Goal: Task Accomplishment & Management: Use online tool/utility

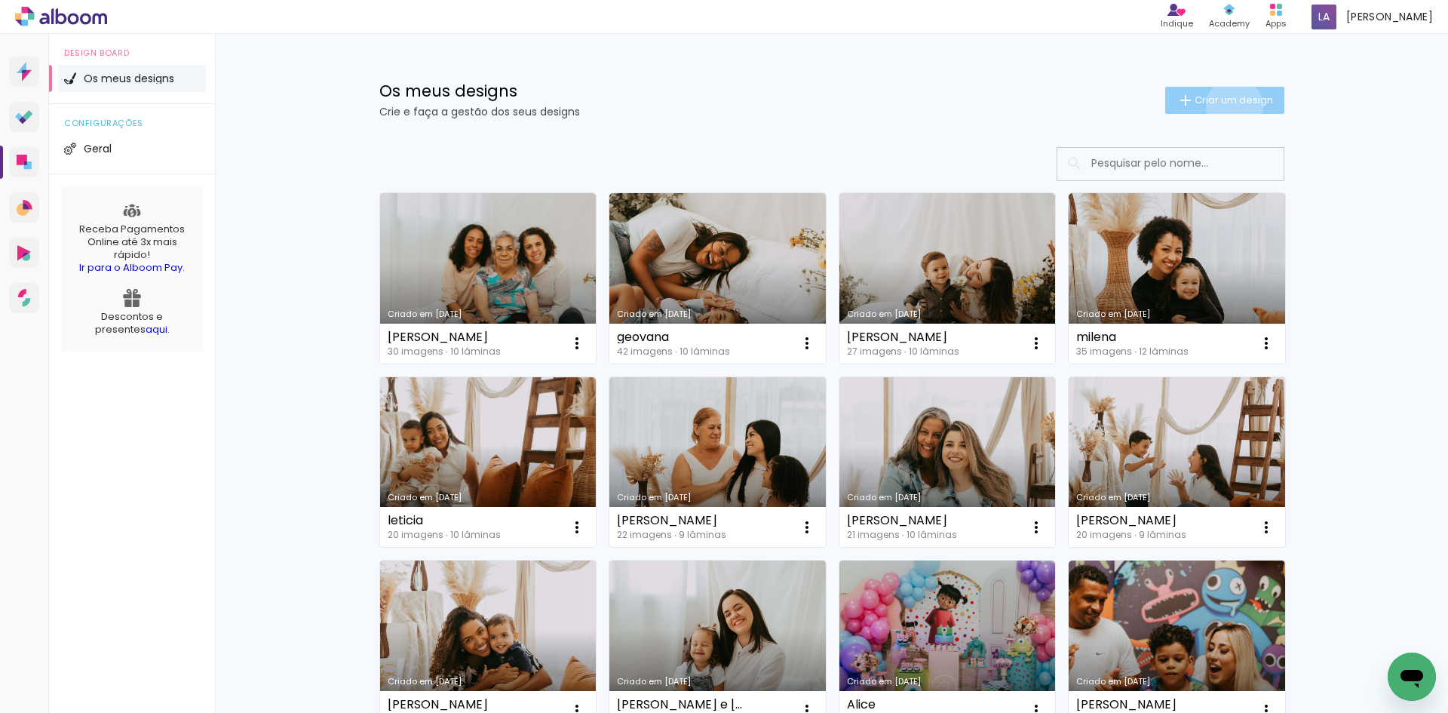
click at [1226, 105] on span "Criar um design" at bounding box center [1234, 100] width 78 height 10
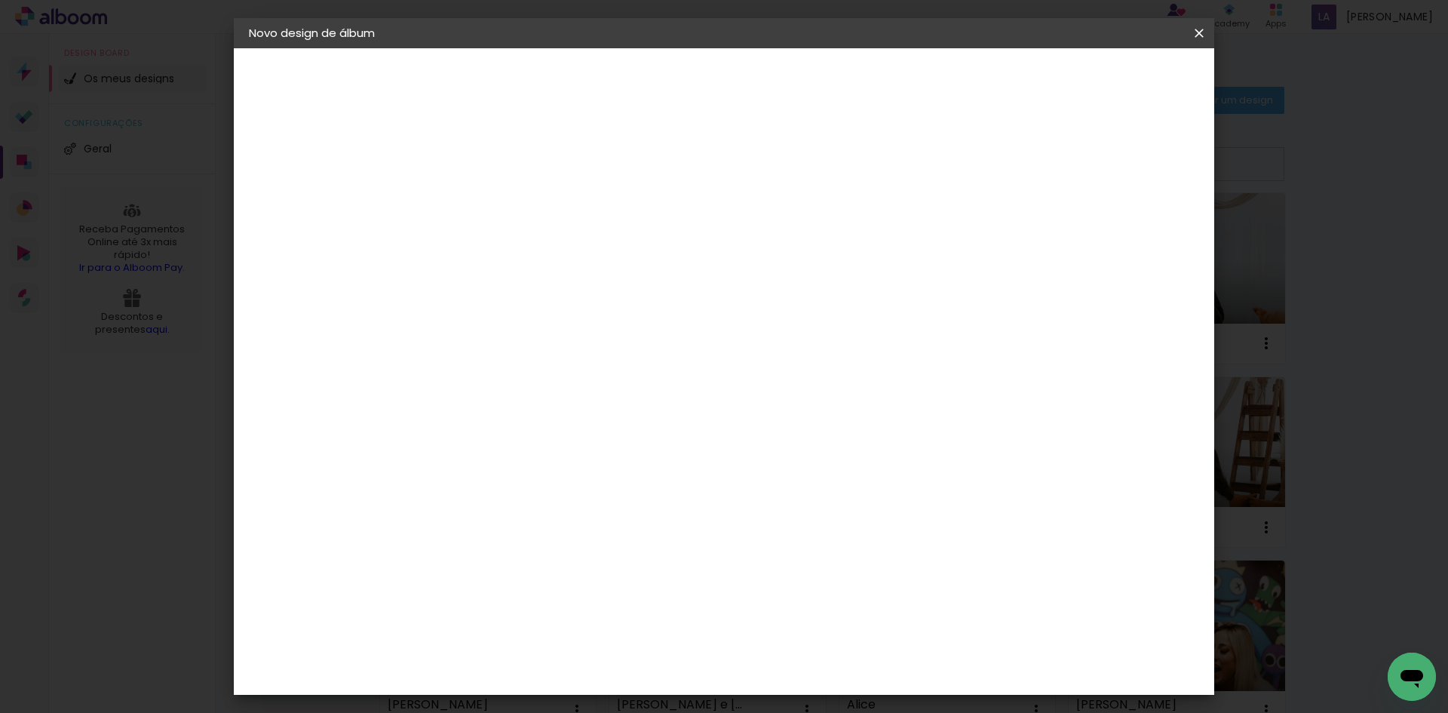
click at [496, 194] on input at bounding box center [496, 202] width 0 height 23
click at [496, 215] on div at bounding box center [496, 215] width 0 height 2
click at [496, 207] on input at bounding box center [496, 202] width 0 height 23
type input "g"
type input "Album Gabi"
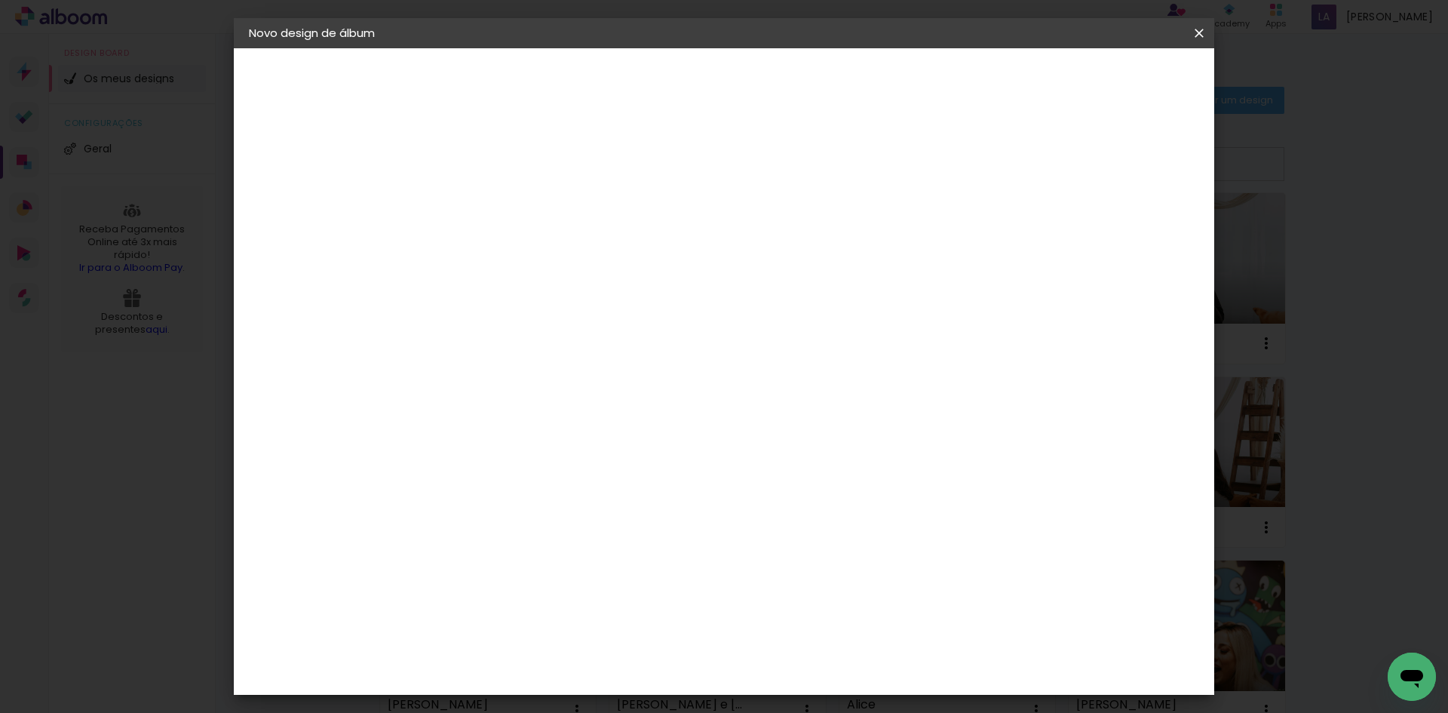
type paper-input "Album Gabi"
click at [0, 0] on slot "Avançar" at bounding box center [0, 0] width 0 height 0
click at [0, 0] on slot "Tamanho Livre" at bounding box center [0, 0] width 0 height 0
click at [554, 426] on div "AlfaFotoBook" at bounding box center [526, 430] width 80 height 12
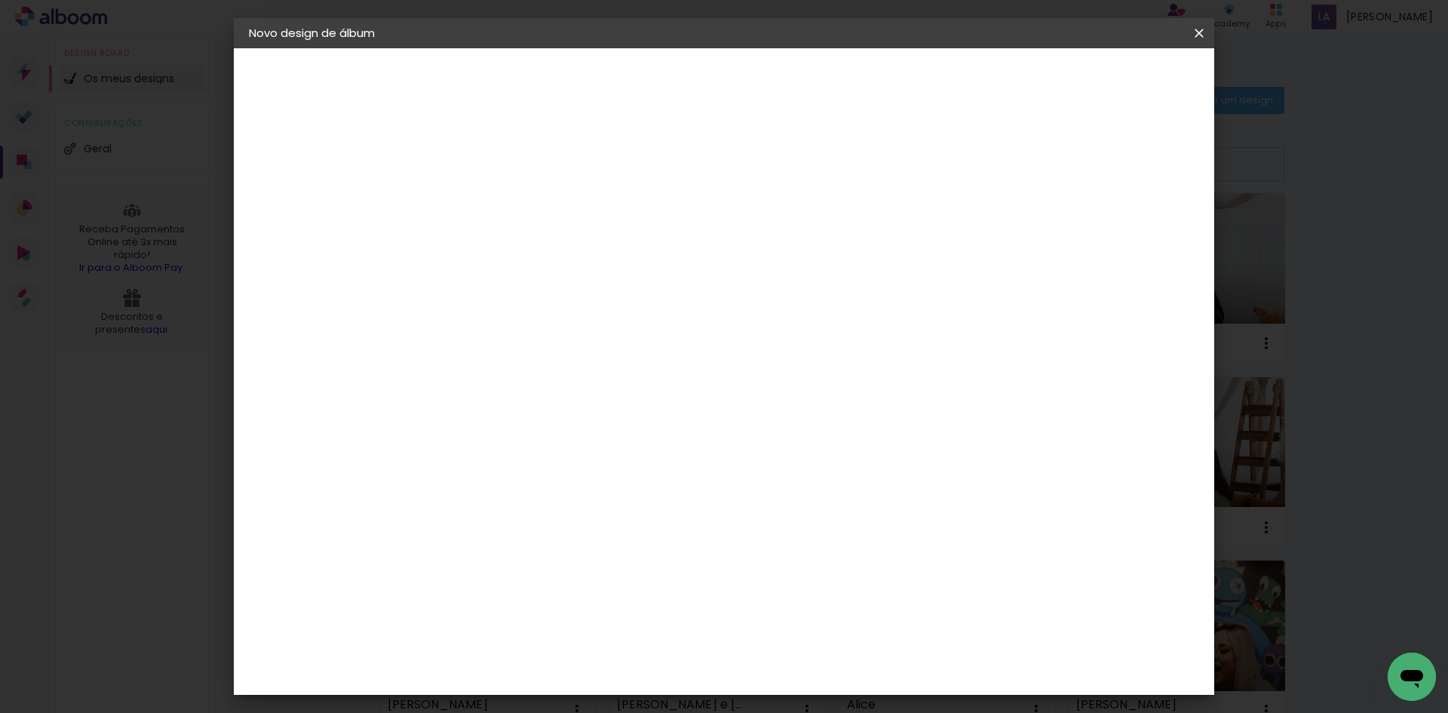
click at [554, 426] on div "AlfaFotoBook" at bounding box center [526, 430] width 80 height 12
click at [751, 87] on paper-button "Avançar" at bounding box center [714, 80] width 74 height 26
click at [0, 0] on slot "Avançar" at bounding box center [0, 0] width 0 height 0
click at [1105, 76] on span "Iniciar design" at bounding box center [1070, 80] width 69 height 11
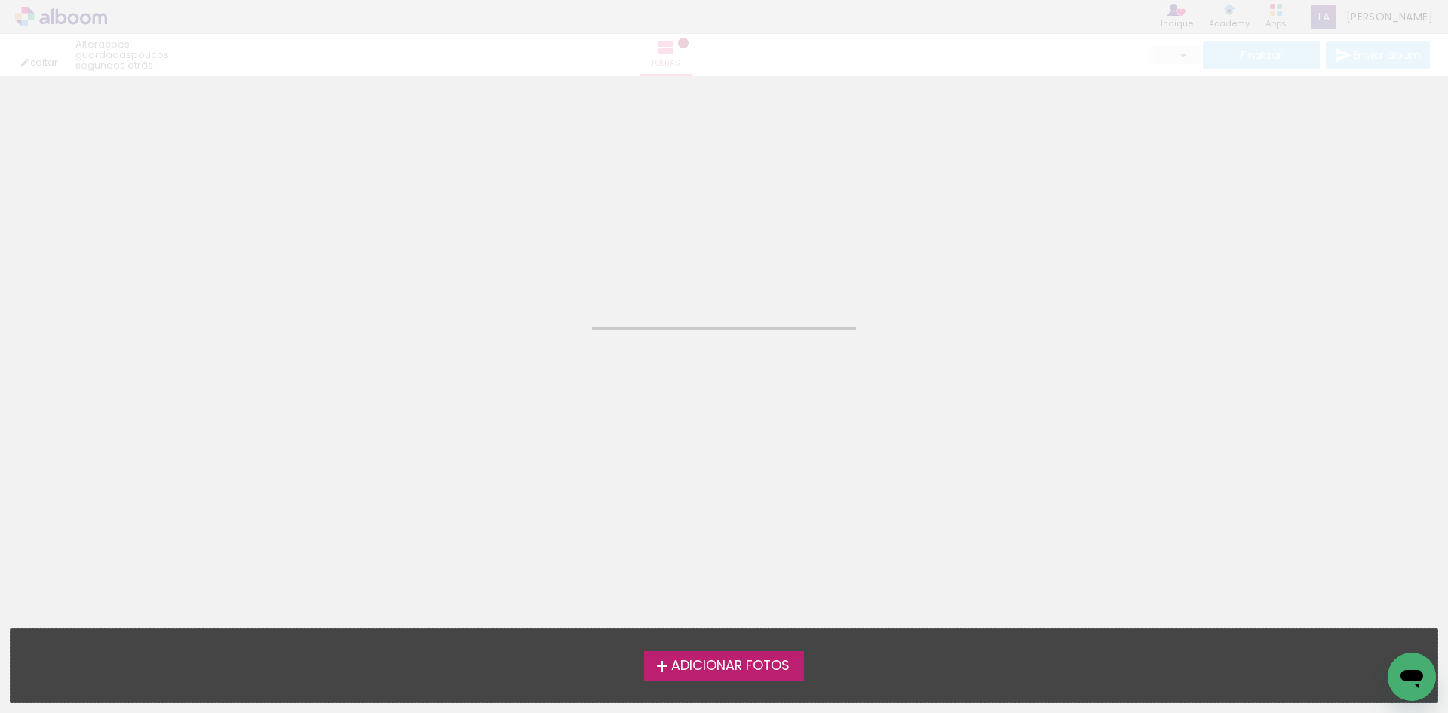
click at [700, 666] on span "Adicionar Fotos" at bounding box center [730, 666] width 118 height 14
click at [0, 0] on input "file" at bounding box center [0, 0] width 0 height 0
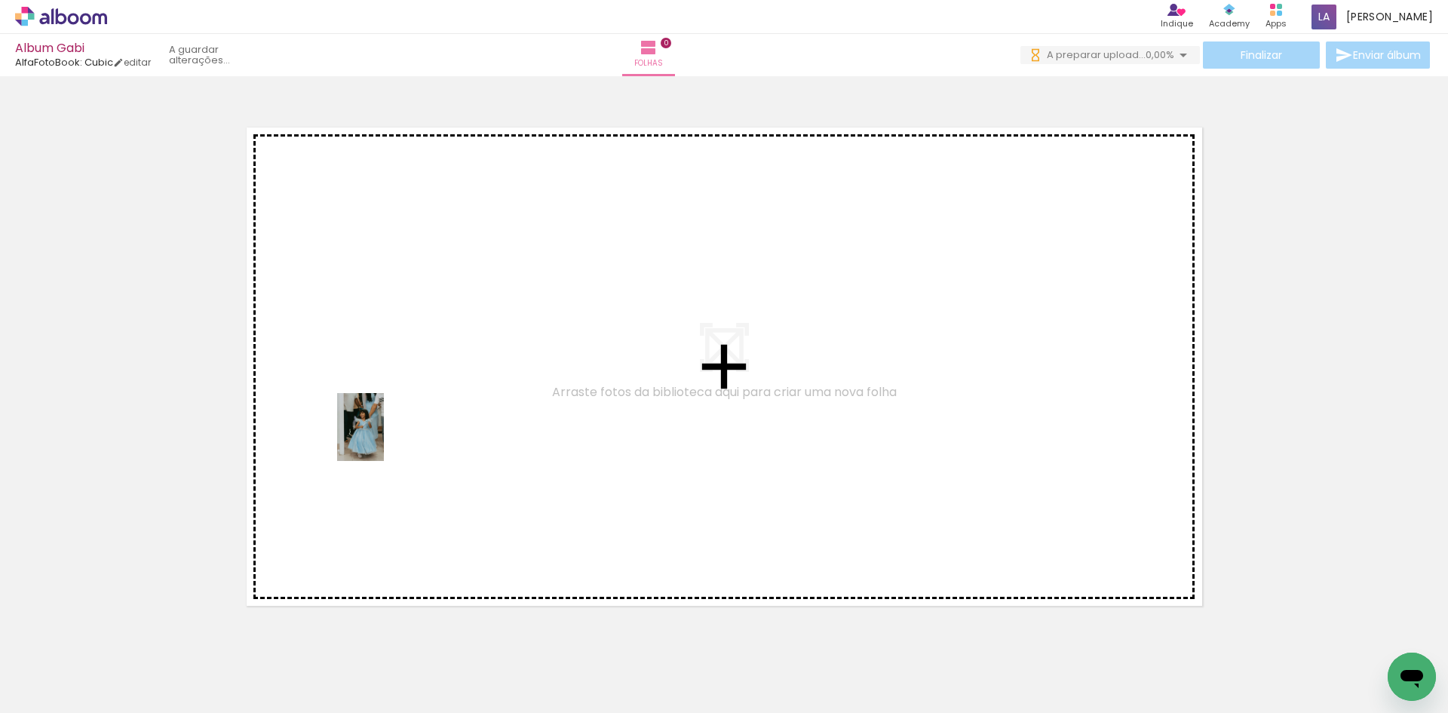
drag, startPoint x: 158, startPoint y: 678, endPoint x: 382, endPoint y: 438, distance: 328.7
click at [382, 438] on quentale-workspace at bounding box center [724, 356] width 1448 height 713
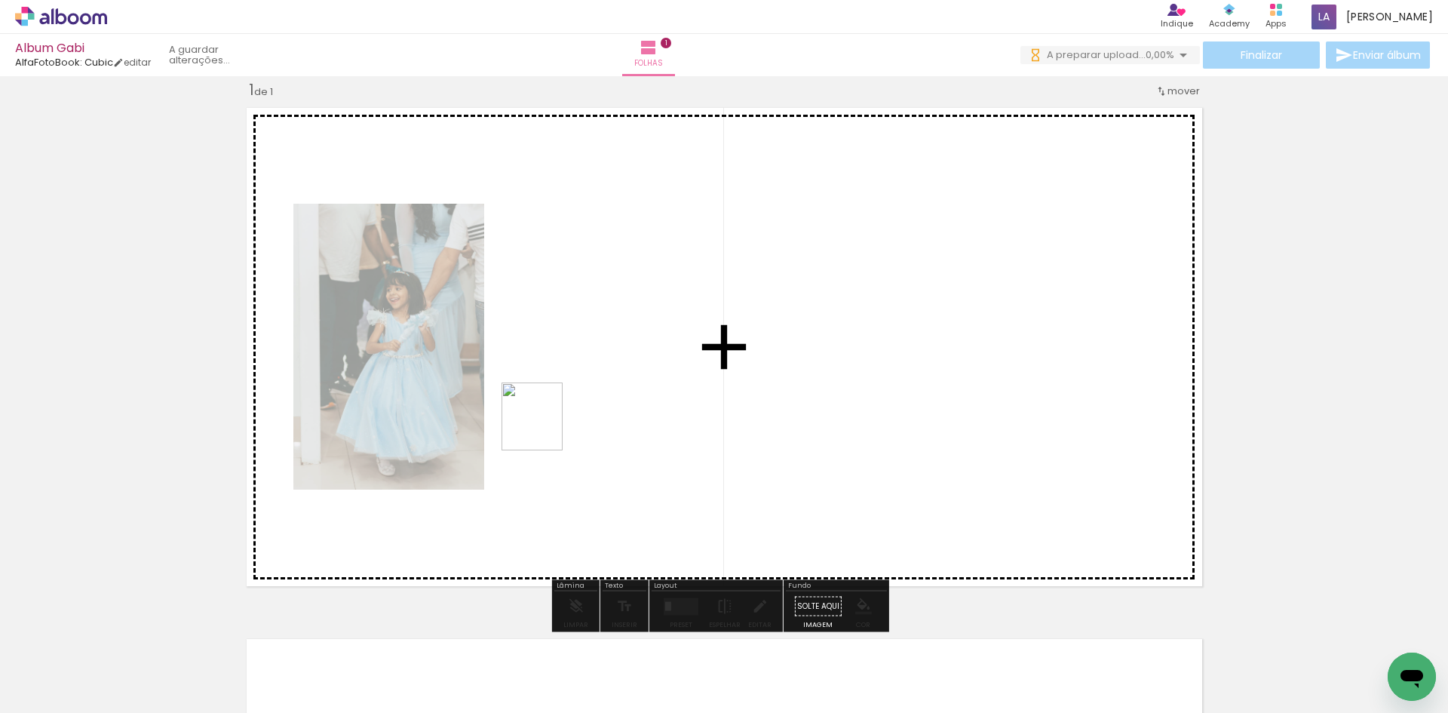
drag, startPoint x: 224, startPoint y: 676, endPoint x: 547, endPoint y: 428, distance: 407.2
click at [547, 428] on quentale-workspace at bounding box center [724, 356] width 1448 height 713
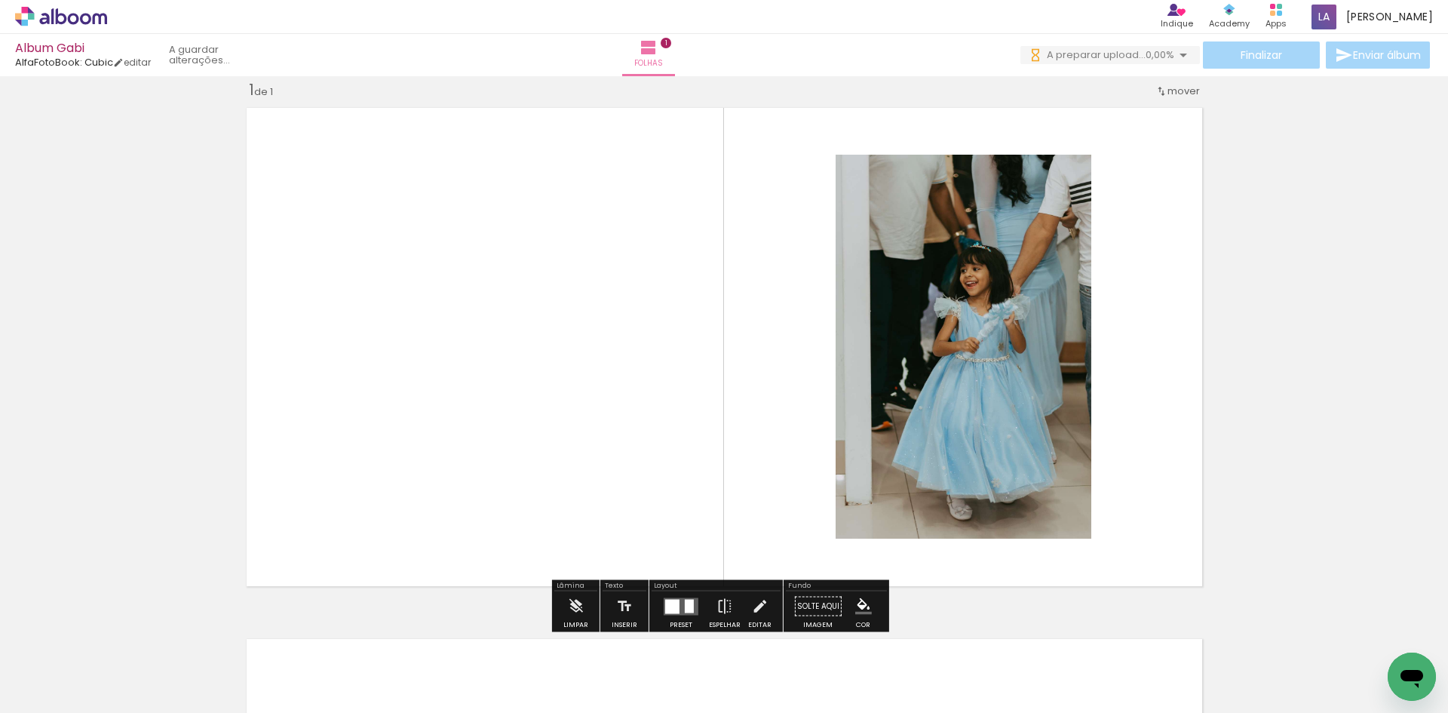
click at [680, 602] on quentale-layouter at bounding box center [681, 605] width 35 height 17
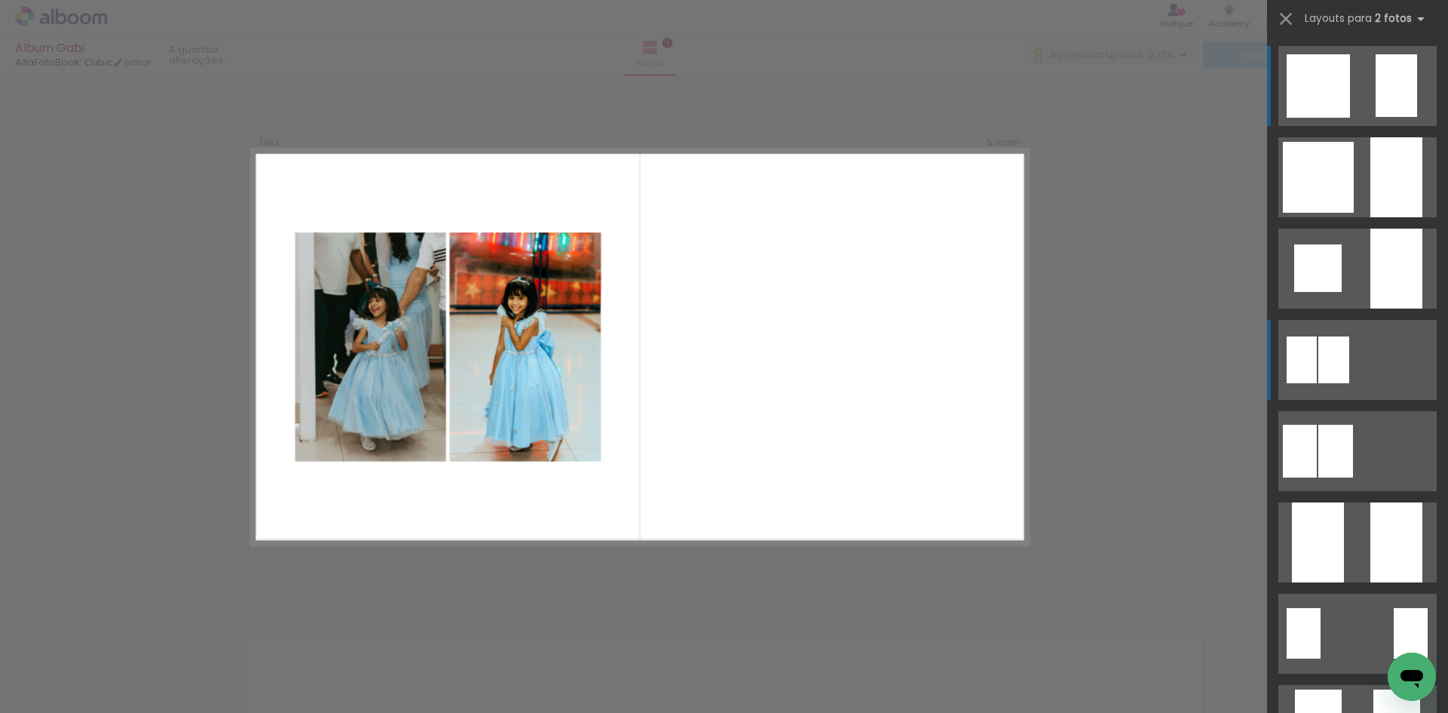
click at [1309, 366] on div at bounding box center [1302, 359] width 30 height 47
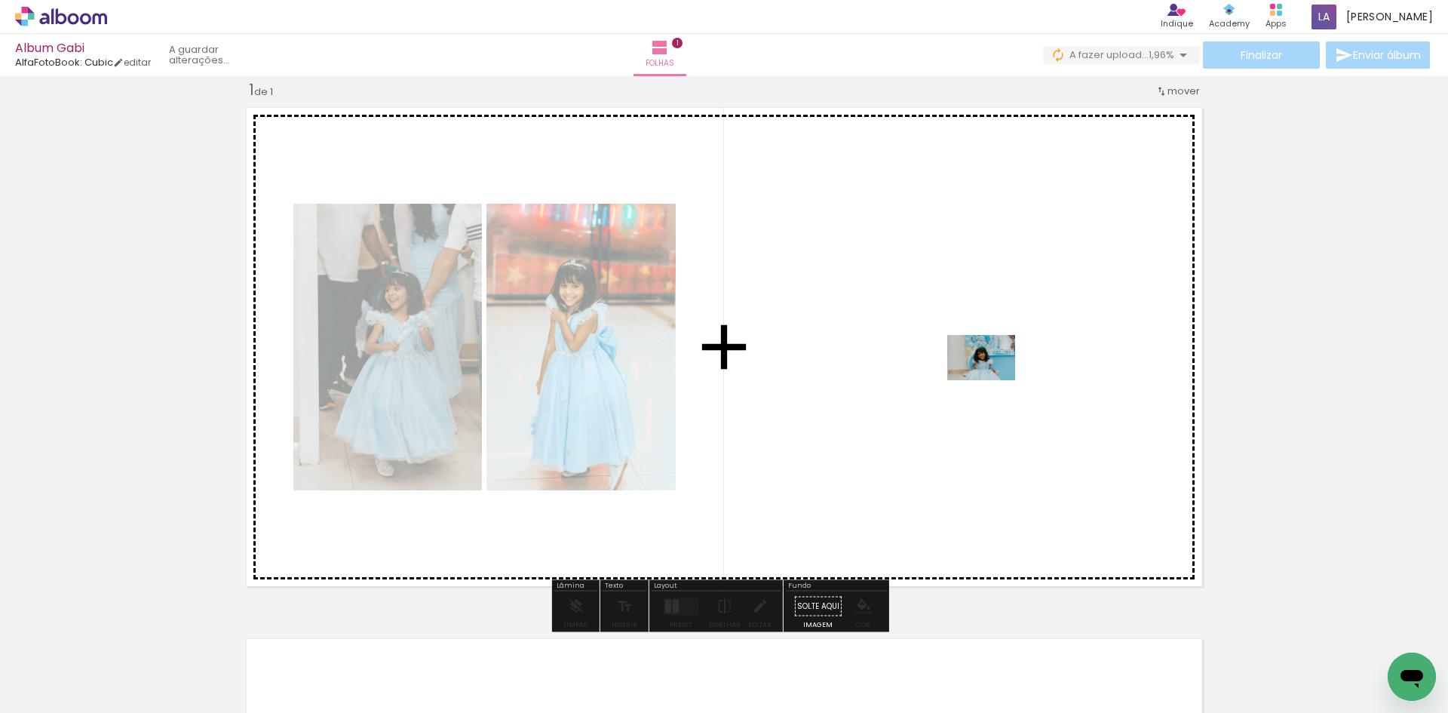
drag, startPoint x: 364, startPoint y: 671, endPoint x: 993, endPoint y: 380, distance: 692.8
click at [993, 380] on quentale-workspace at bounding box center [724, 356] width 1448 height 713
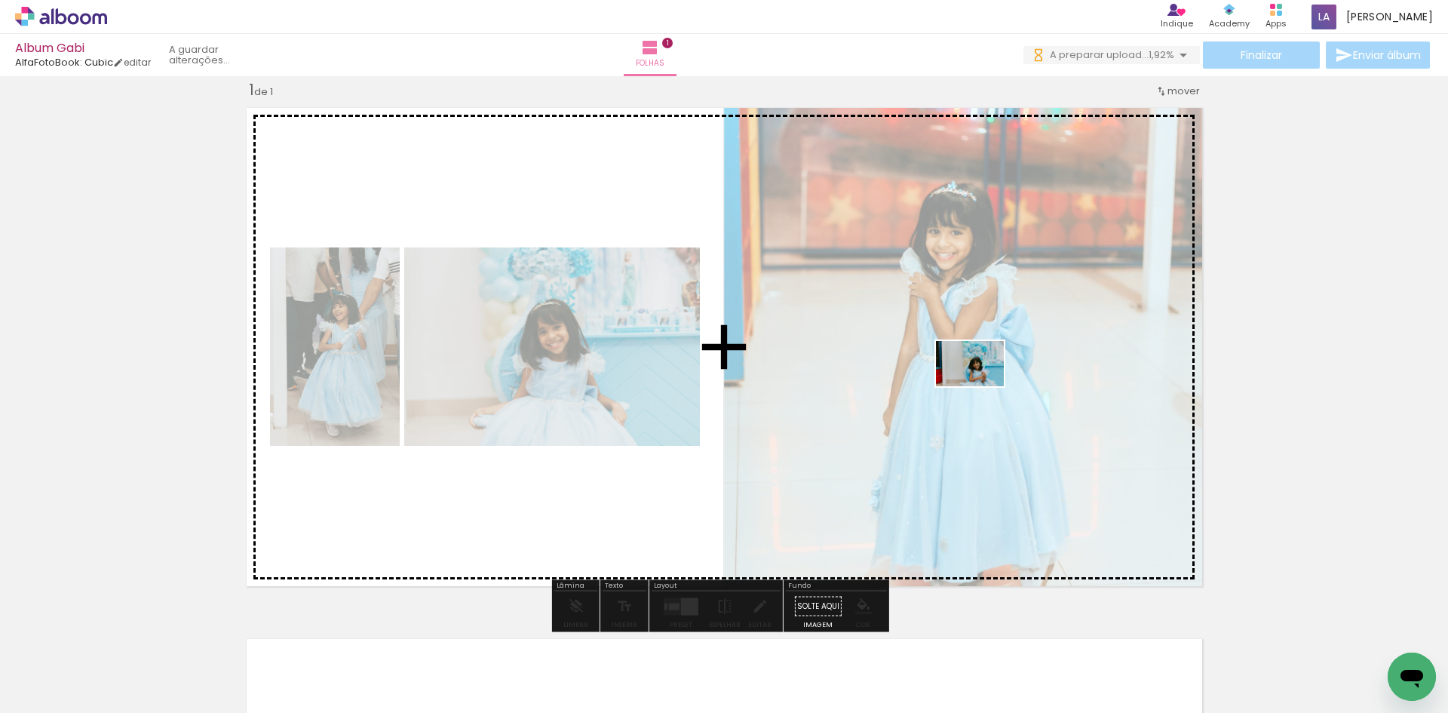
drag, startPoint x: 508, startPoint y: 641, endPoint x: 981, endPoint y: 386, distance: 537.9
click at [981, 386] on quentale-workspace at bounding box center [724, 356] width 1448 height 713
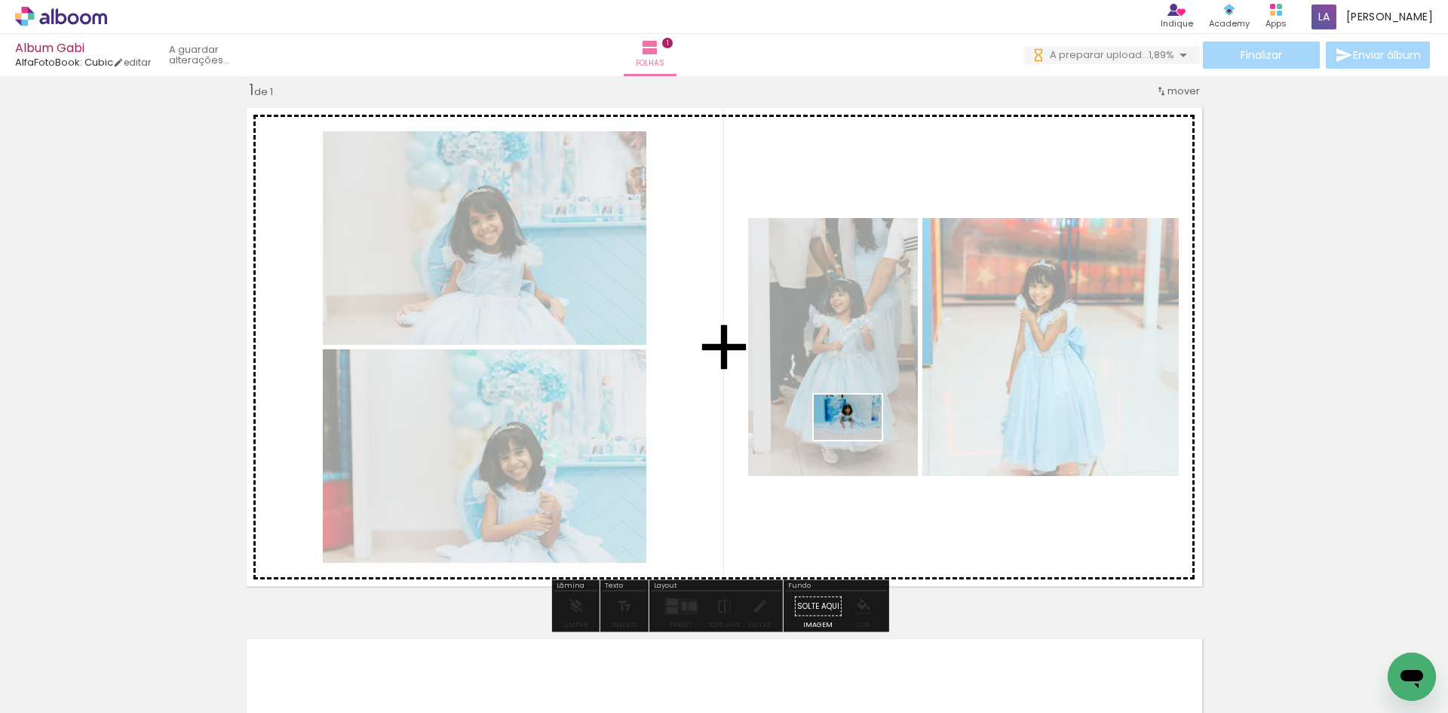
drag, startPoint x: 511, startPoint y: 657, endPoint x: 890, endPoint y: 400, distance: 458.3
click at [890, 400] on quentale-workspace at bounding box center [724, 356] width 1448 height 713
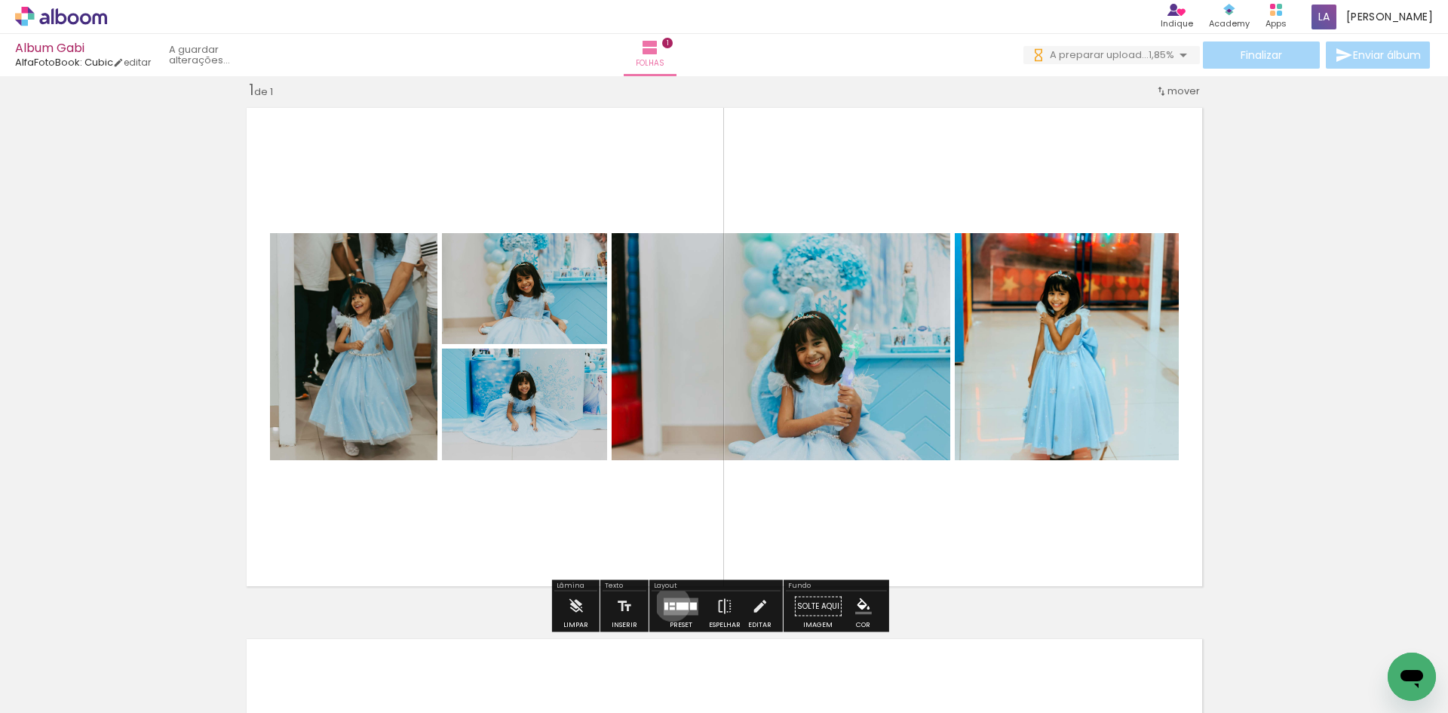
click at [670, 603] on div at bounding box center [672, 603] width 5 height 3
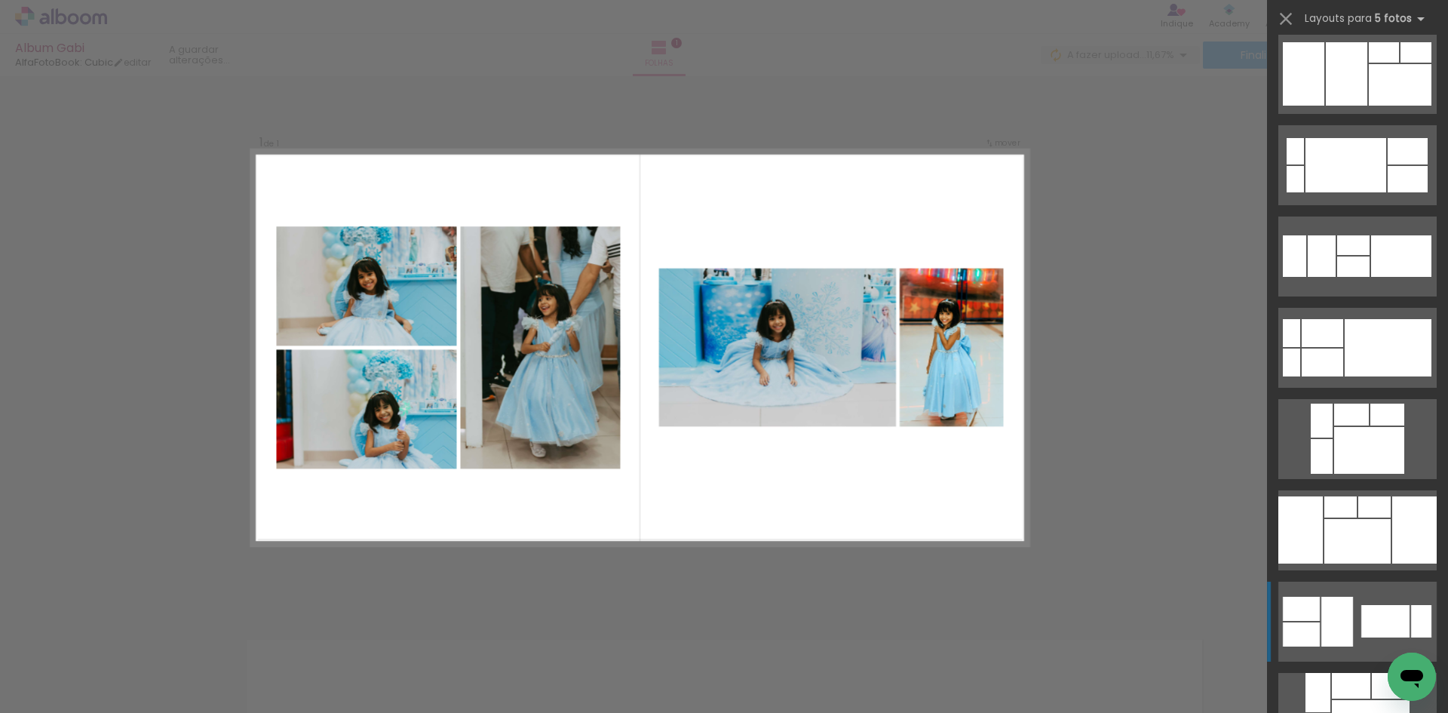
click at [1364, 616] on div at bounding box center [1385, 621] width 48 height 32
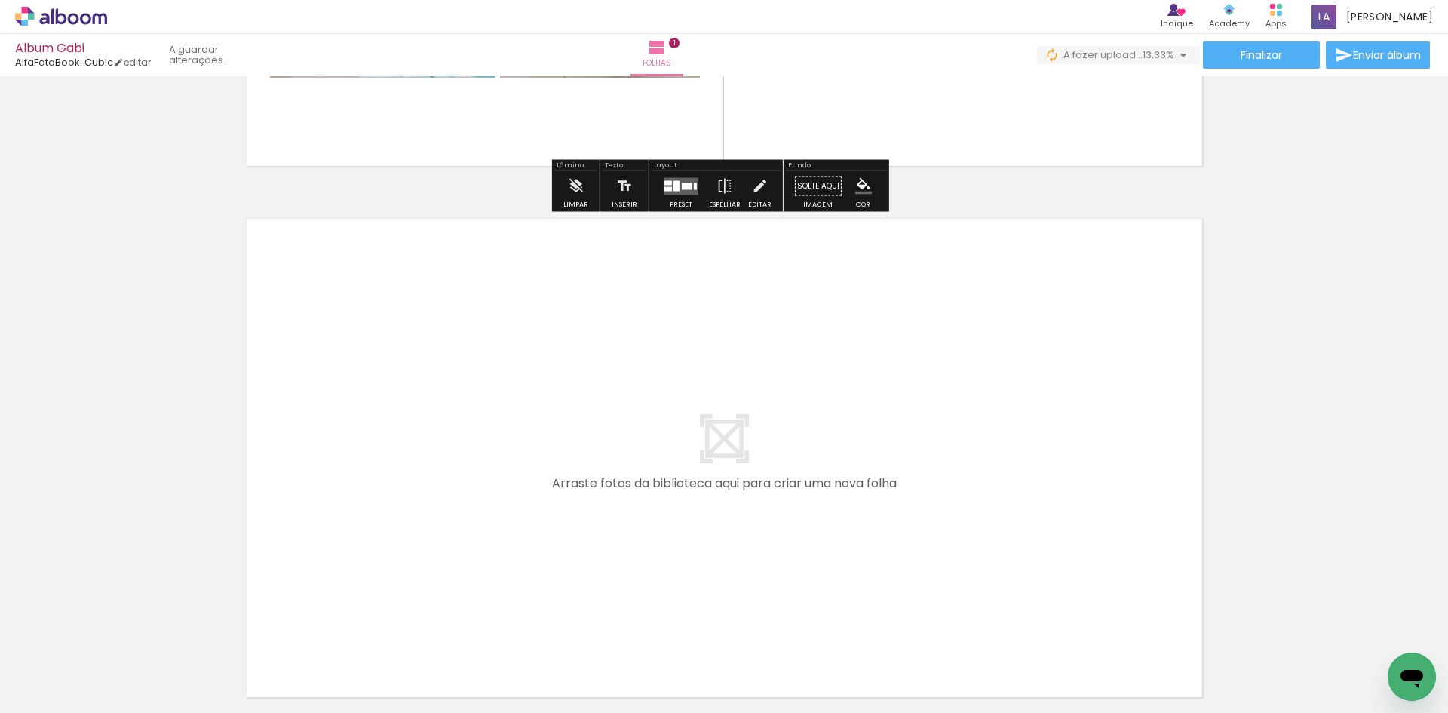
scroll to position [471, 0]
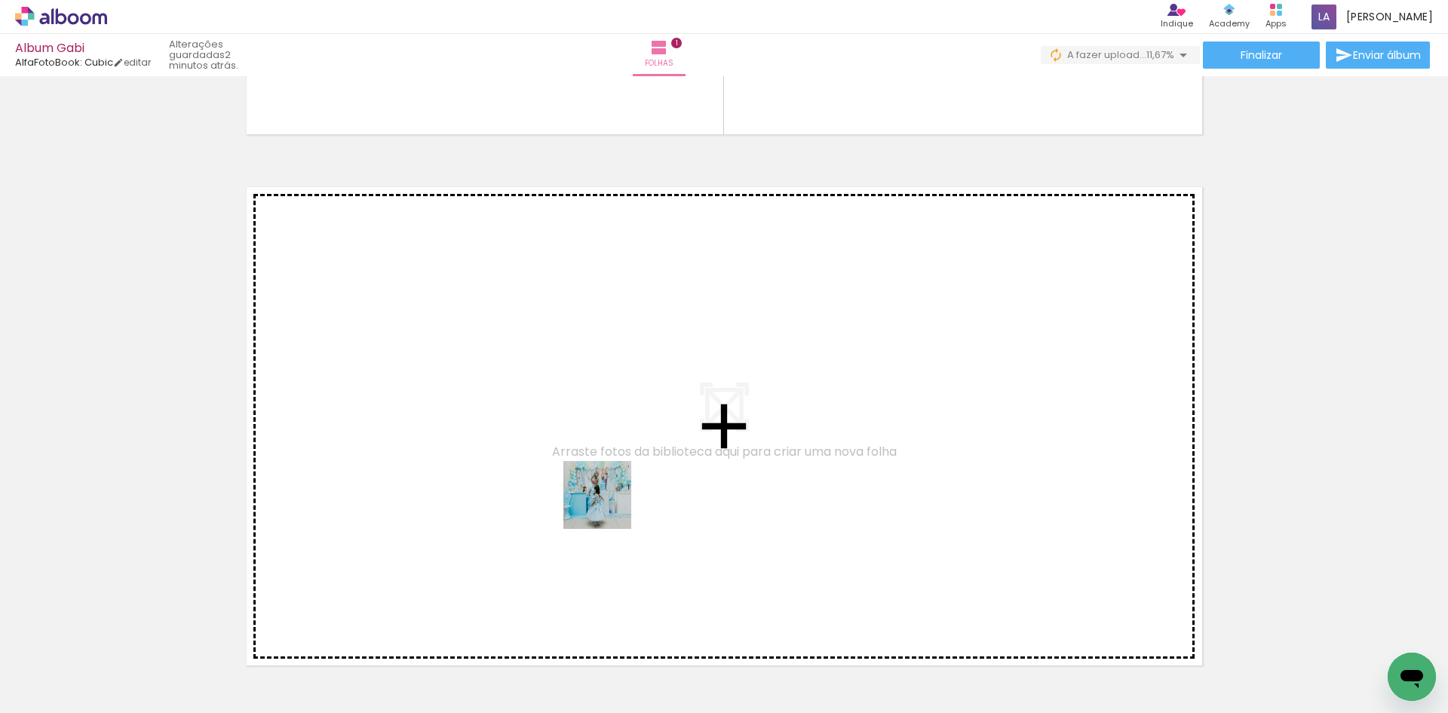
drag, startPoint x: 578, startPoint y: 674, endPoint x: 681, endPoint y: 649, distance: 105.6
click at [611, 451] on quentale-workspace at bounding box center [724, 356] width 1448 height 713
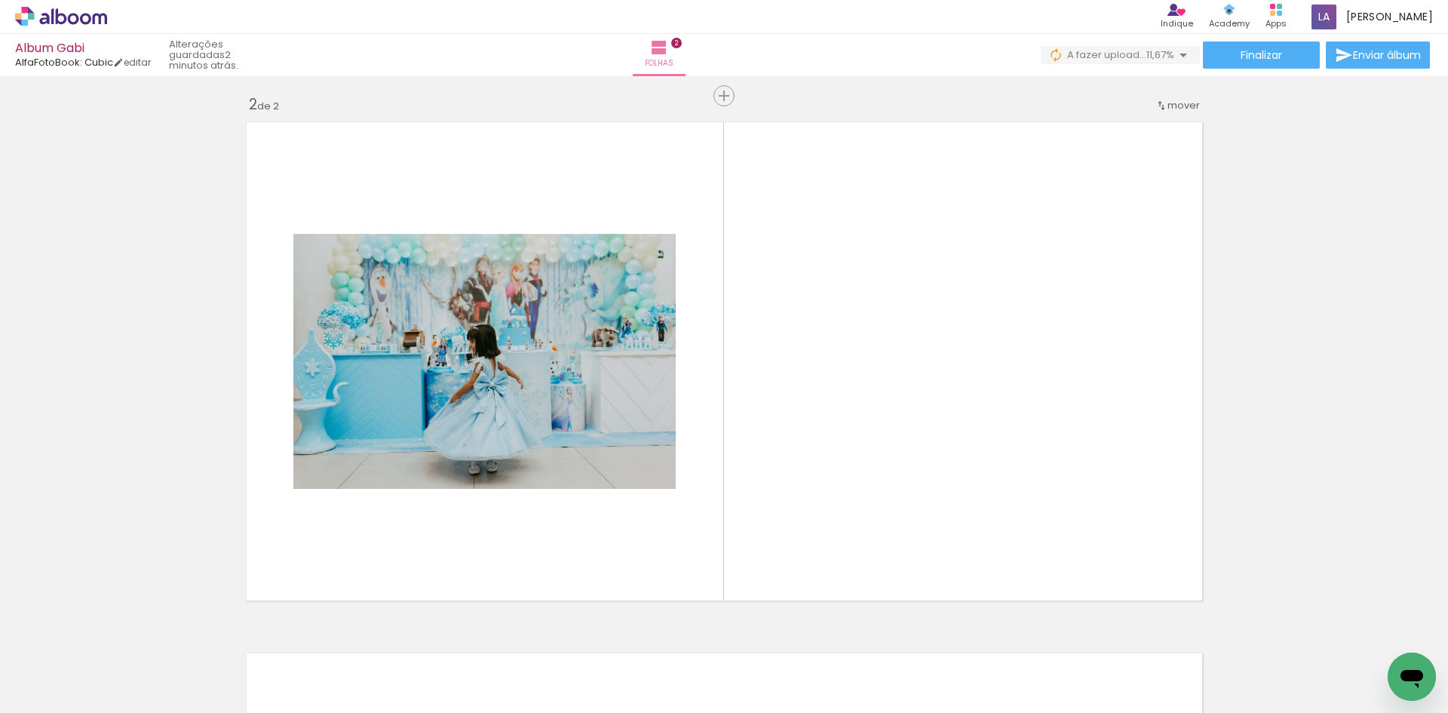
scroll to position [551, 0]
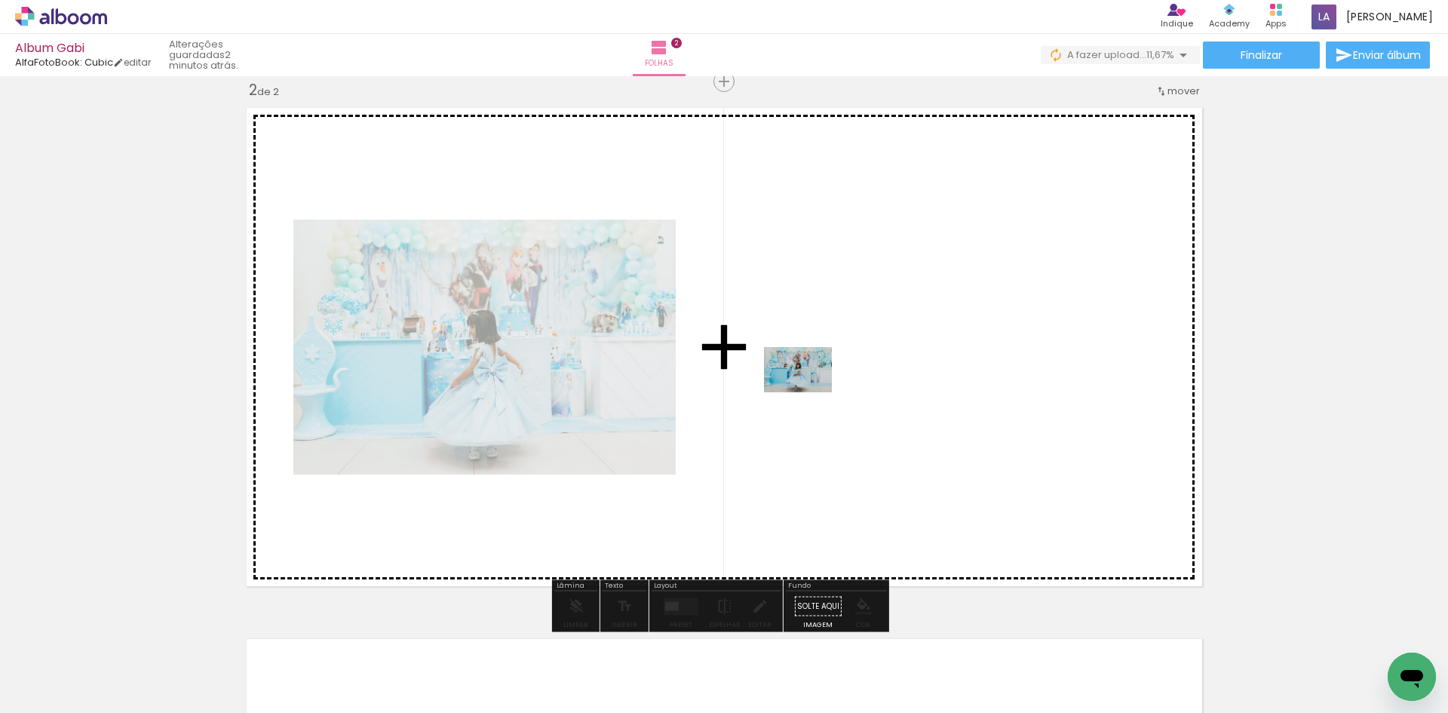
drag, startPoint x: 674, startPoint y: 667, endPoint x: 827, endPoint y: 379, distance: 326.6
click at [827, 379] on quentale-workspace at bounding box center [724, 356] width 1448 height 713
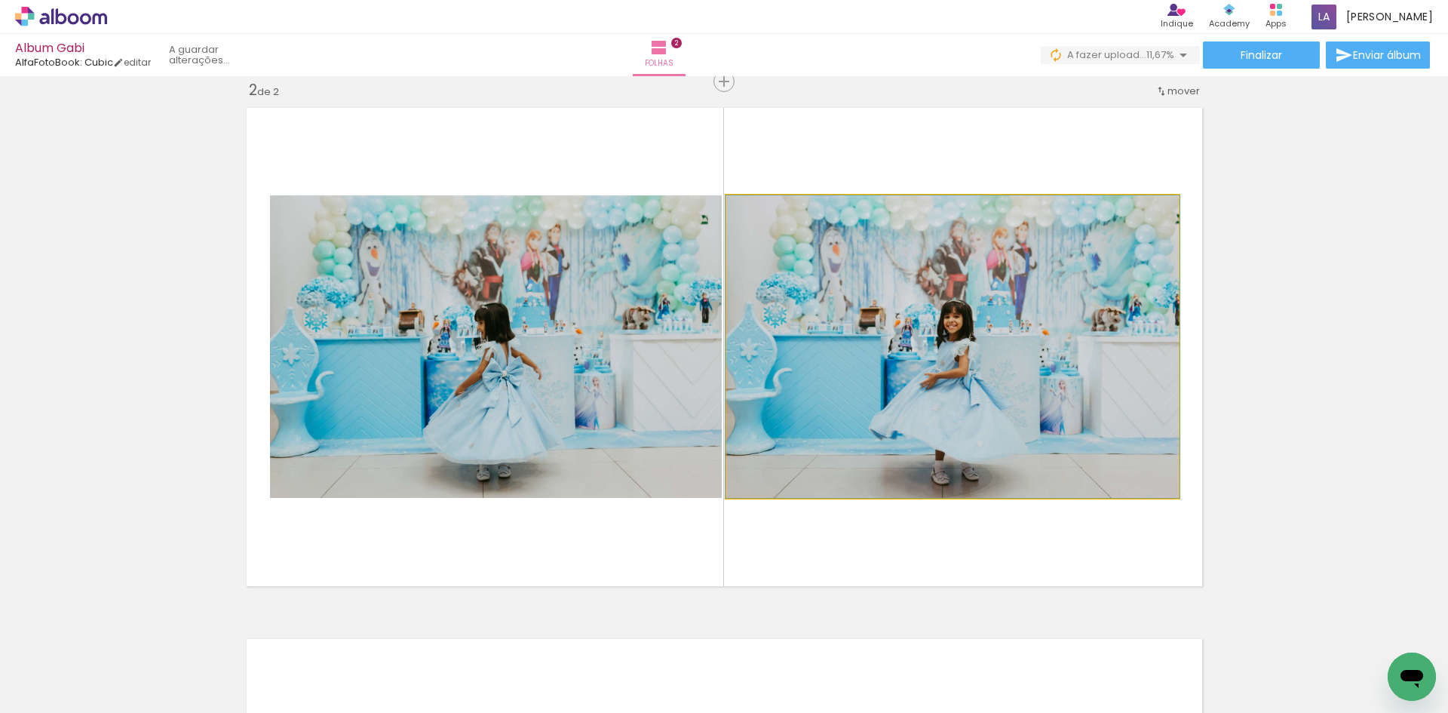
click at [830, 379] on quentale-photo at bounding box center [952, 346] width 453 height 302
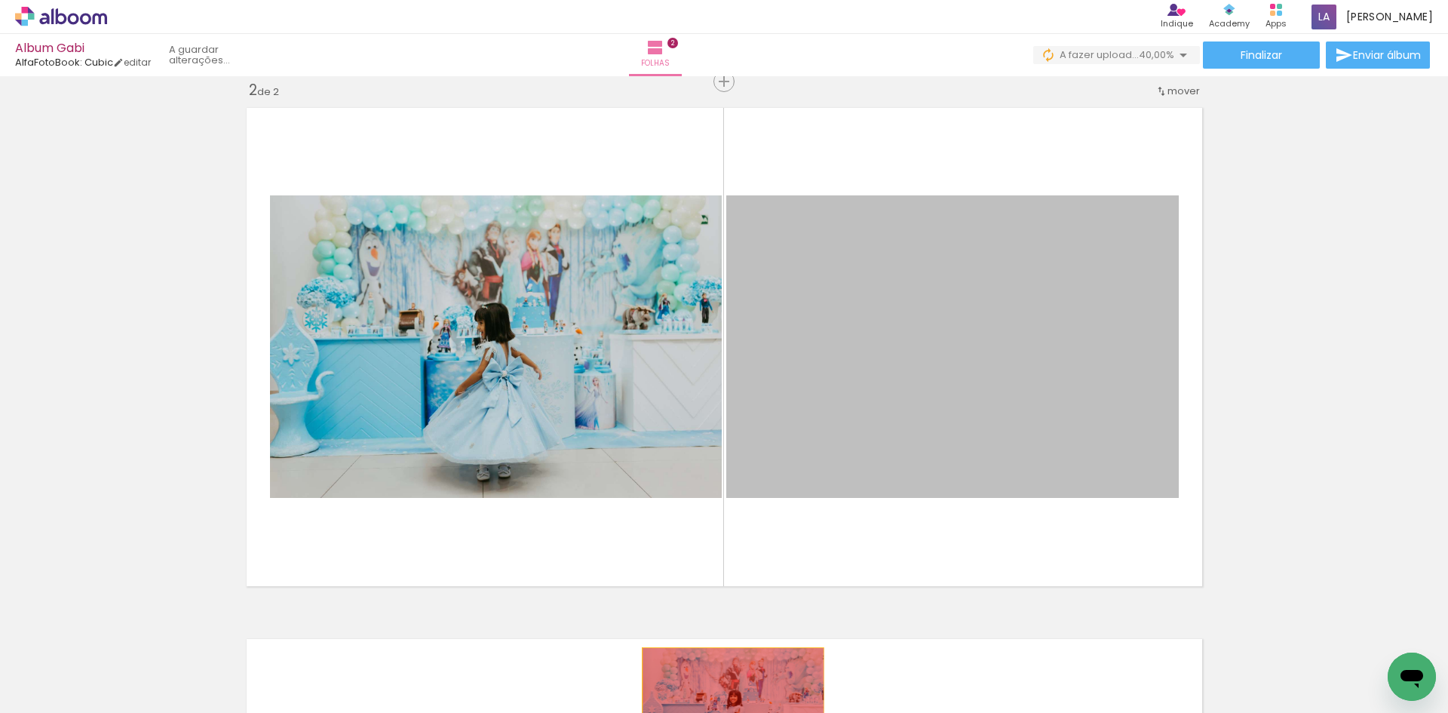
drag, startPoint x: 882, startPoint y: 440, endPoint x: 695, endPoint y: 734, distance: 349.0
click at [695, 712] on html "link( href="../../bower_components/polymer/polymer.html" rel="import" ) picture…" at bounding box center [724, 356] width 1448 height 713
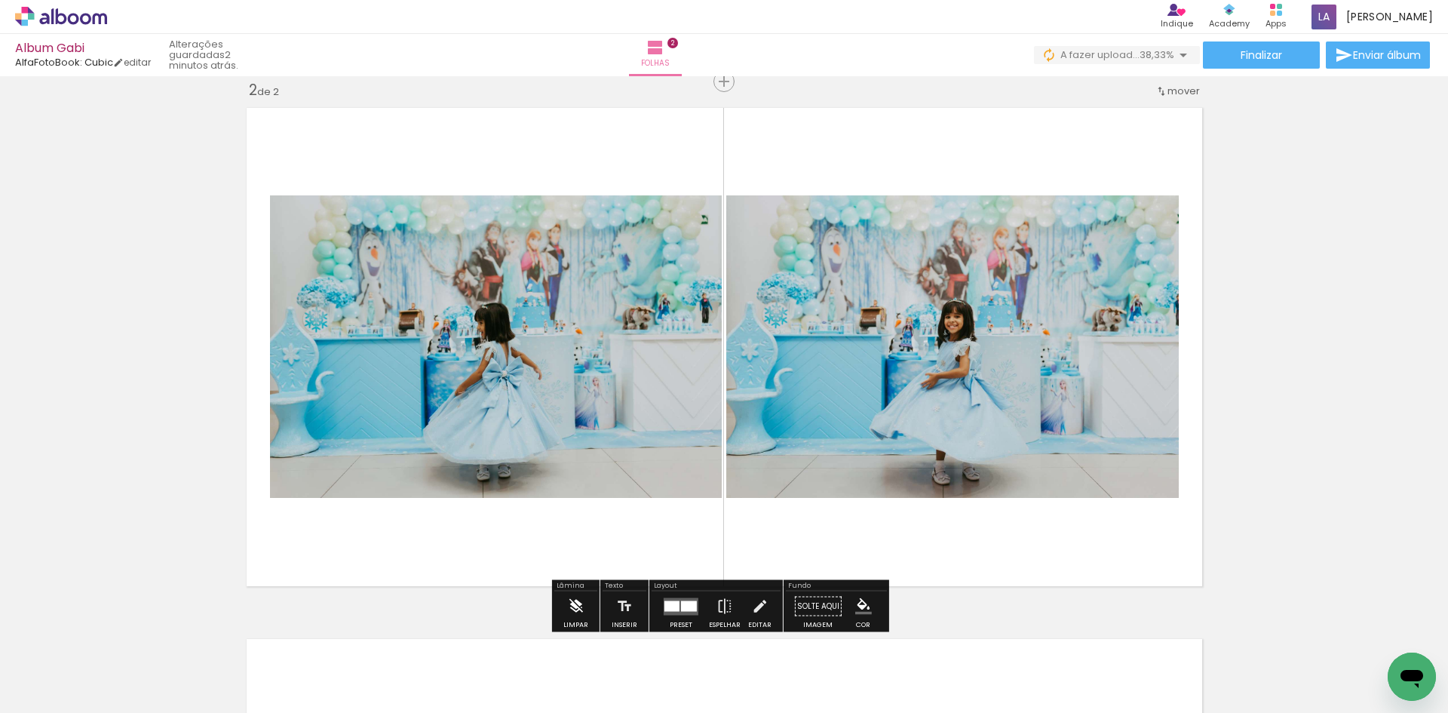
click at [575, 605] on iron-icon at bounding box center [575, 606] width 17 height 30
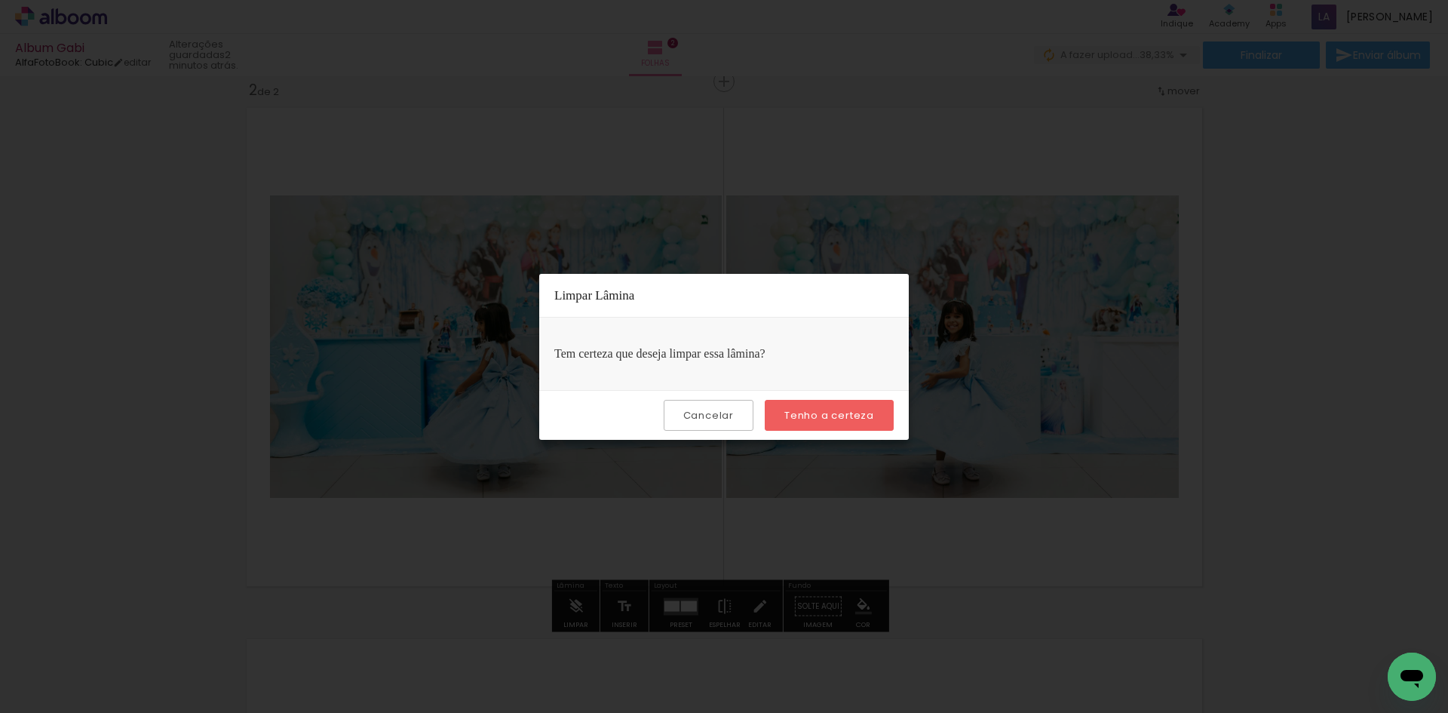
click at [0, 0] on slot "Tenho a certeza" at bounding box center [0, 0] width 0 height 0
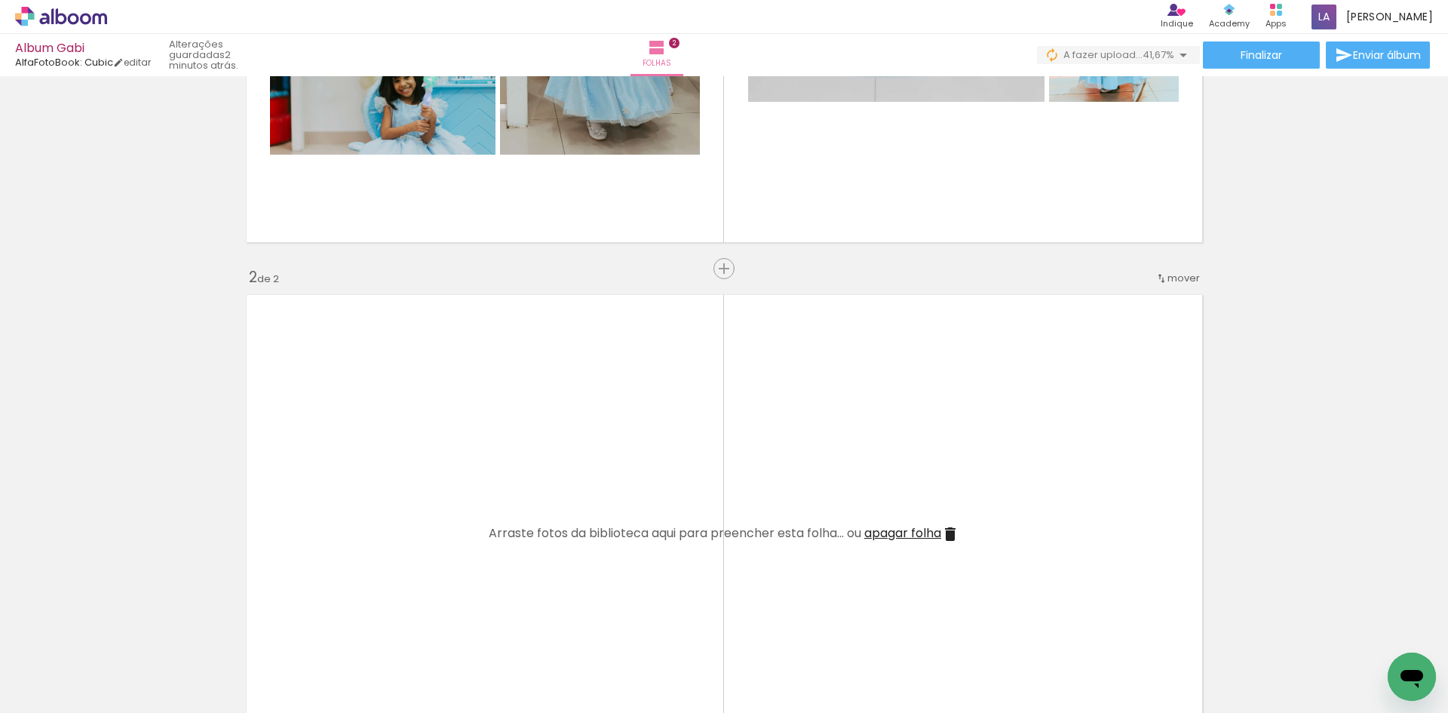
scroll to position [475, 0]
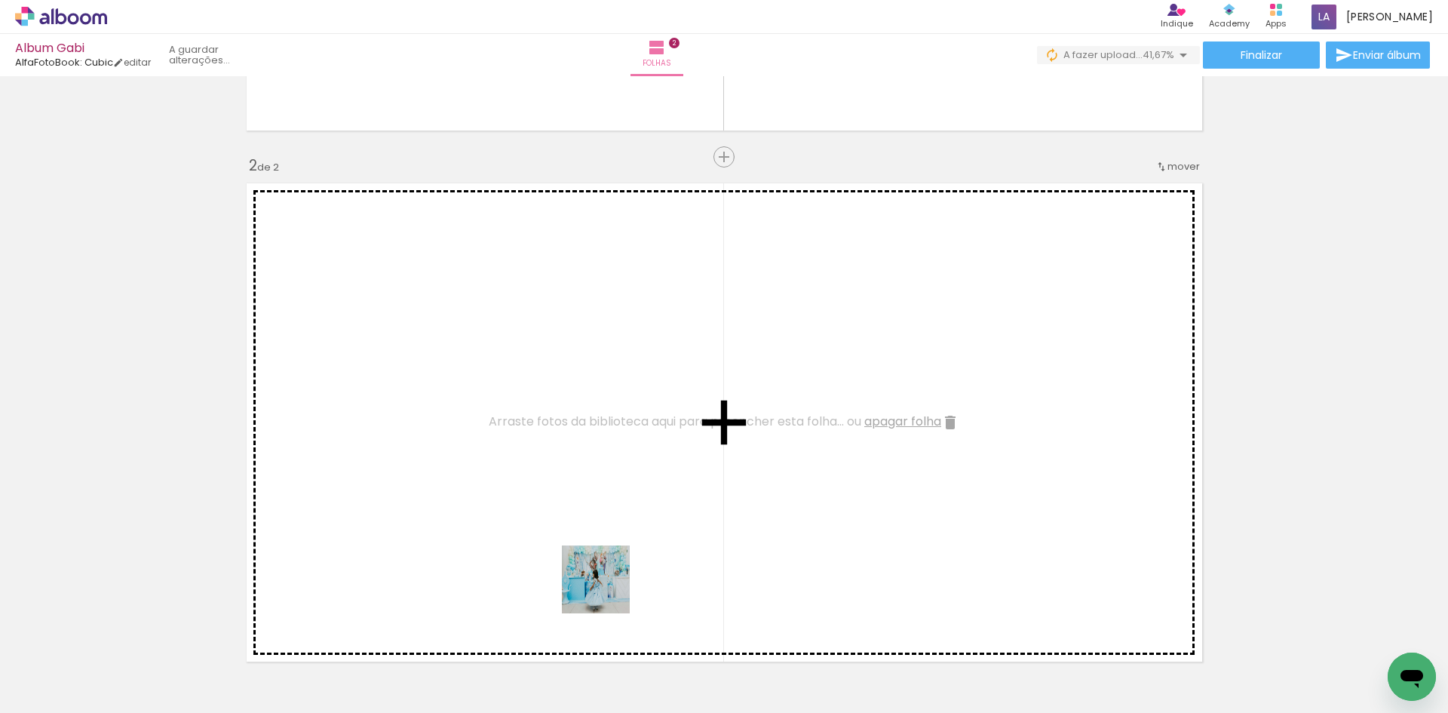
drag, startPoint x: 587, startPoint y: 661, endPoint x: 776, endPoint y: 712, distance: 195.9
click at [635, 484] on quentale-workspace at bounding box center [724, 356] width 1448 height 713
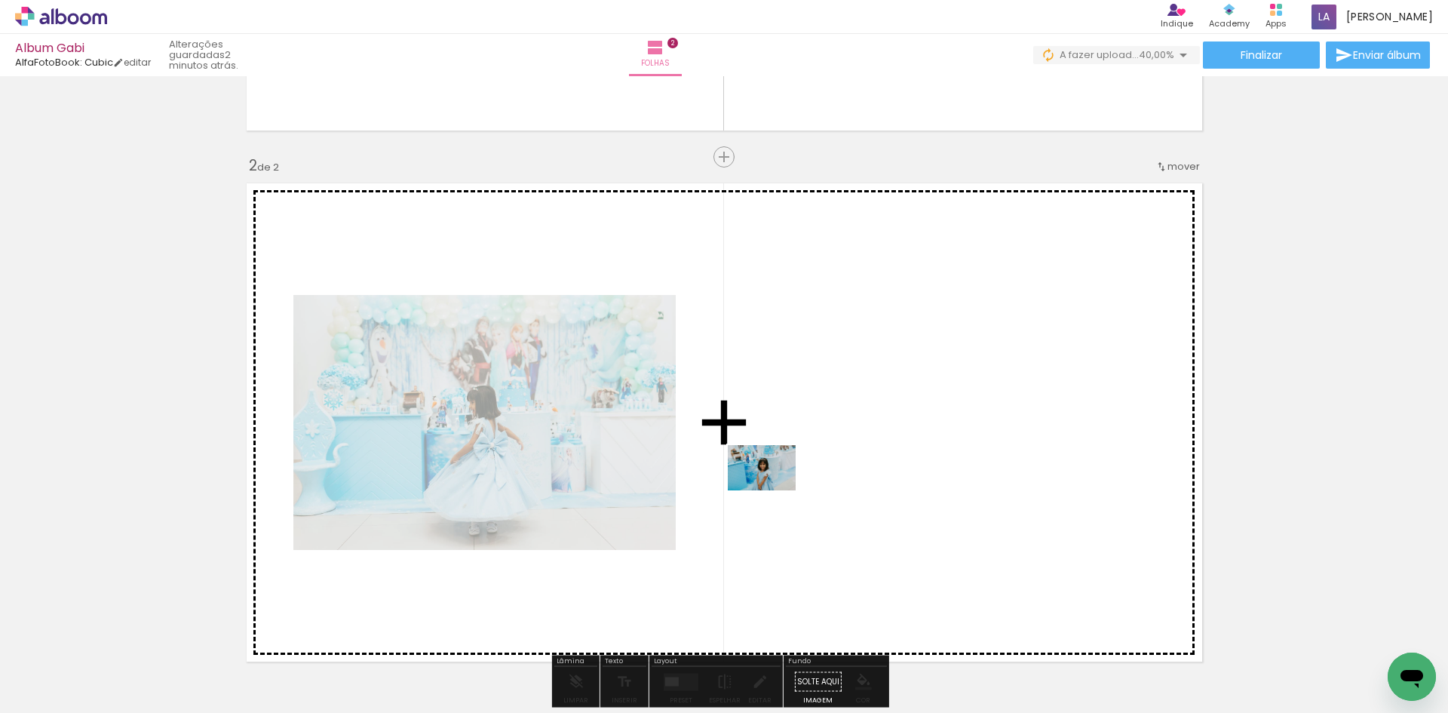
drag, startPoint x: 753, startPoint y: 628, endPoint x: 778, endPoint y: 473, distance: 156.6
click at [778, 473] on quentale-workspace at bounding box center [724, 356] width 1448 height 713
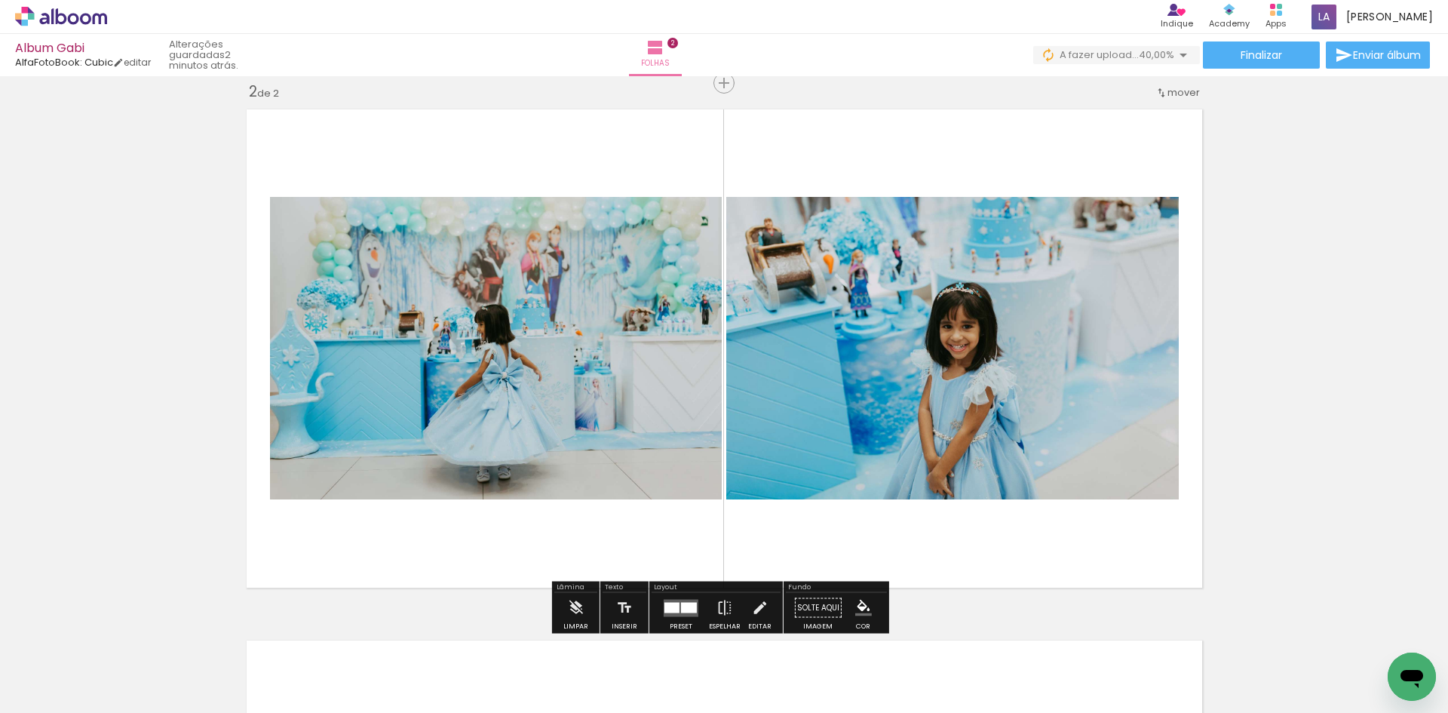
scroll to position [551, 0]
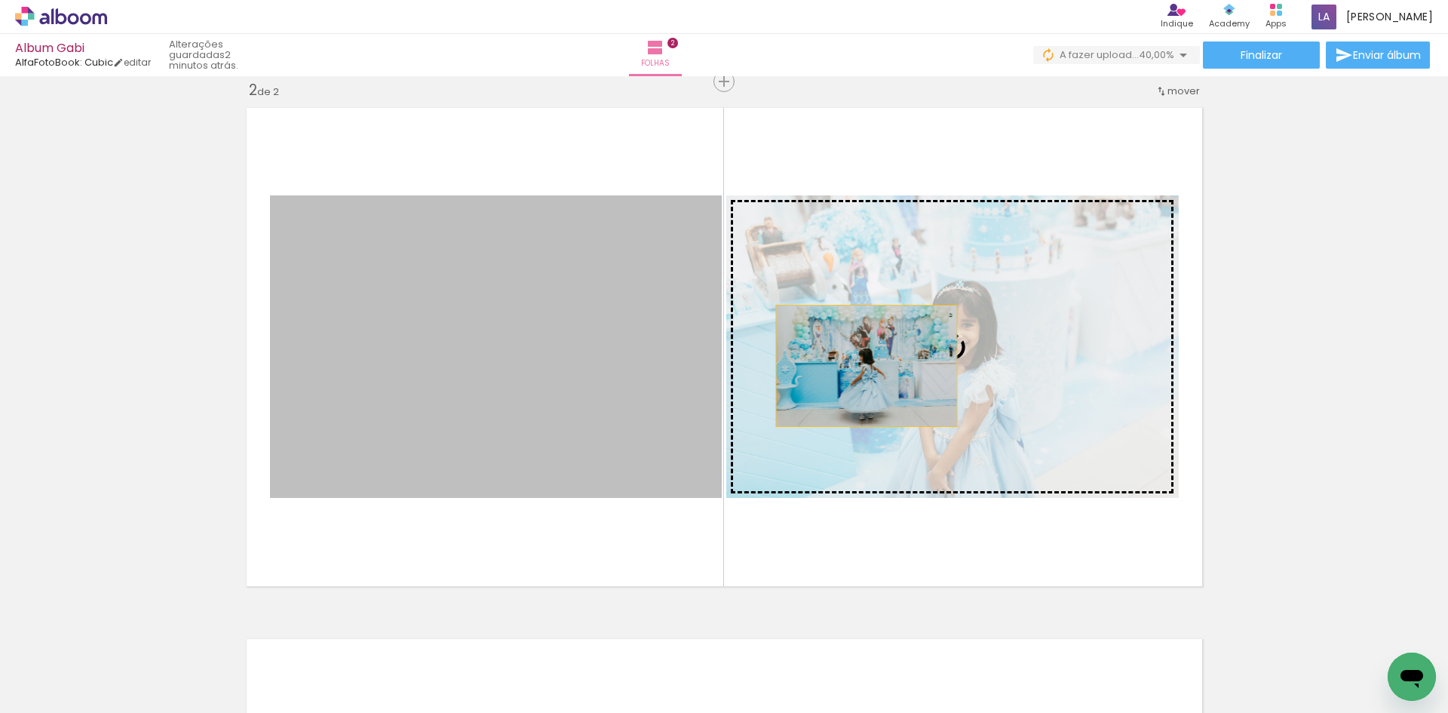
drag, startPoint x: 562, startPoint y: 380, endPoint x: 862, endPoint y: 366, distance: 300.5
click at [0, 0] on slot at bounding box center [0, 0] width 0 height 0
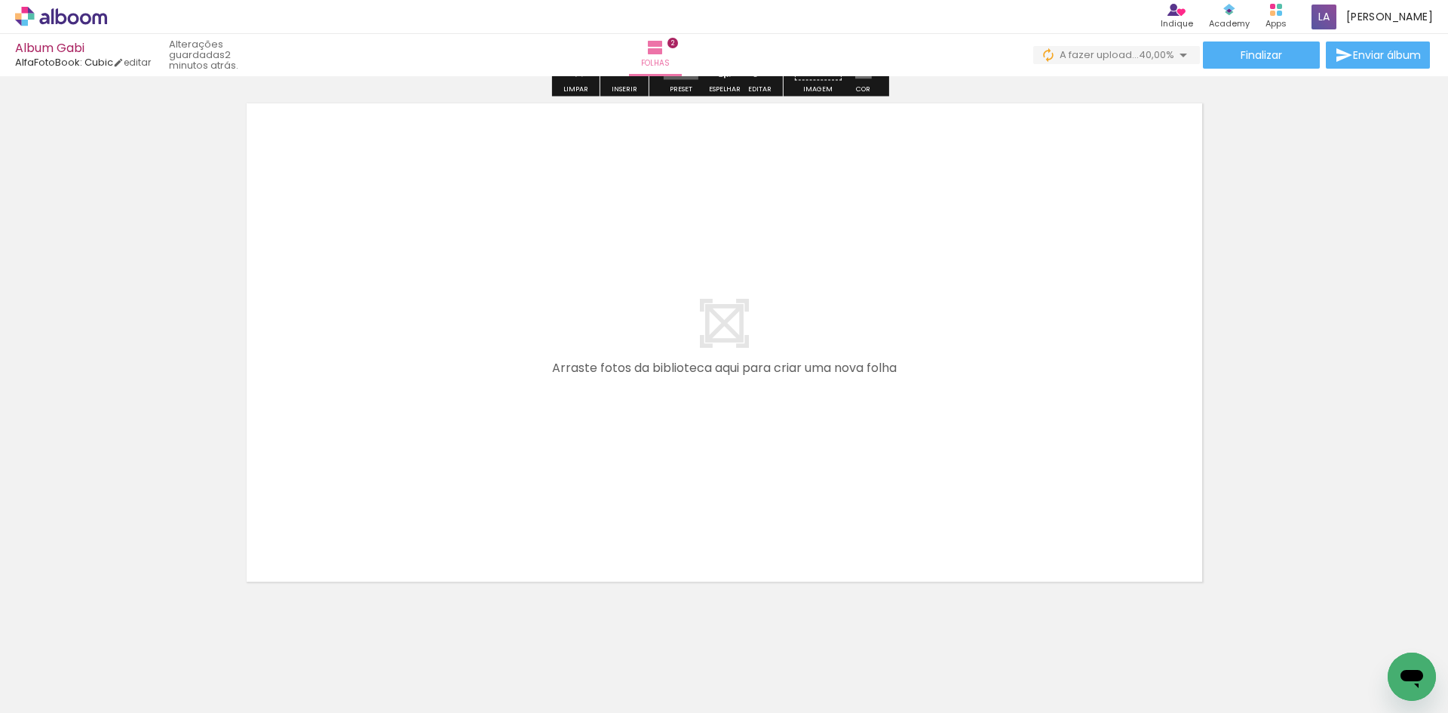
scroll to position [1109, 0]
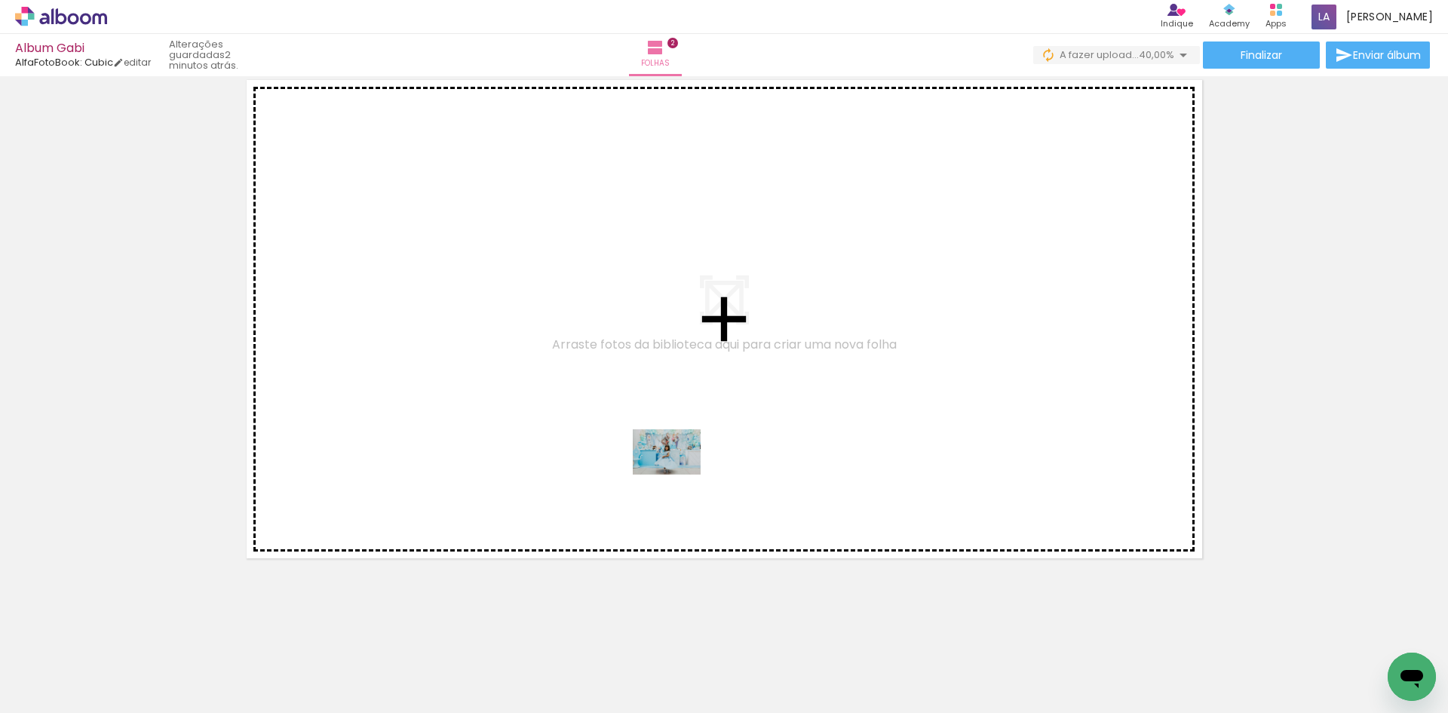
drag, startPoint x: 671, startPoint y: 682, endPoint x: 678, endPoint y: 474, distance: 207.5
click at [678, 474] on quentale-workspace at bounding box center [724, 356] width 1448 height 713
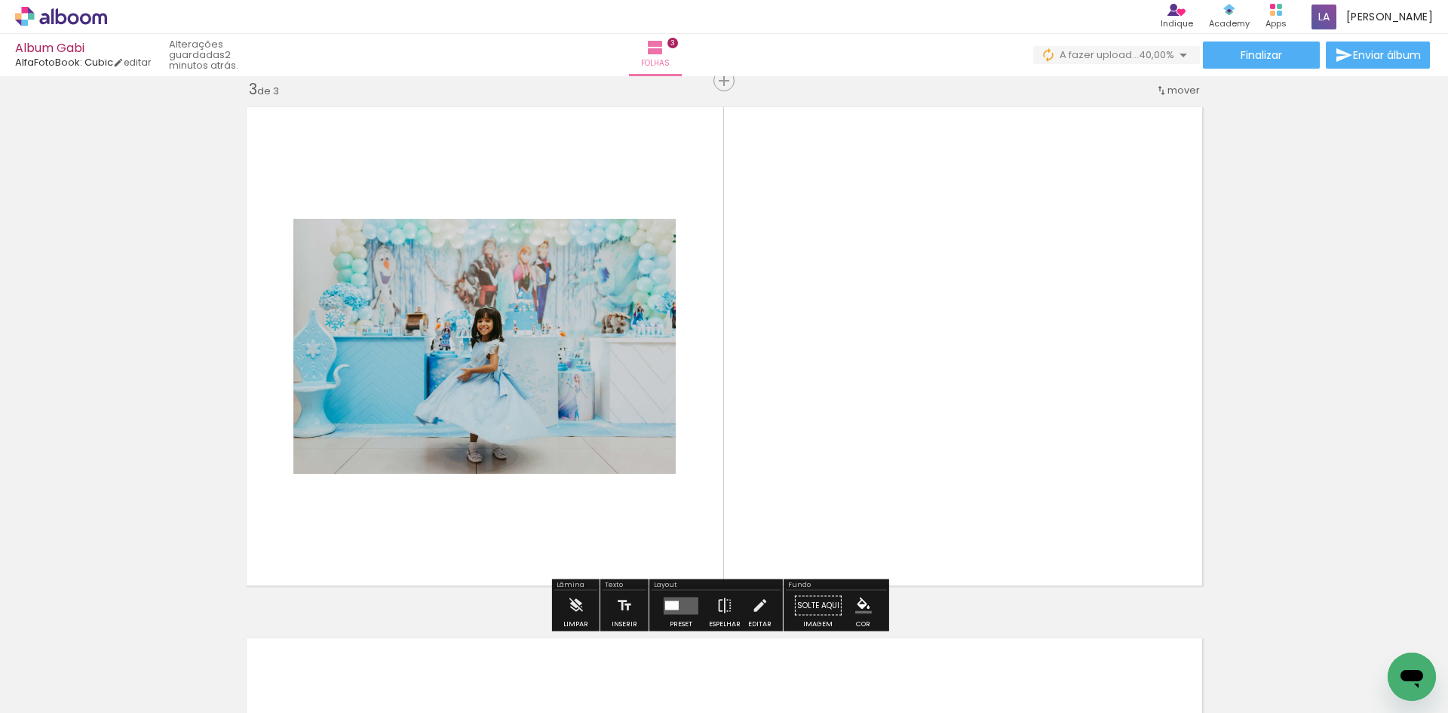
scroll to position [1082, 0]
click at [657, 597] on paper-button "Preset" at bounding box center [681, 610] width 48 height 38
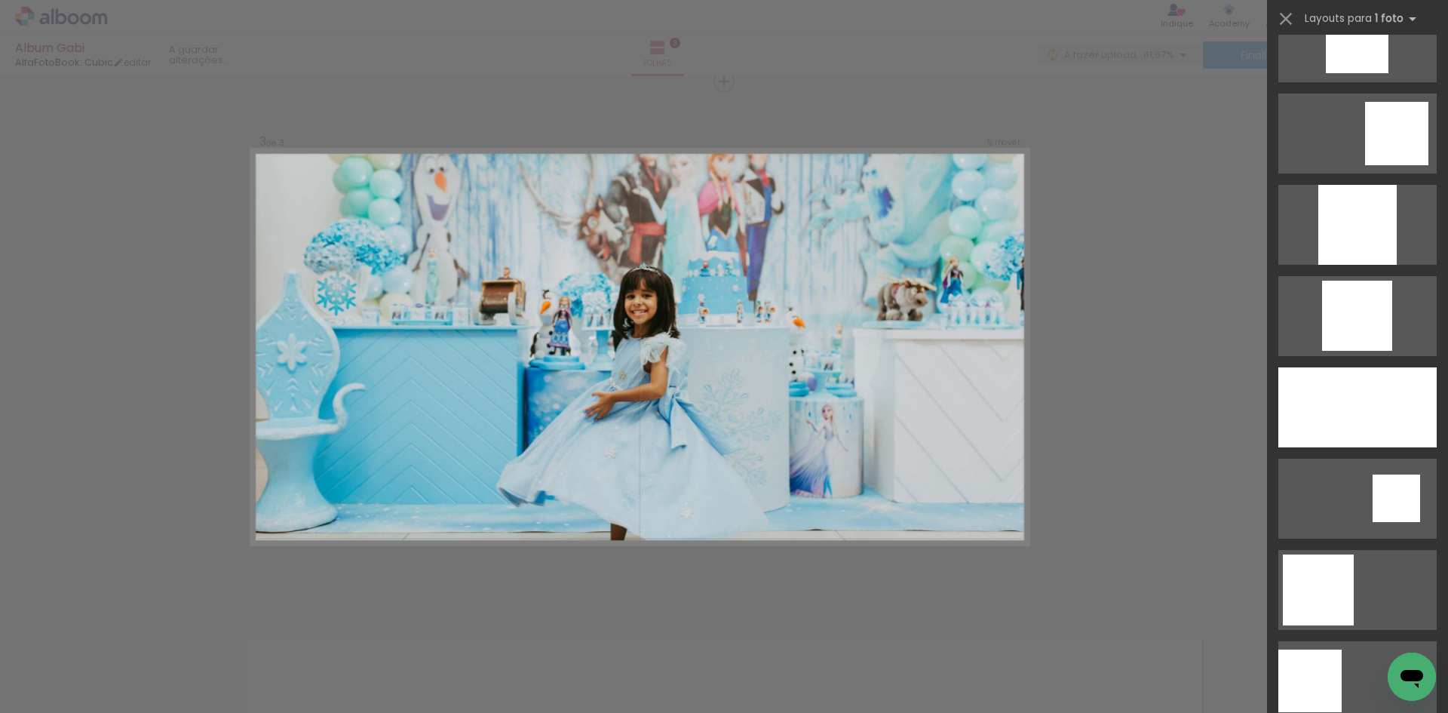
scroll to position [1508, 0]
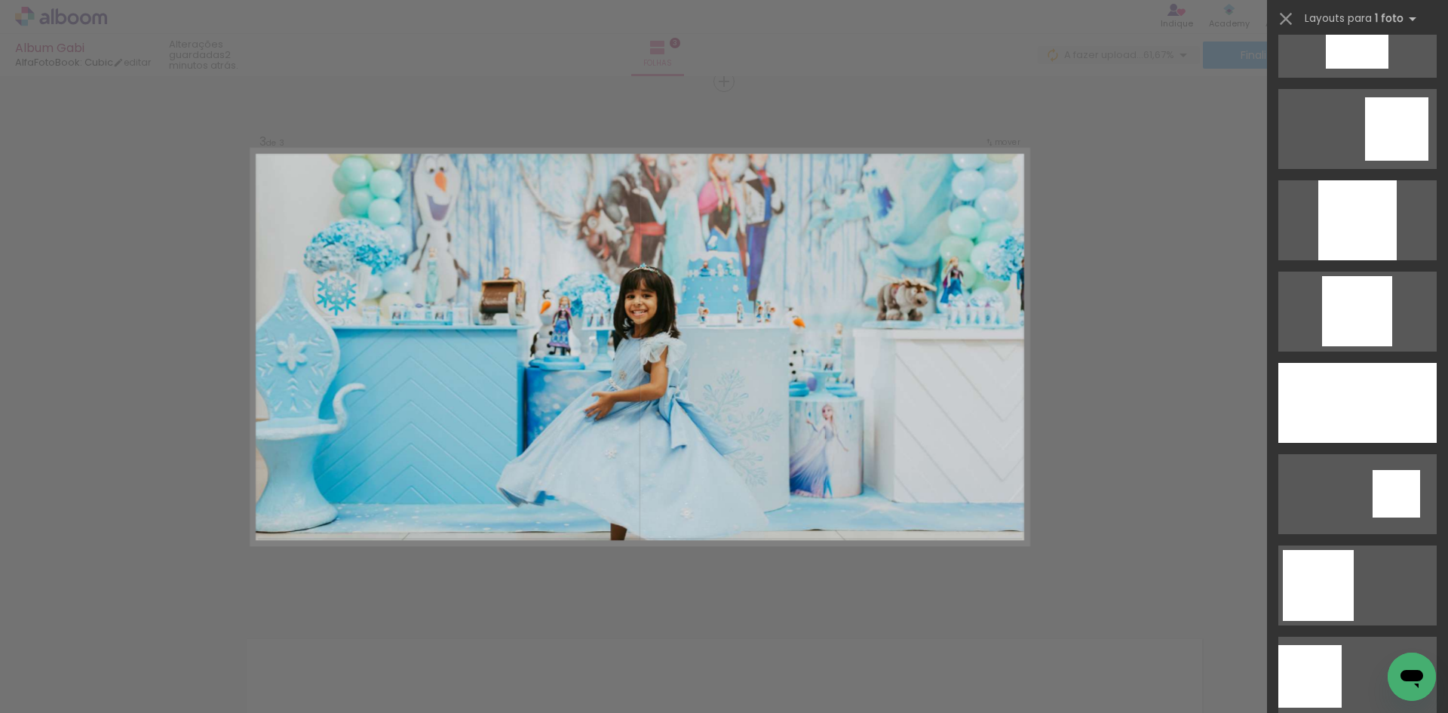
click at [1357, 407] on div at bounding box center [1357, 403] width 158 height 80
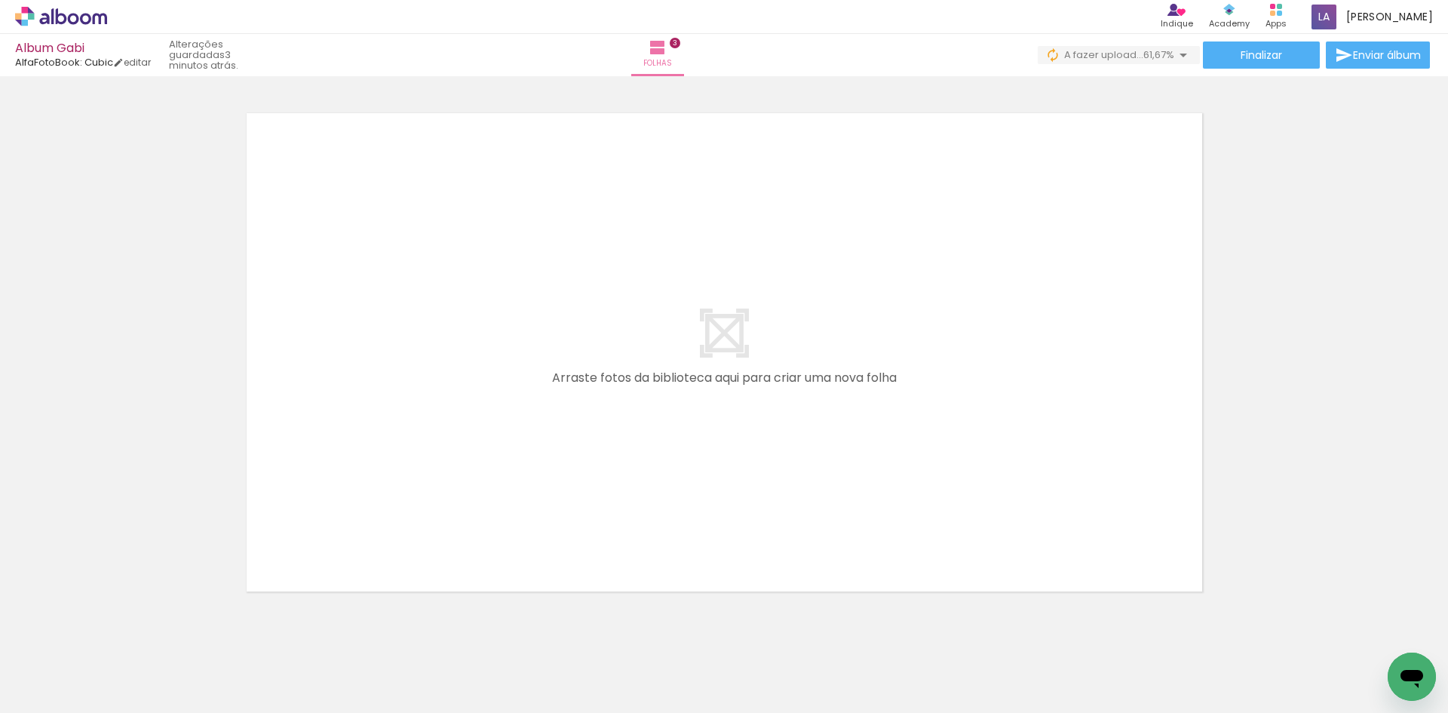
scroll to position [1610, 0]
drag, startPoint x: 837, startPoint y: 680, endPoint x: 944, endPoint y: 703, distance: 108.7
click at [761, 441] on quentale-workspace at bounding box center [724, 356] width 1448 height 713
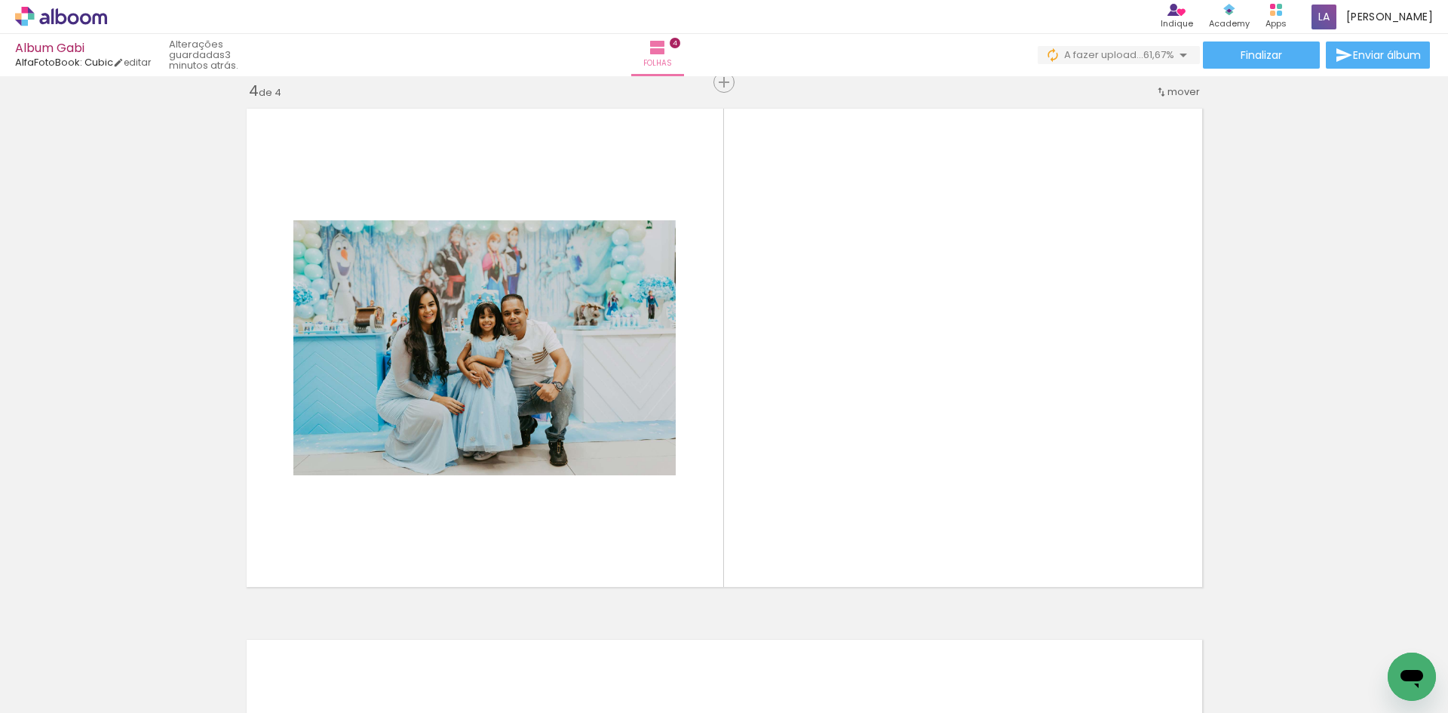
scroll to position [1613, 0]
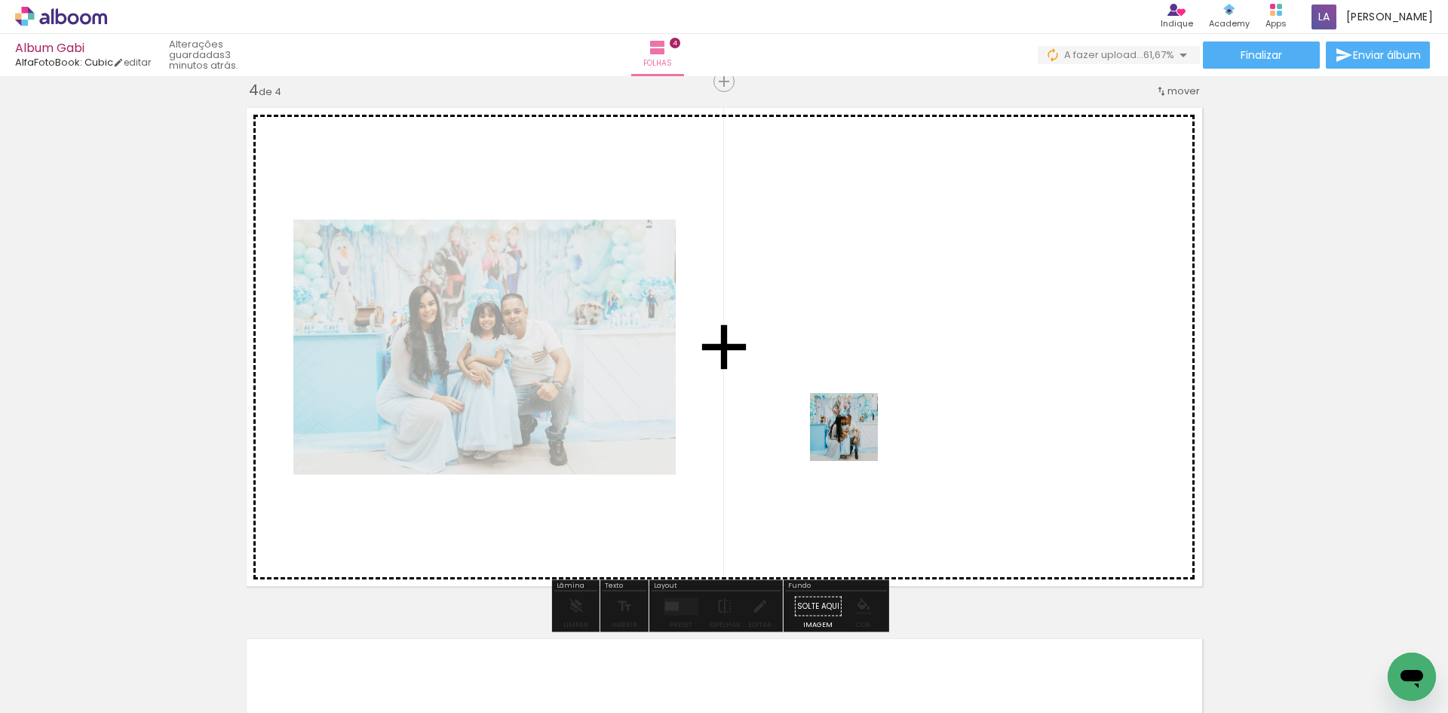
drag, startPoint x: 916, startPoint y: 670, endPoint x: 855, endPoint y: 426, distance: 251.0
click at [855, 426] on quentale-workspace at bounding box center [724, 356] width 1448 height 713
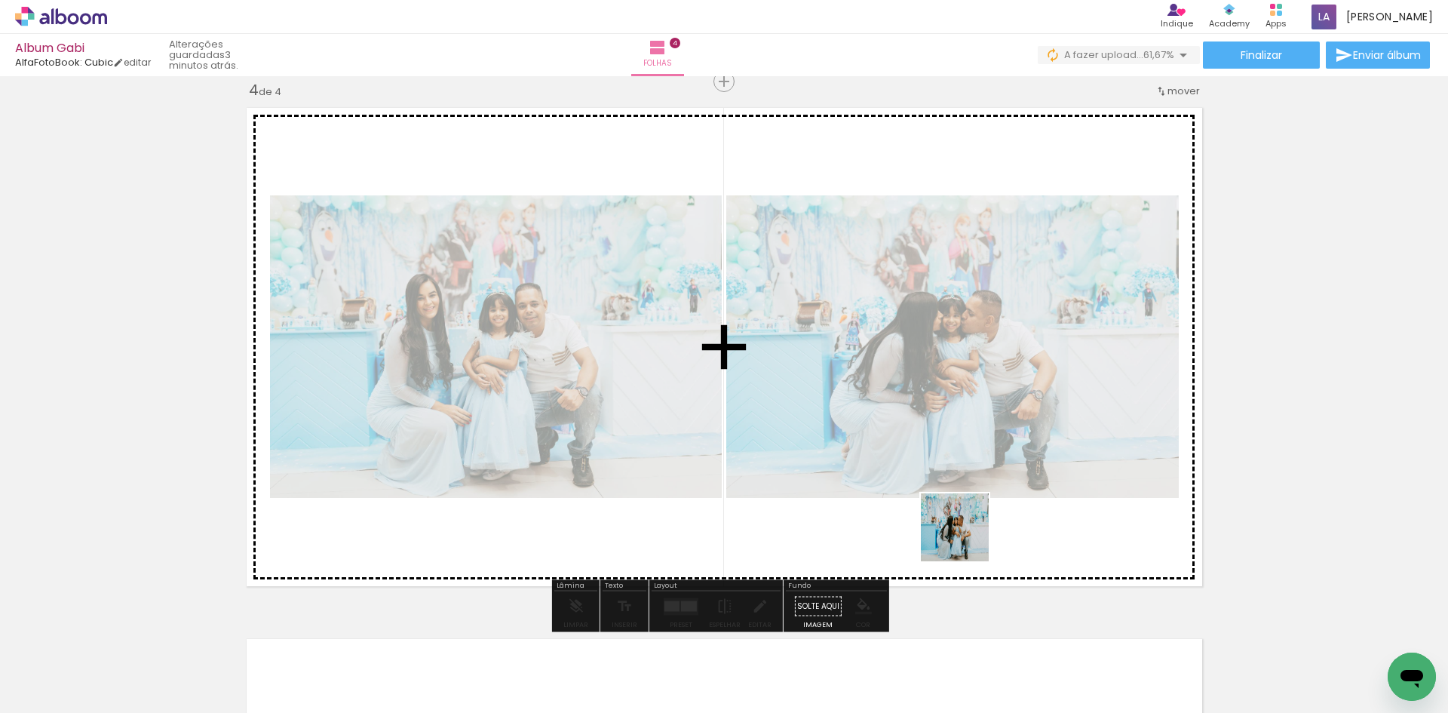
drag, startPoint x: 993, startPoint y: 665, endPoint x: 1101, endPoint y: 661, distance: 108.0
click at [928, 393] on quentale-workspace at bounding box center [724, 356] width 1448 height 713
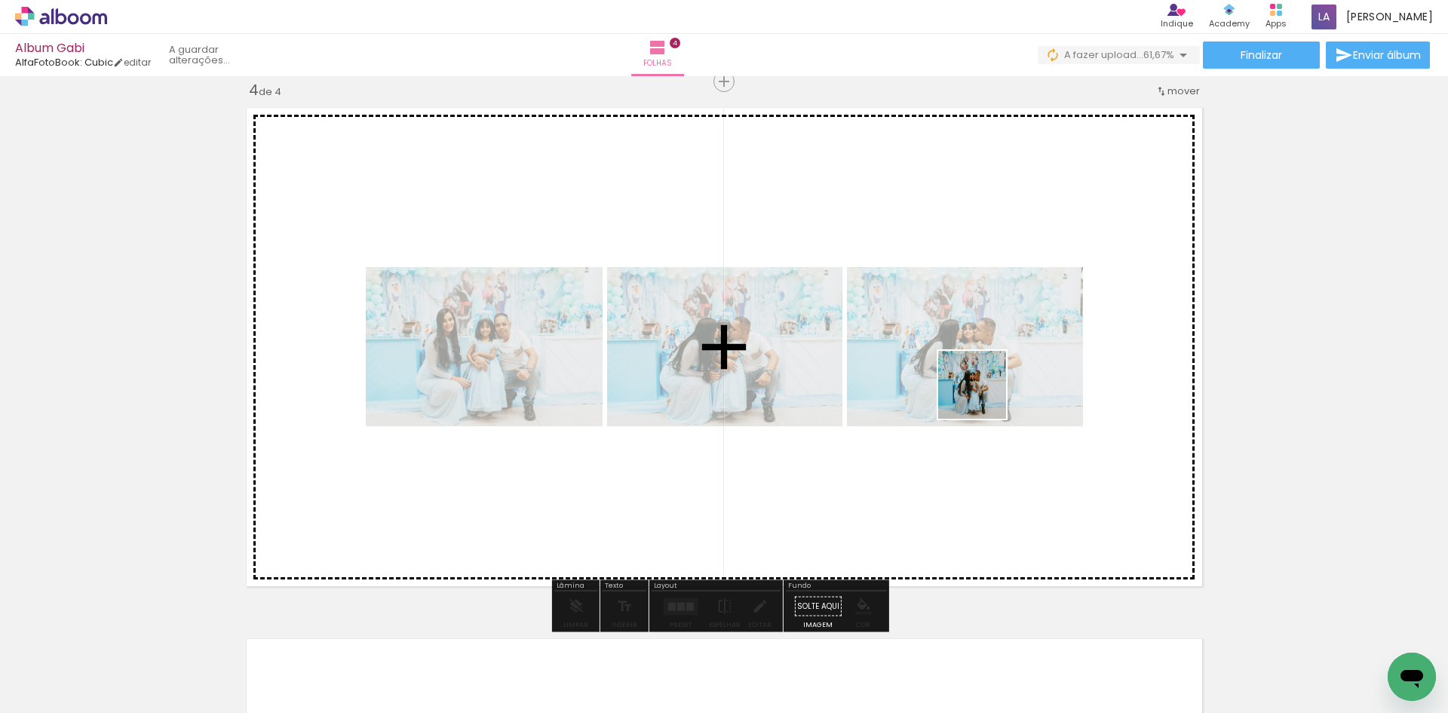
drag, startPoint x: 1074, startPoint y: 628, endPoint x: 984, endPoint y: 396, distance: 248.6
click at [984, 396] on quentale-workspace at bounding box center [724, 356] width 1448 height 713
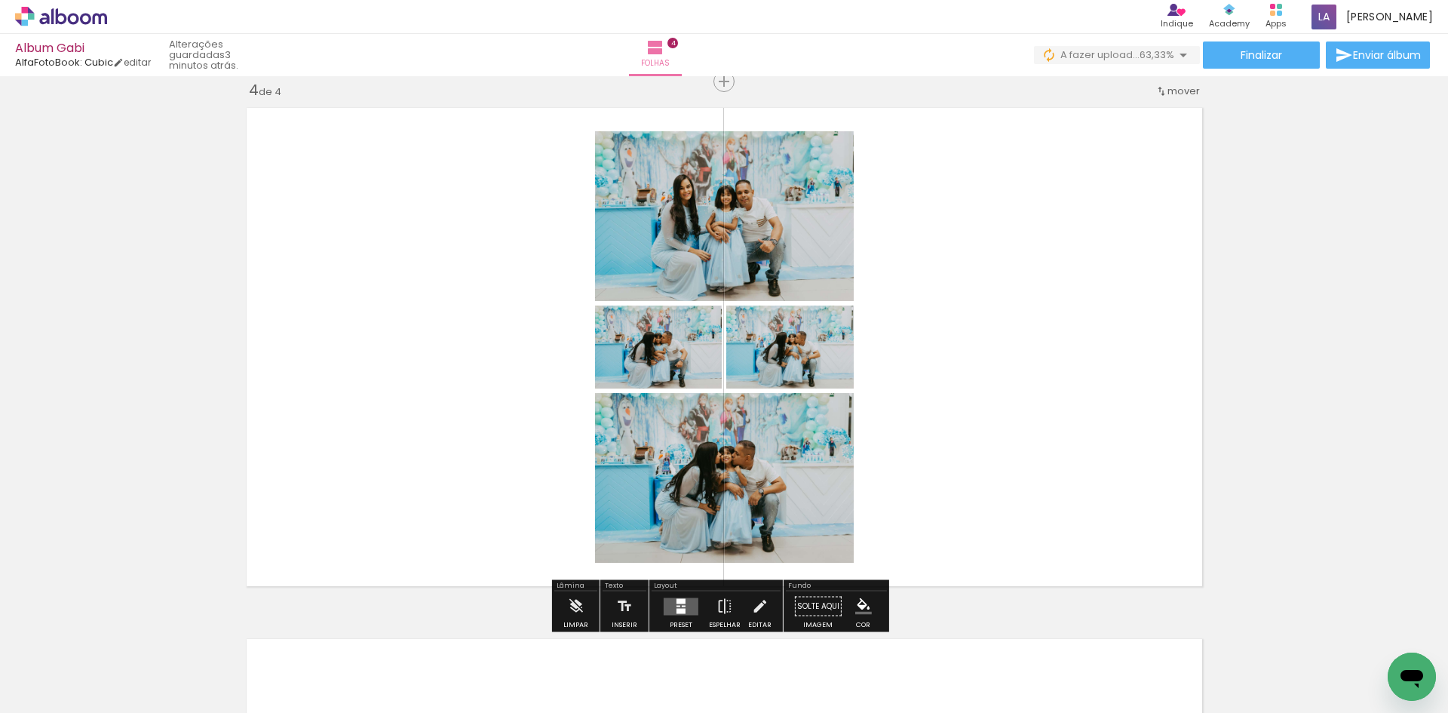
click at [677, 607] on quentale-layouter at bounding box center [681, 605] width 35 height 17
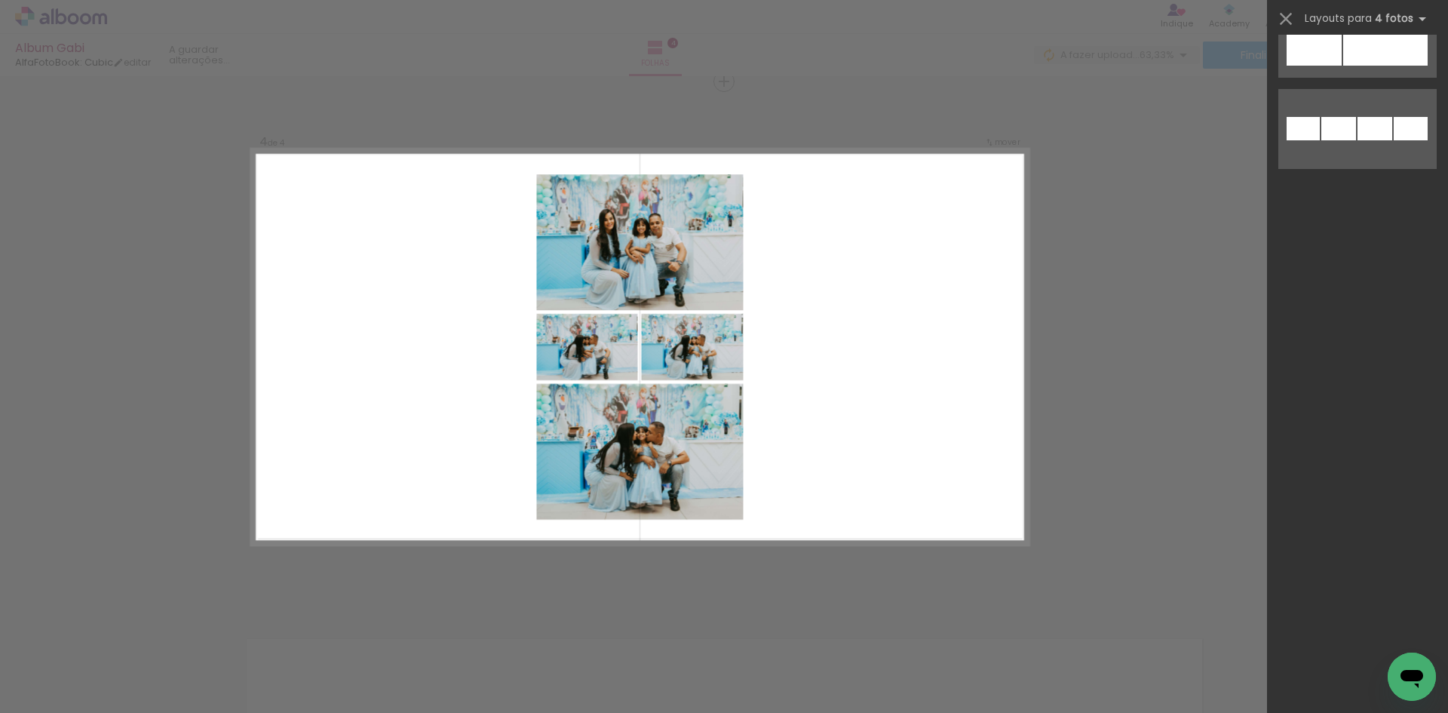
scroll to position [0, 0]
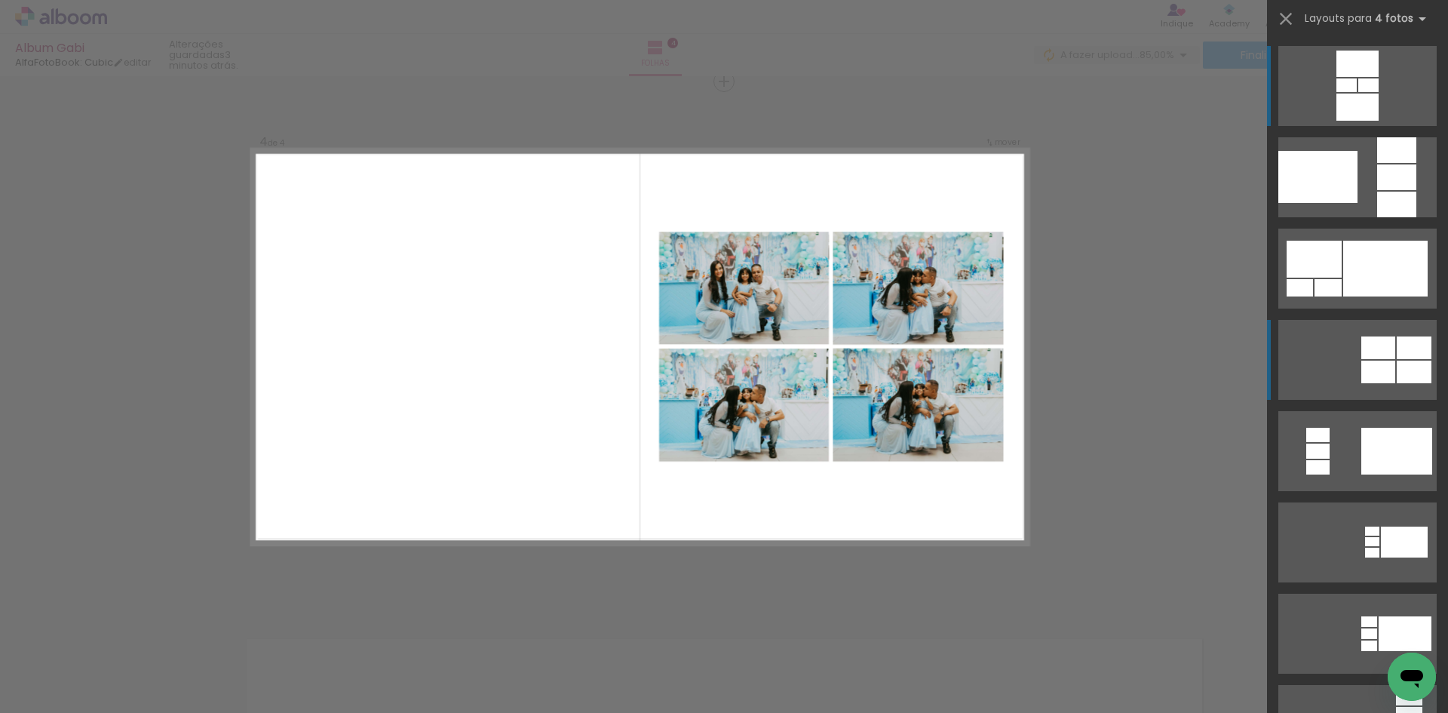
click at [1363, 354] on div at bounding box center [1378, 347] width 34 height 23
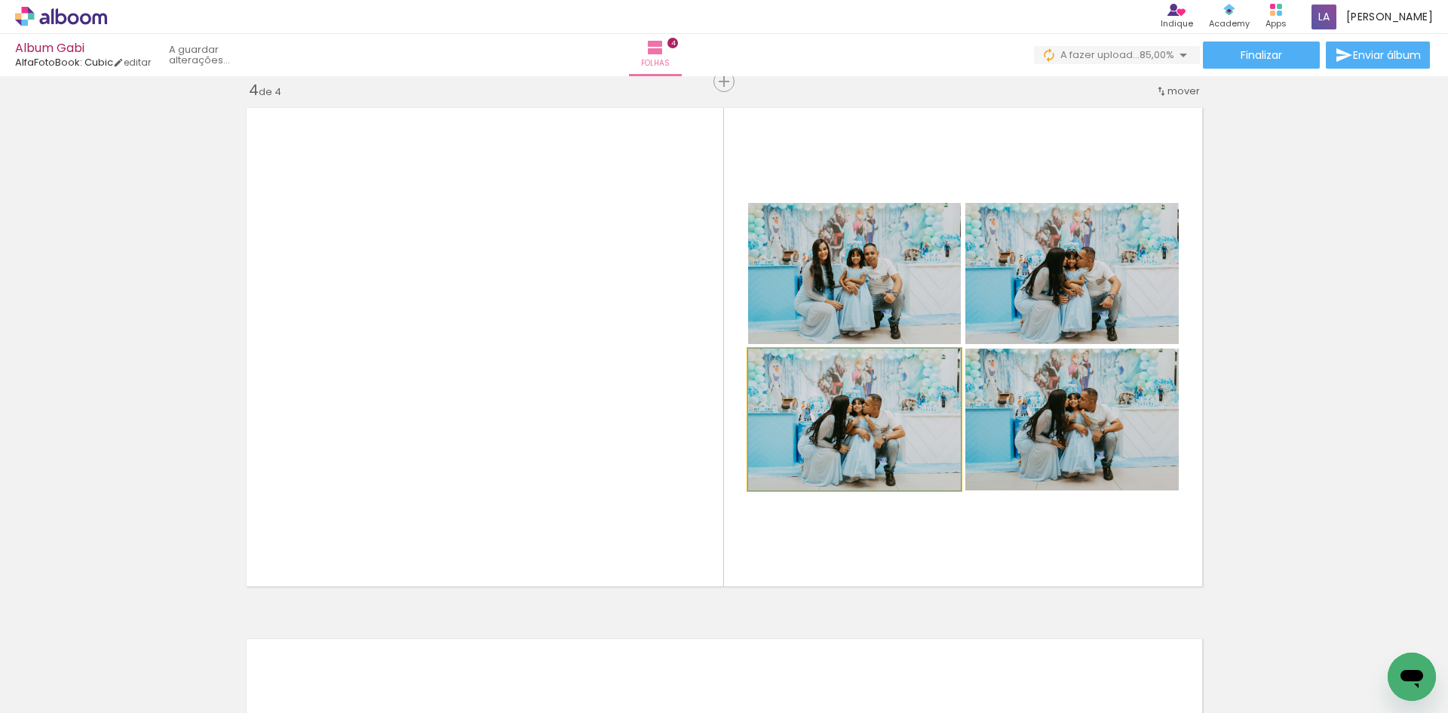
drag, startPoint x: 892, startPoint y: 446, endPoint x: 862, endPoint y: 416, distance: 42.7
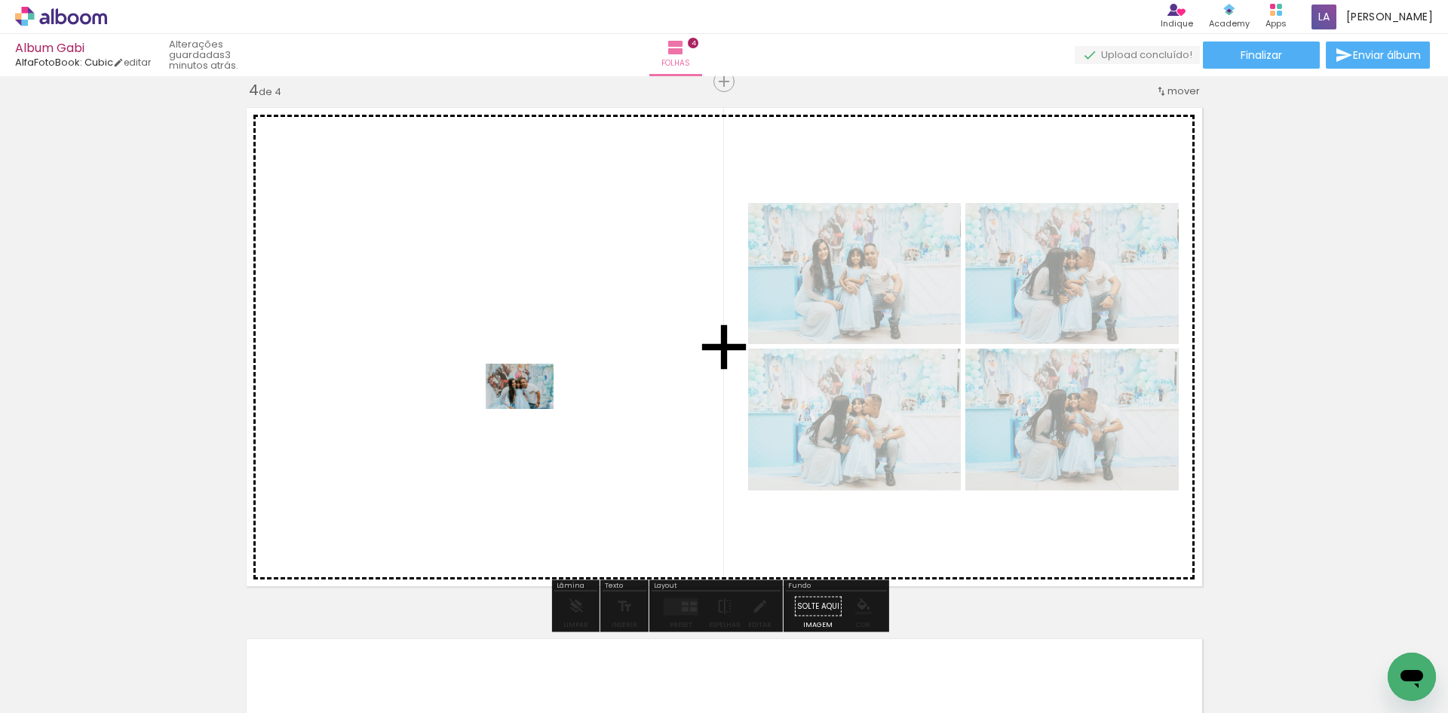
drag, startPoint x: 756, startPoint y: 678, endPoint x: 531, endPoint y: 409, distance: 350.7
click at [531, 409] on quentale-workspace at bounding box center [724, 356] width 1448 height 713
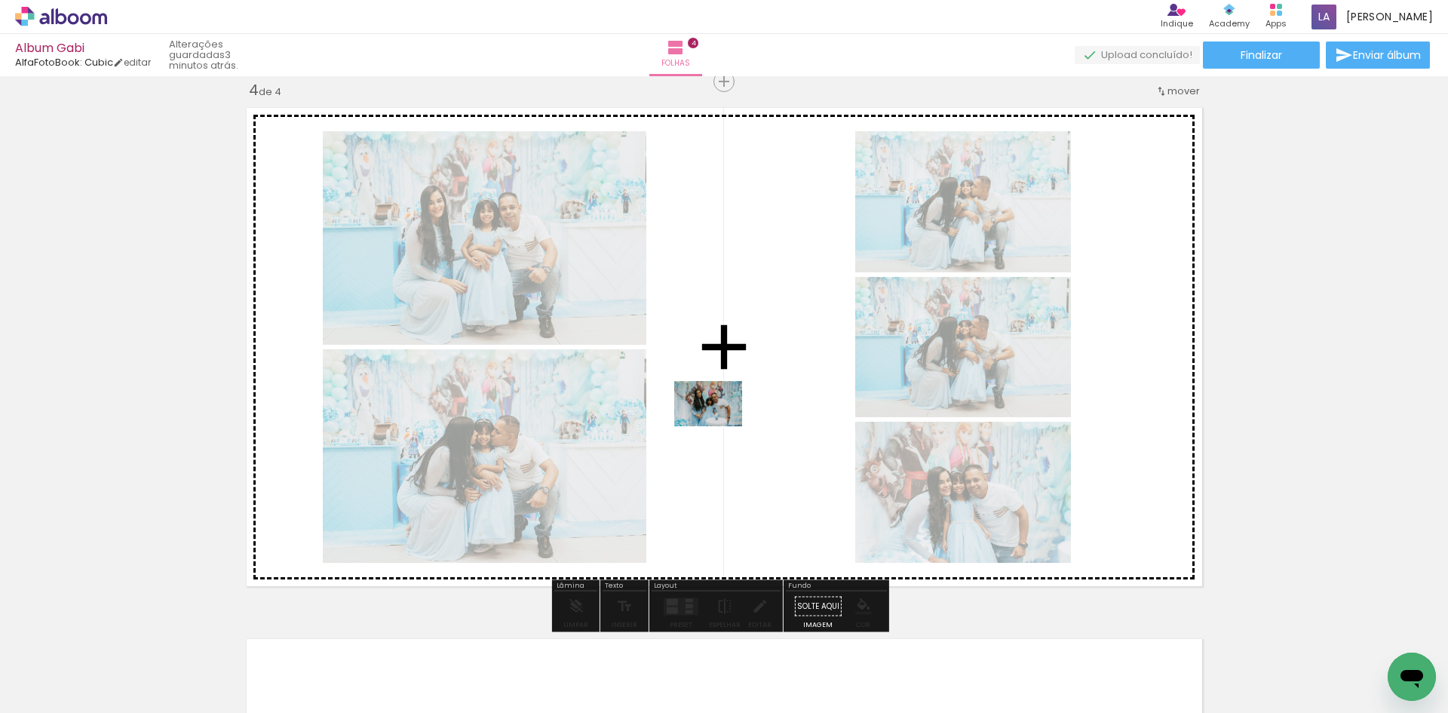
drag, startPoint x: 668, startPoint y: 667, endPoint x: 781, endPoint y: 603, distance: 129.0
click at [722, 407] on quentale-workspace at bounding box center [724, 356] width 1448 height 713
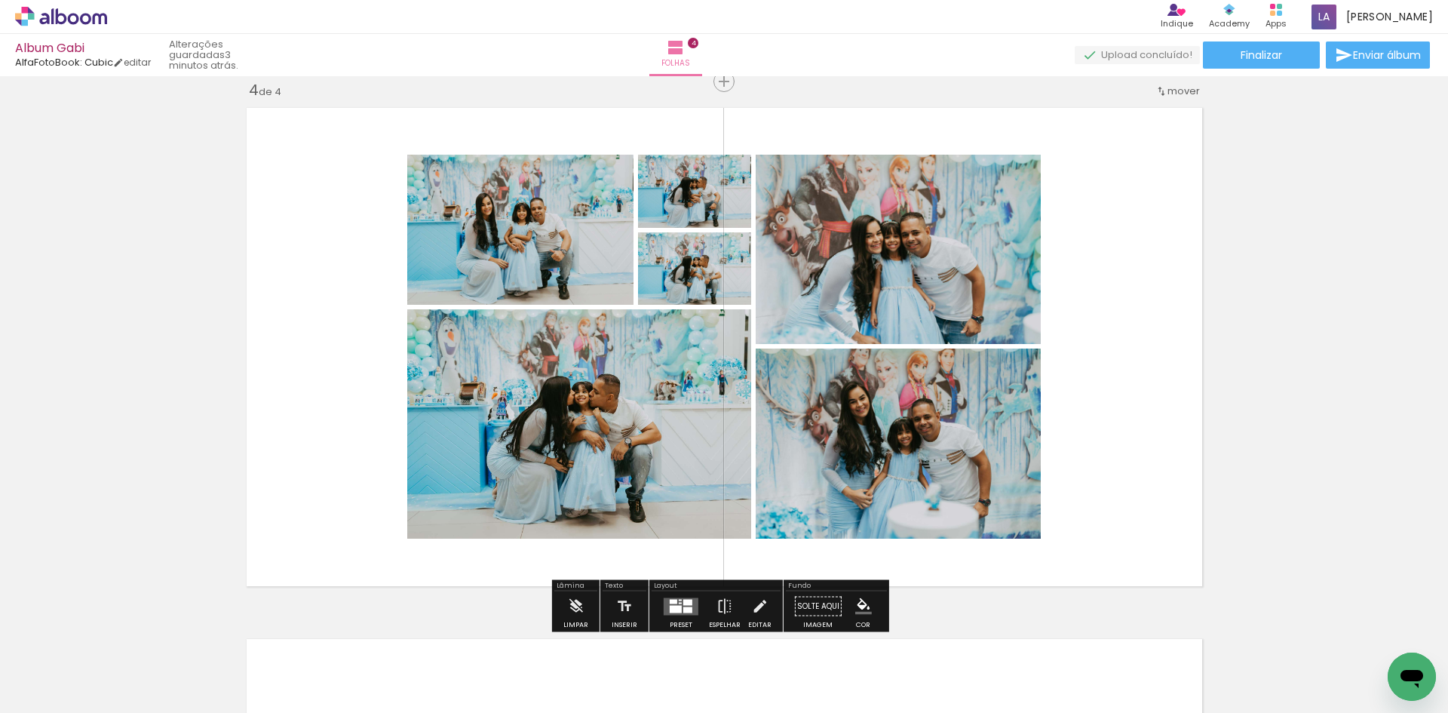
click at [679, 602] on div at bounding box center [680, 603] width 3 height 2
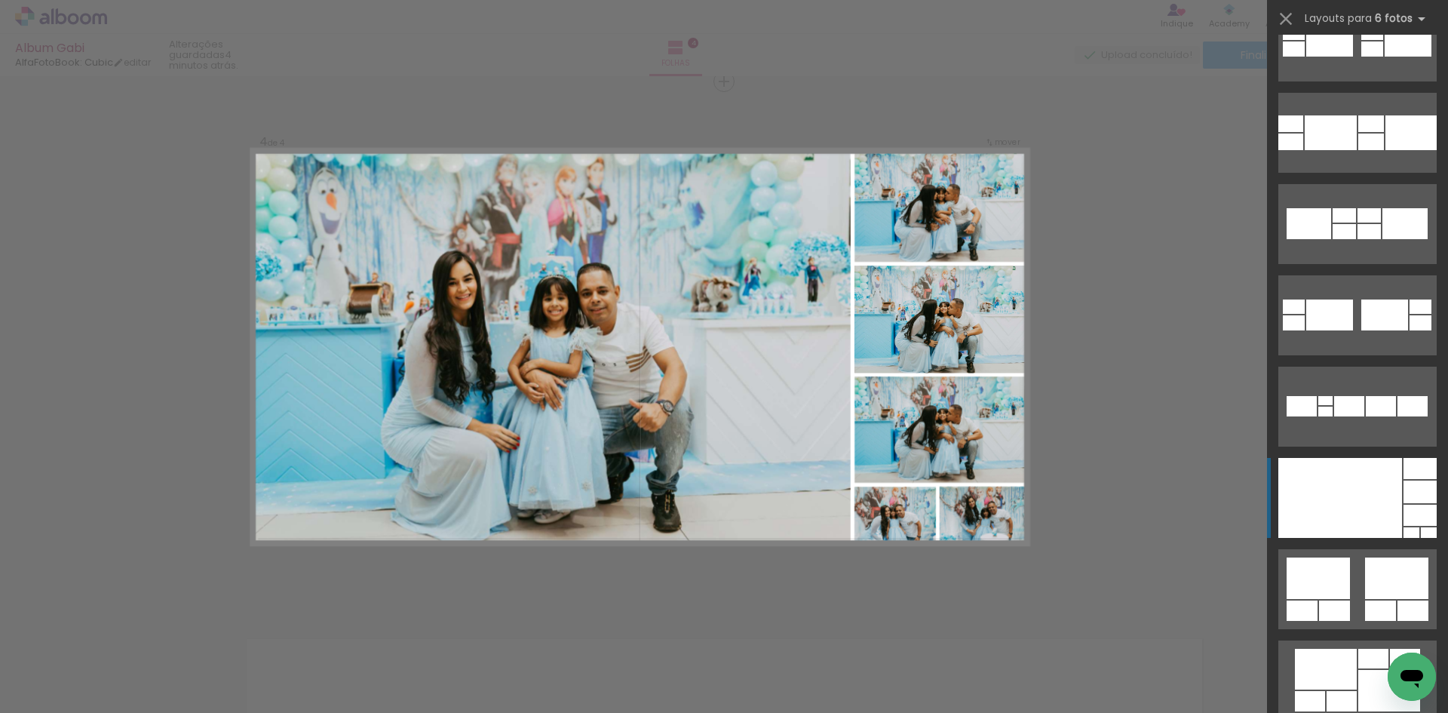
scroll to position [453, 0]
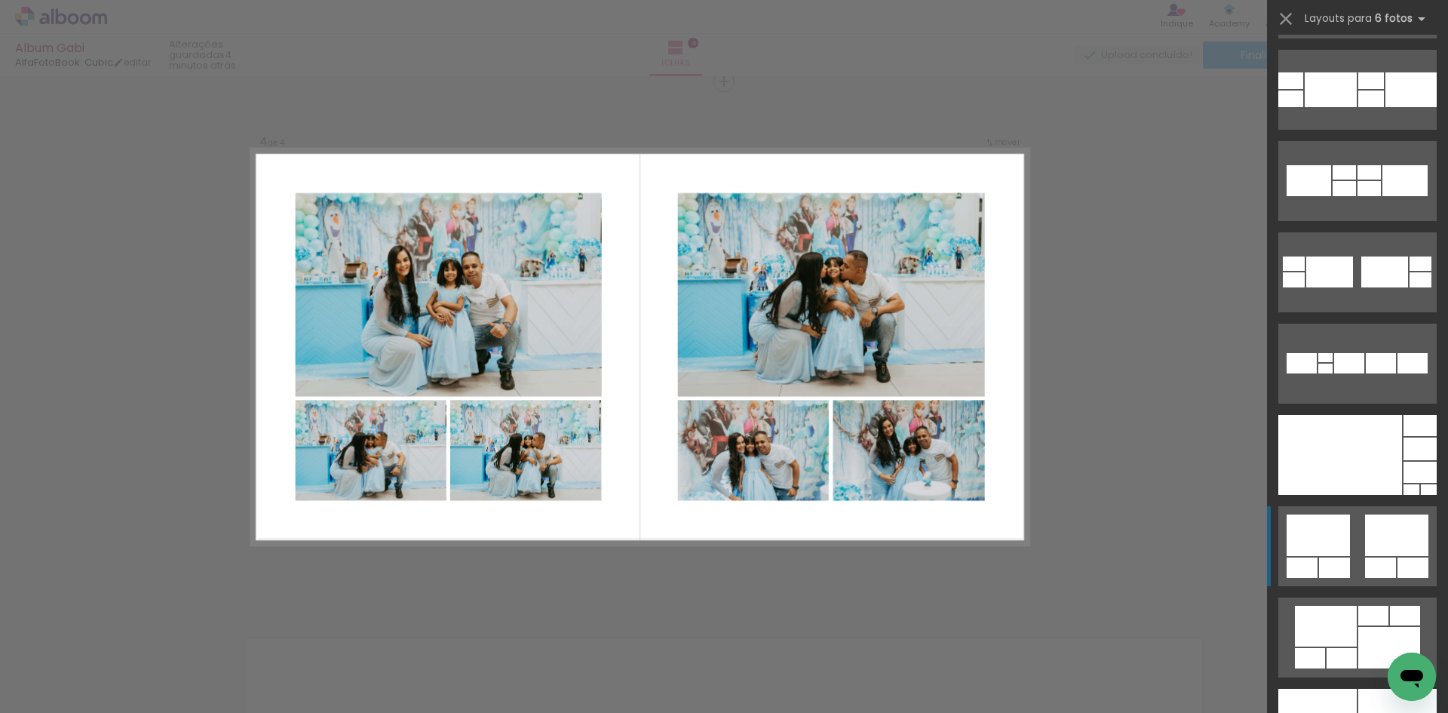
click at [1345, 555] on quentale-layouter at bounding box center [1357, 546] width 158 height 80
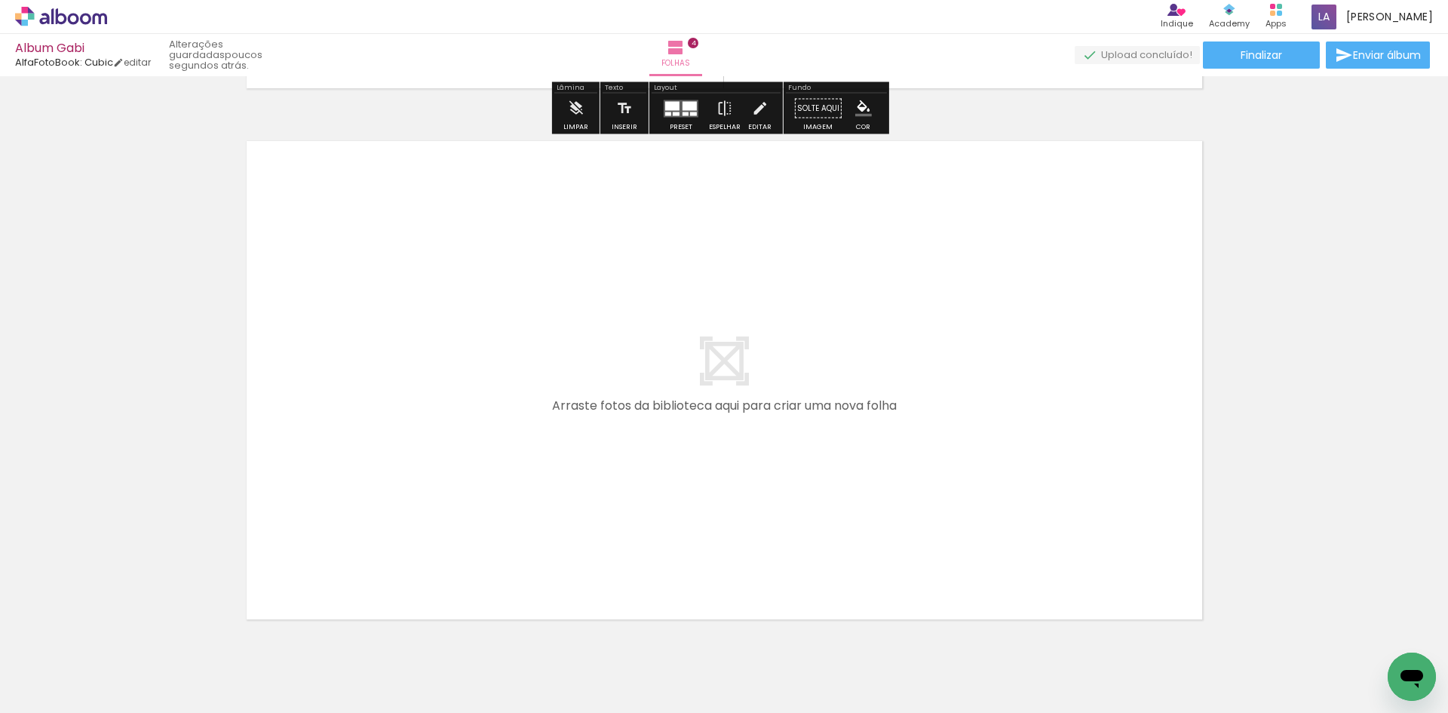
scroll to position [2112, 0]
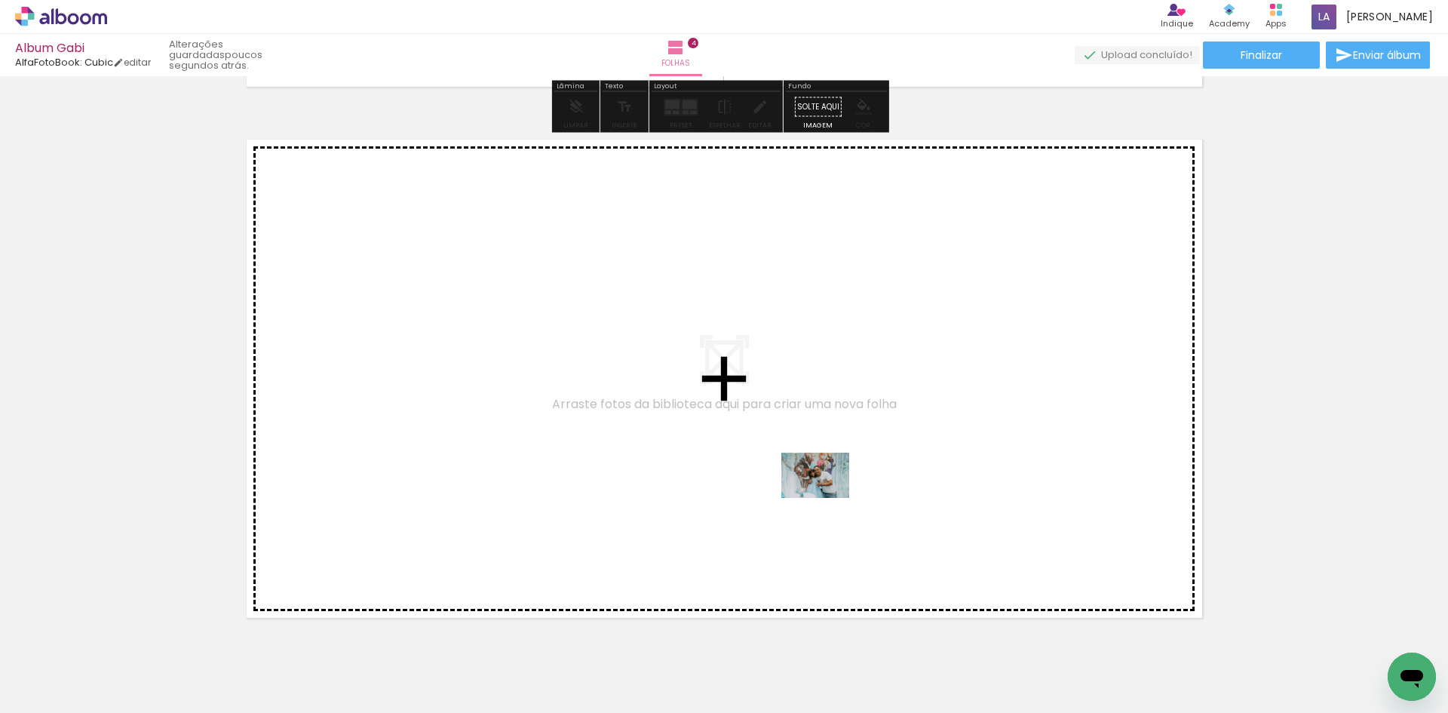
drag, startPoint x: 837, startPoint y: 672, endPoint x: 884, endPoint y: 663, distance: 47.6
click at [827, 496] on quentale-workspace at bounding box center [724, 356] width 1448 height 713
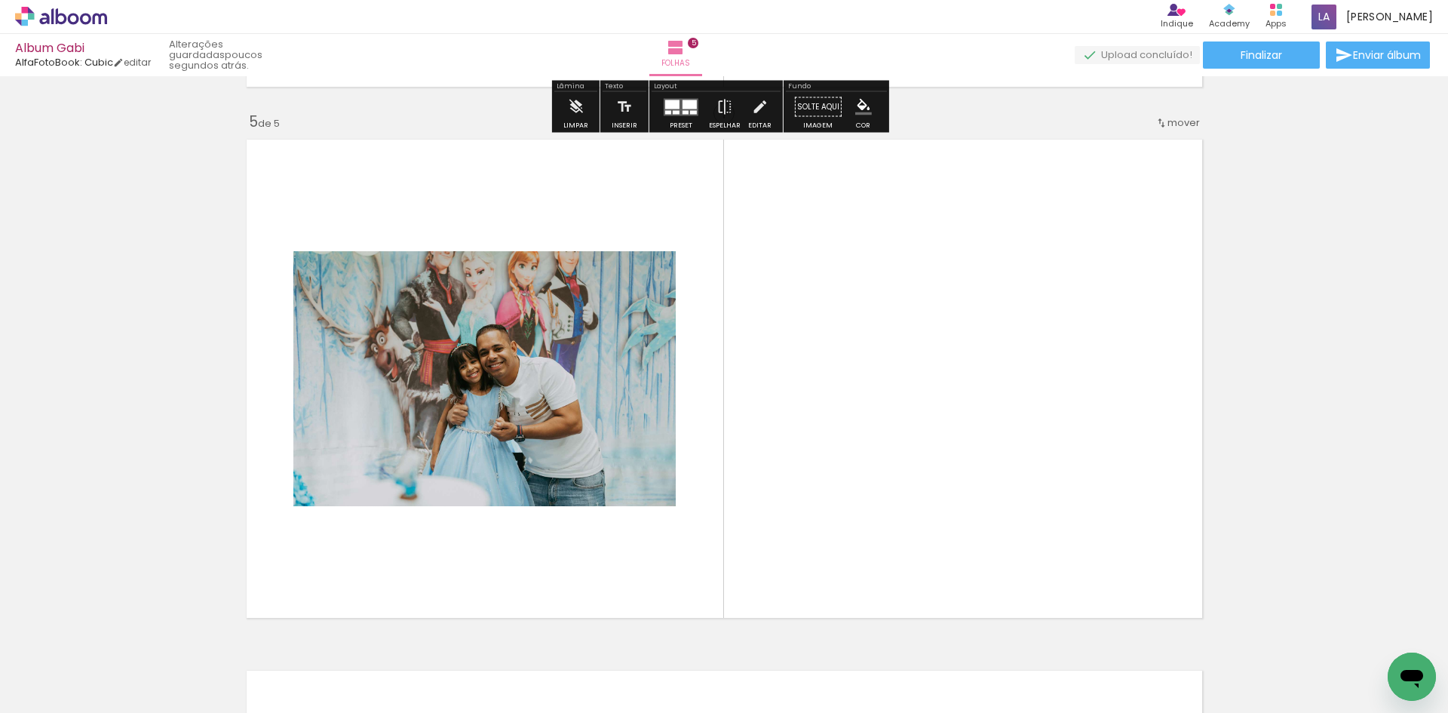
scroll to position [2144, 0]
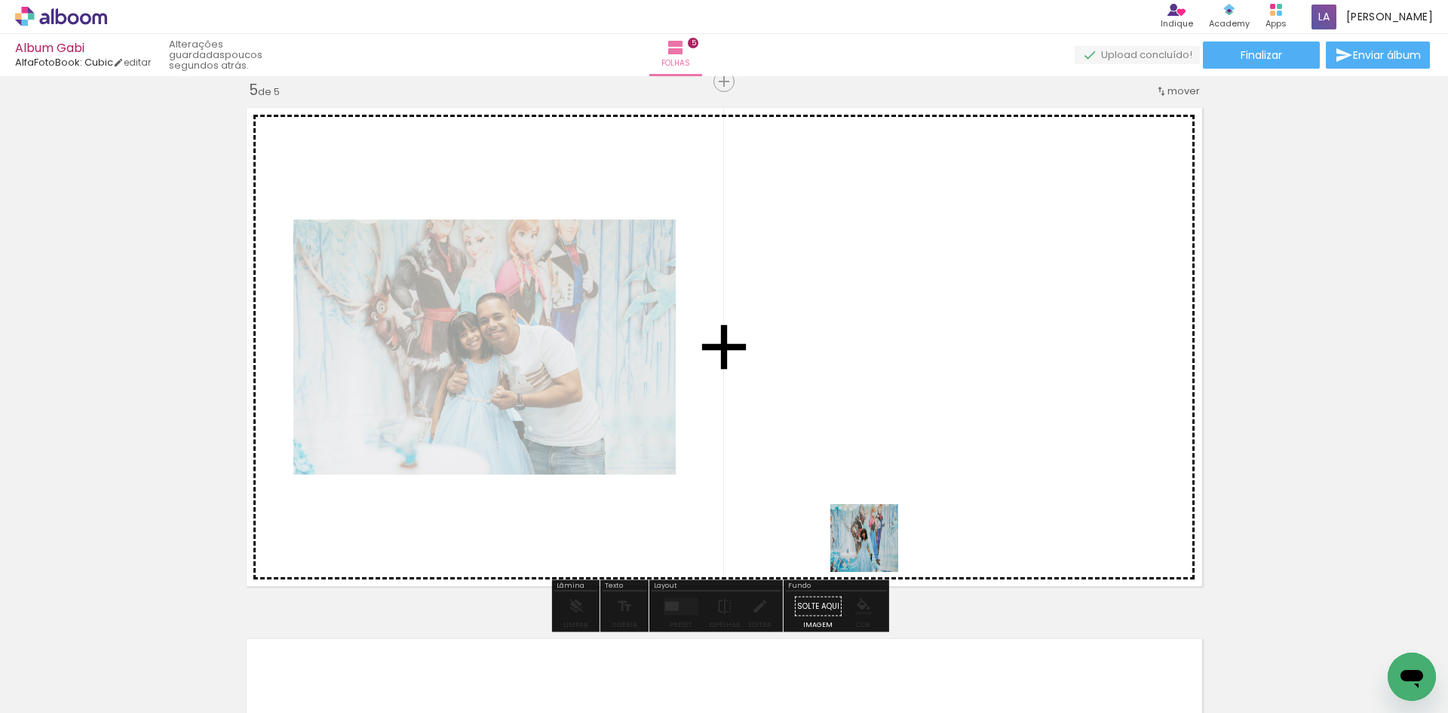
drag, startPoint x: 911, startPoint y: 674, endPoint x: 994, endPoint y: 680, distance: 83.2
click at [855, 442] on quentale-workspace at bounding box center [724, 356] width 1448 height 713
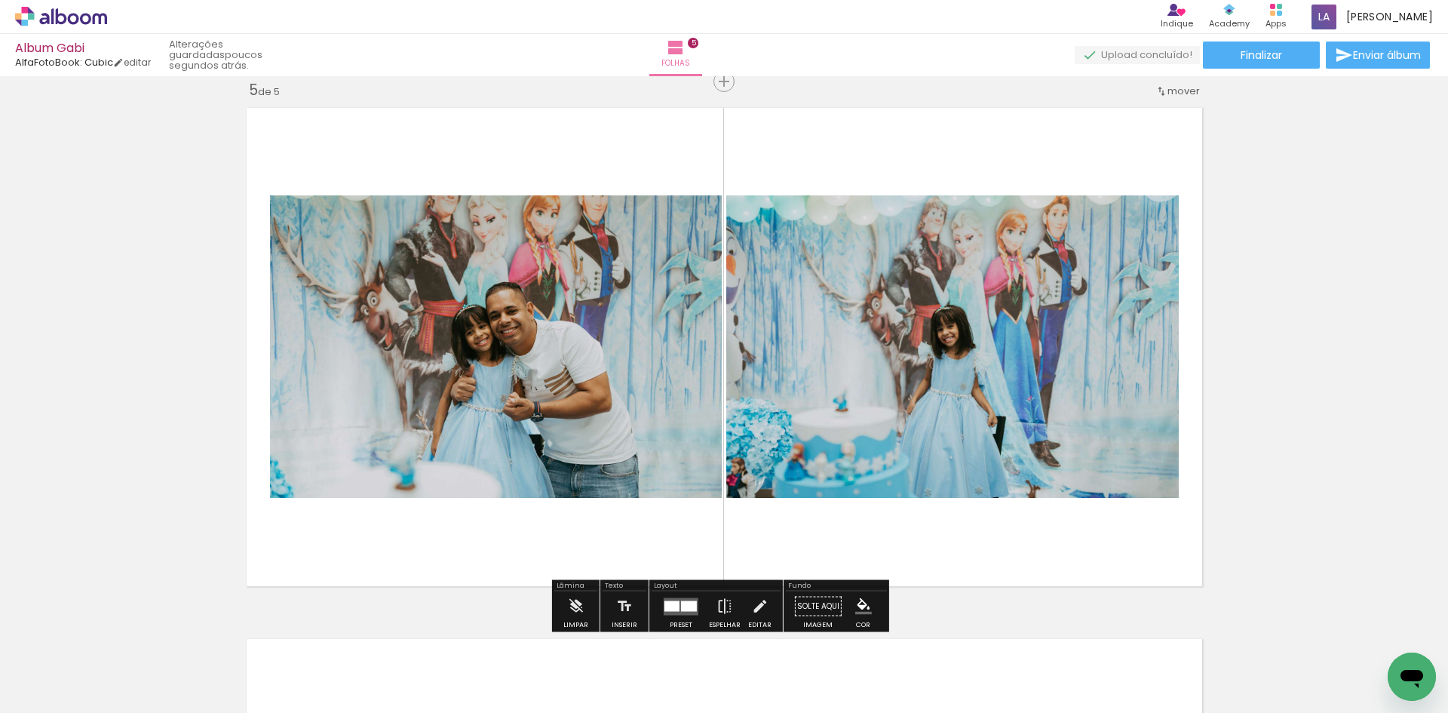
click at [960, 401] on quentale-photo at bounding box center [952, 346] width 453 height 302
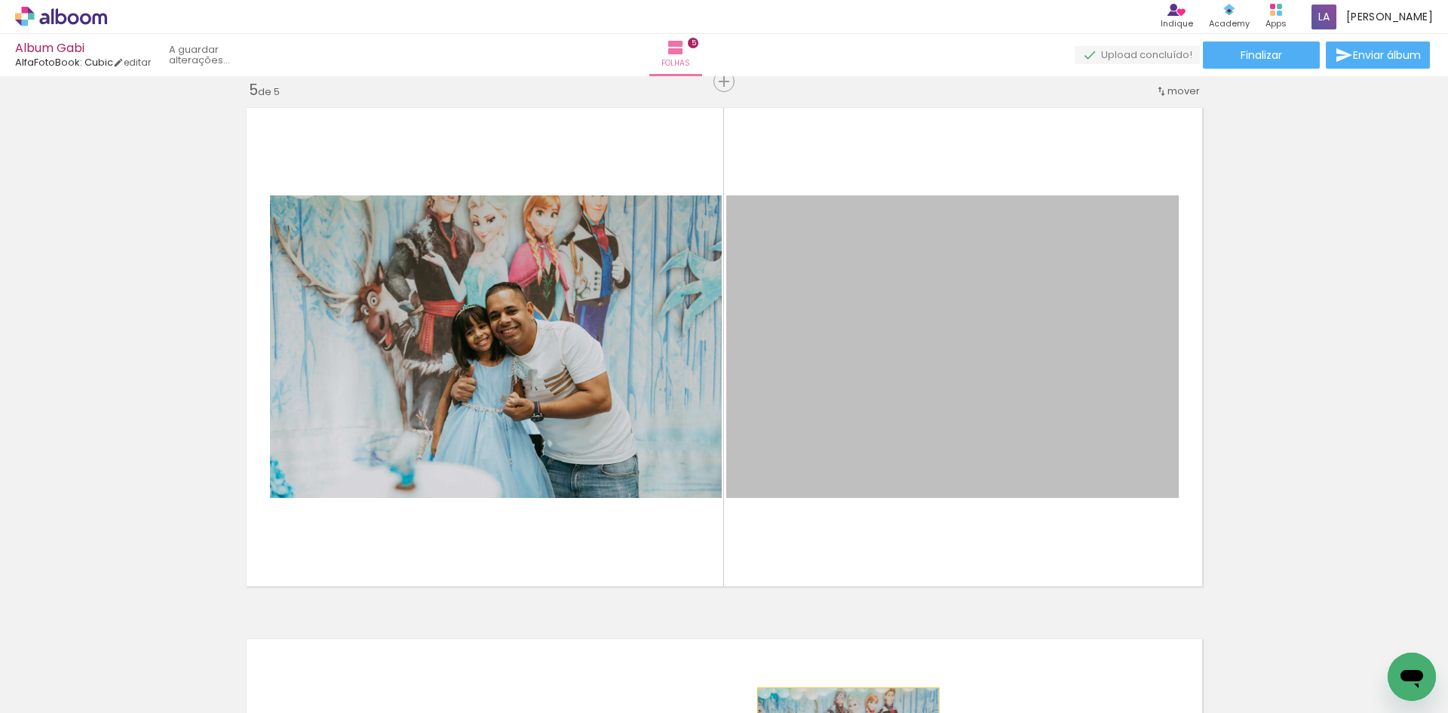
drag, startPoint x: 971, startPoint y: 373, endPoint x: 842, endPoint y: 747, distance: 395.0
click at [842, 712] on html "link( href="../../bower_components/polymer/polymer.html" rel="import" ) picture…" at bounding box center [724, 356] width 1448 height 713
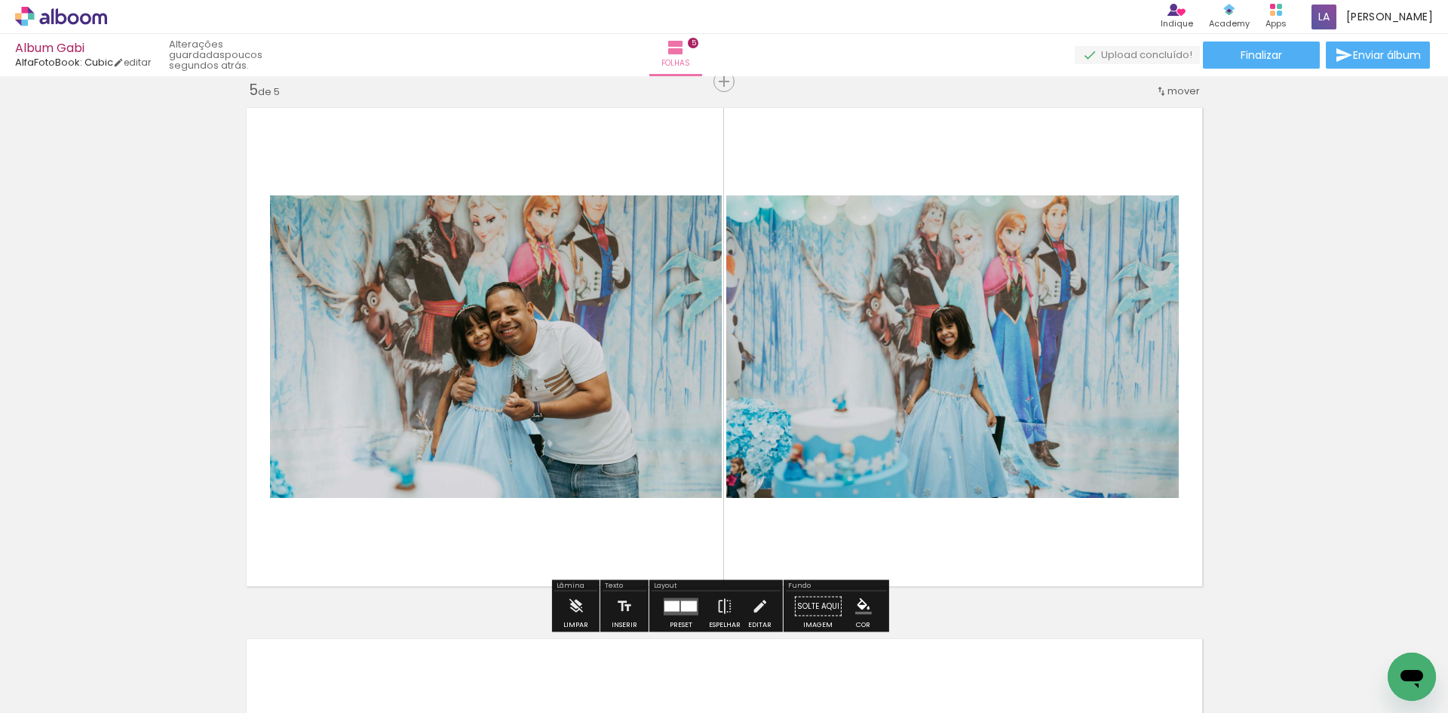
click at [1082, 366] on quentale-photo at bounding box center [952, 346] width 453 height 302
click at [573, 607] on iron-icon at bounding box center [575, 606] width 17 height 30
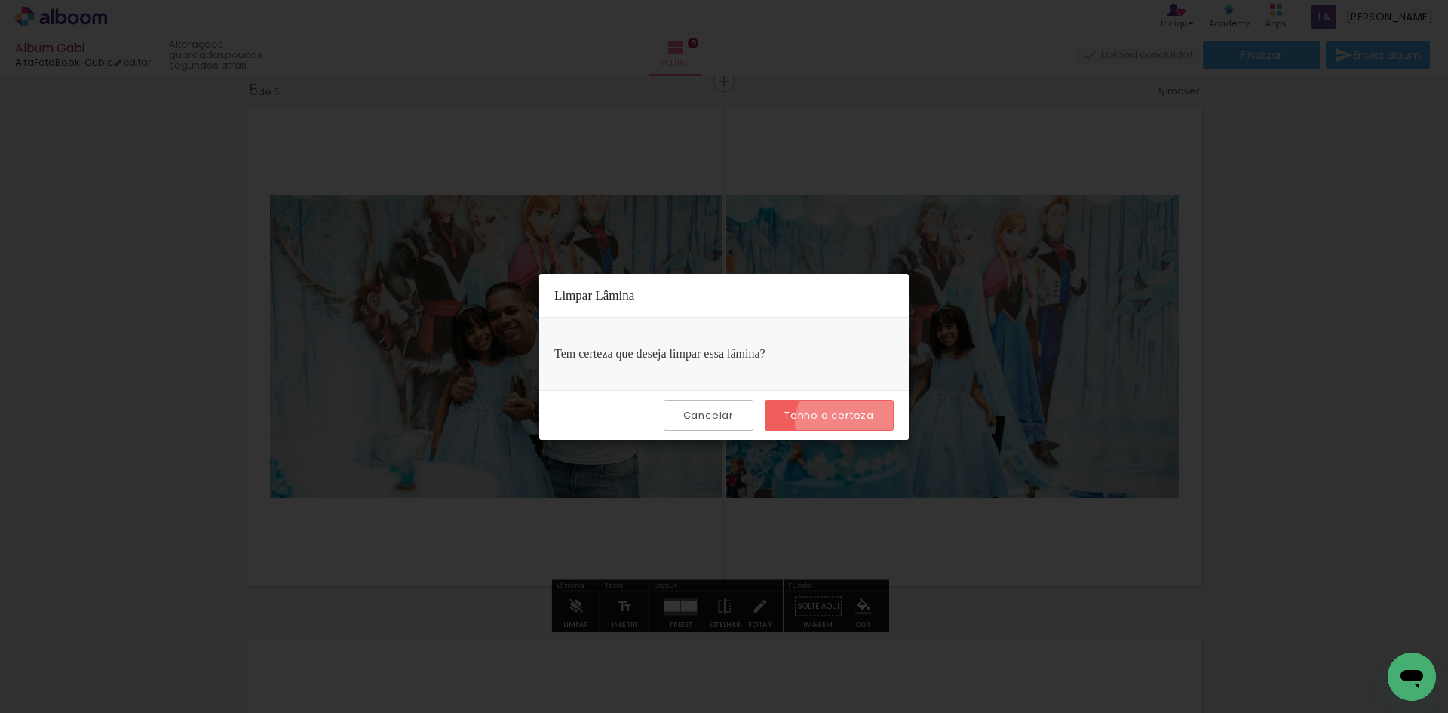
click at [0, 0] on slot "Tenho a certeza" at bounding box center [0, 0] width 0 height 0
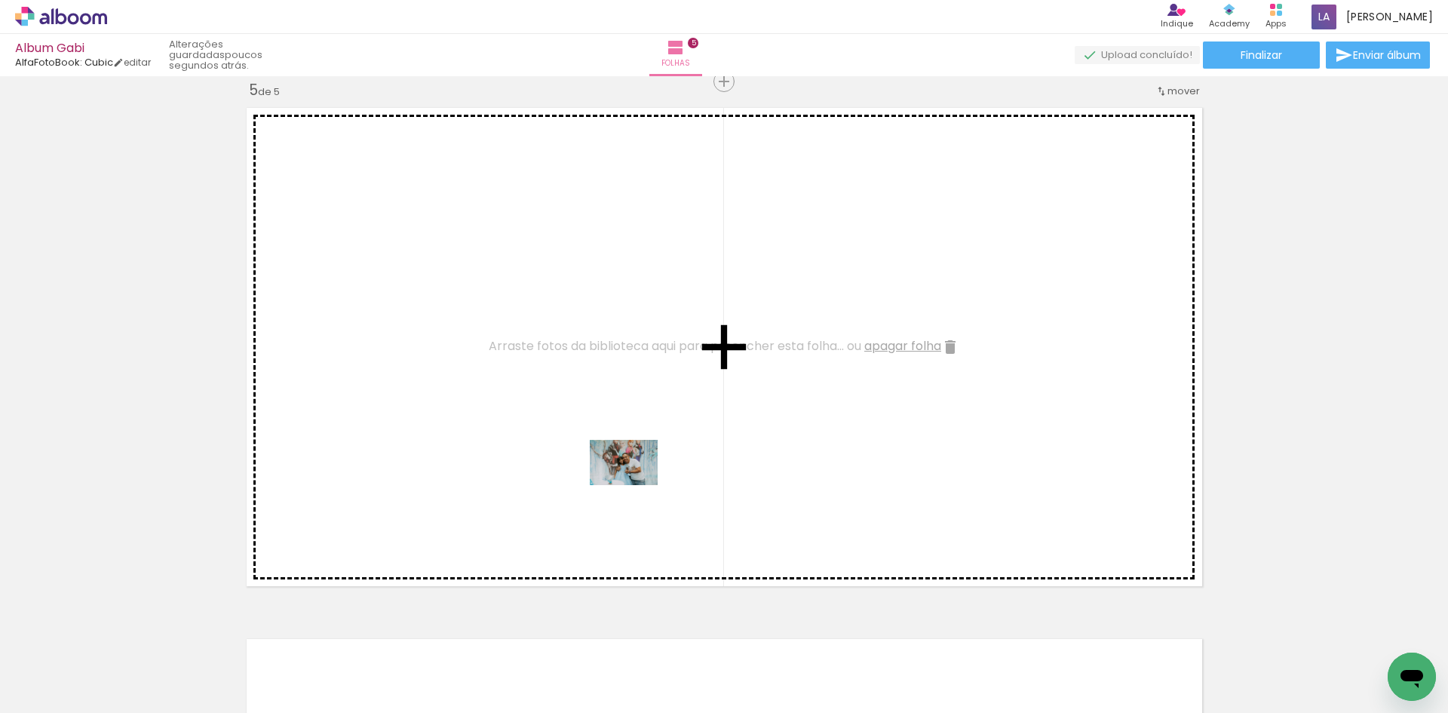
drag, startPoint x: 820, startPoint y: 677, endPoint x: 634, endPoint y: 484, distance: 267.8
click at [634, 484] on quentale-workspace at bounding box center [724, 356] width 1448 height 713
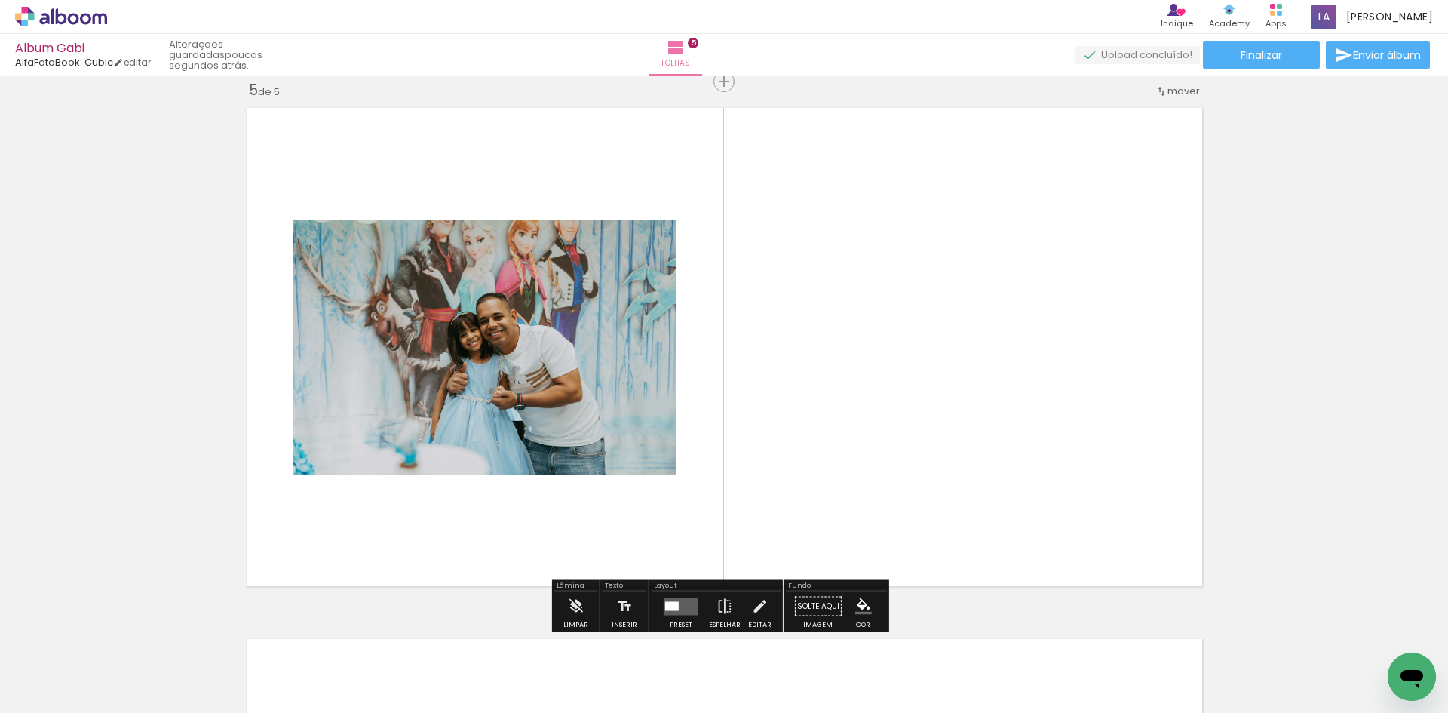
scroll to position [0, 625]
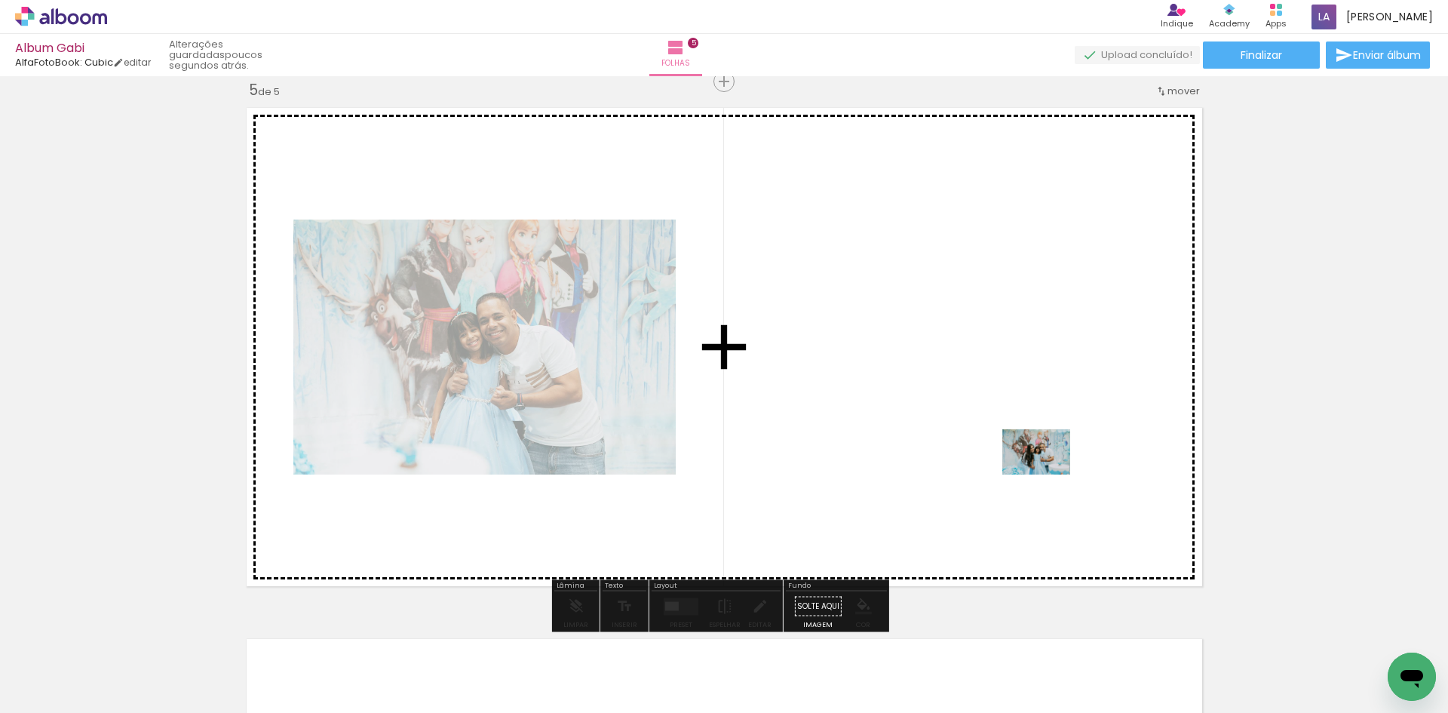
drag, startPoint x: 1220, startPoint y: 680, endPoint x: 1035, endPoint y: 445, distance: 299.2
click at [1035, 445] on quentale-workspace at bounding box center [724, 356] width 1448 height 713
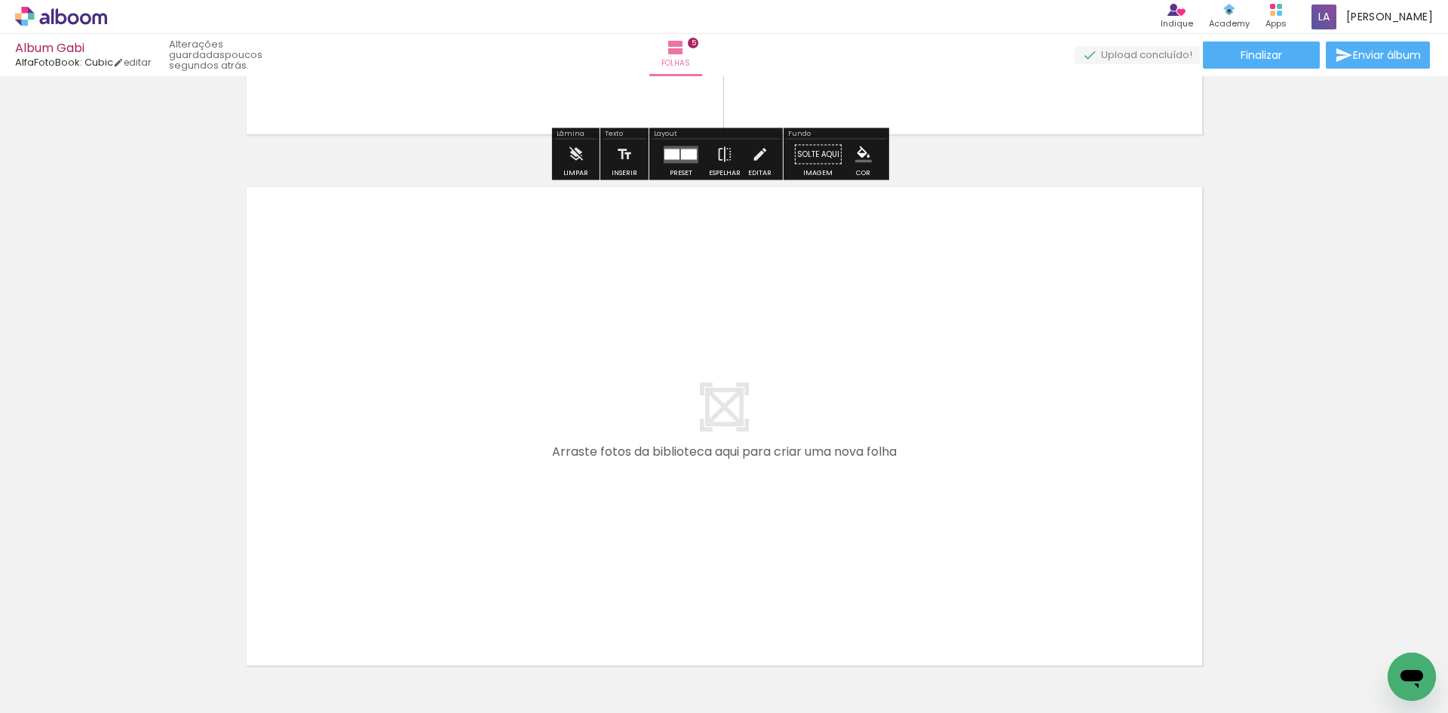
scroll to position [2596, 0]
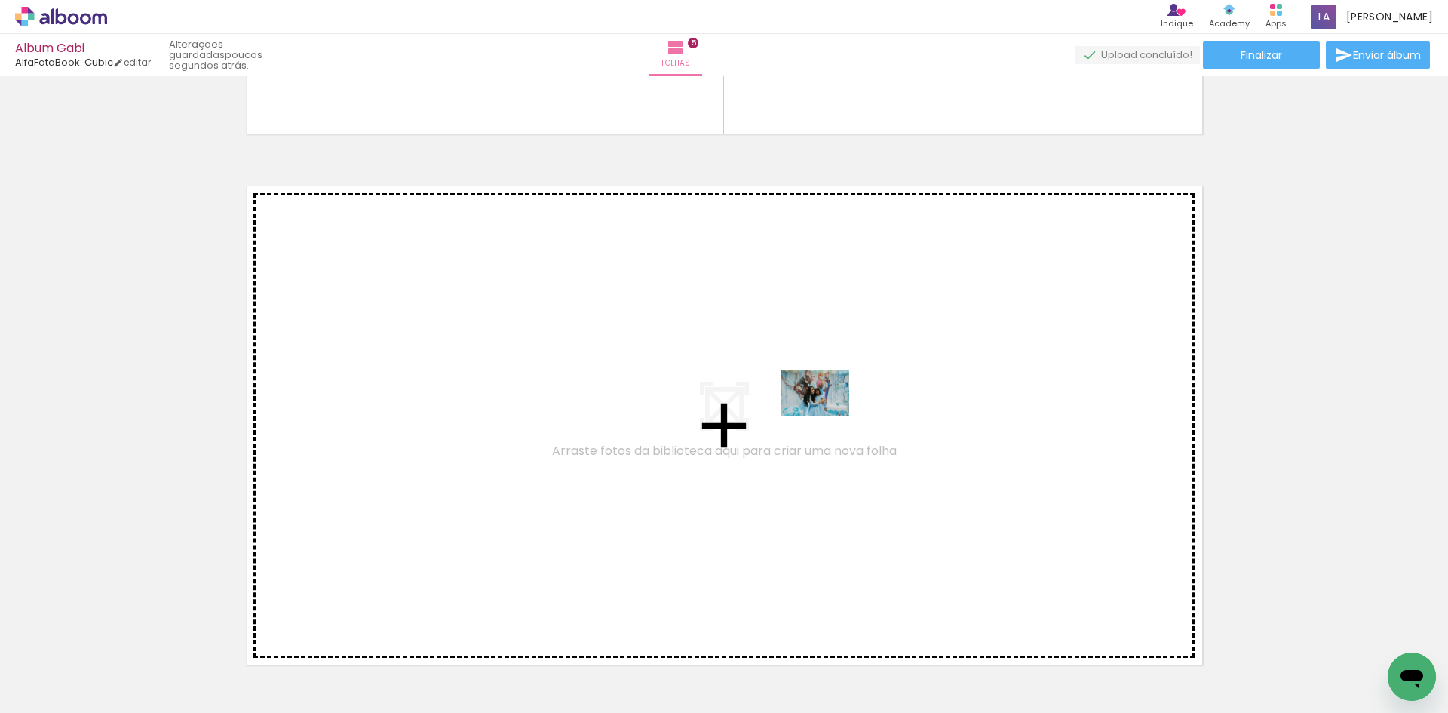
drag, startPoint x: 976, startPoint y: 680, endPoint x: 827, endPoint y: 416, distance: 303.3
click at [827, 416] on quentale-workspace at bounding box center [724, 356] width 1448 height 713
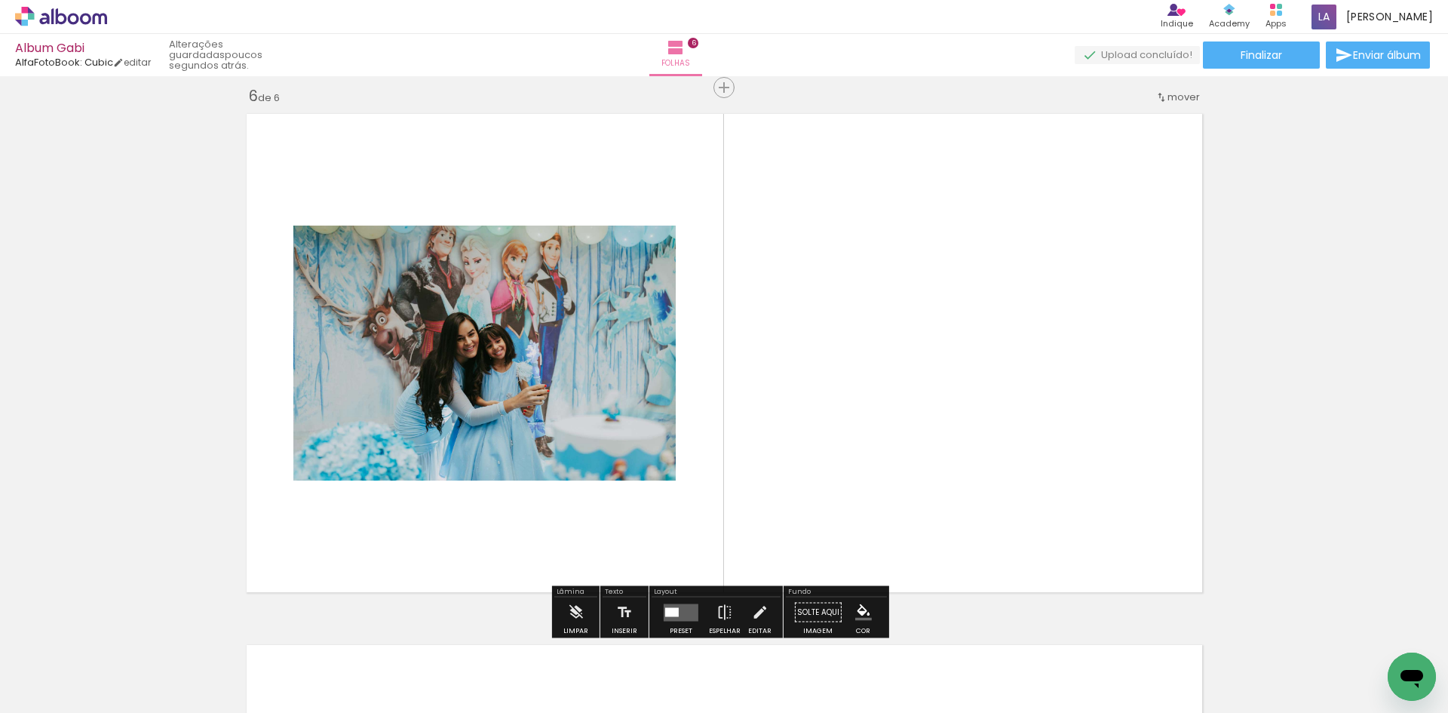
scroll to position [2675, 0]
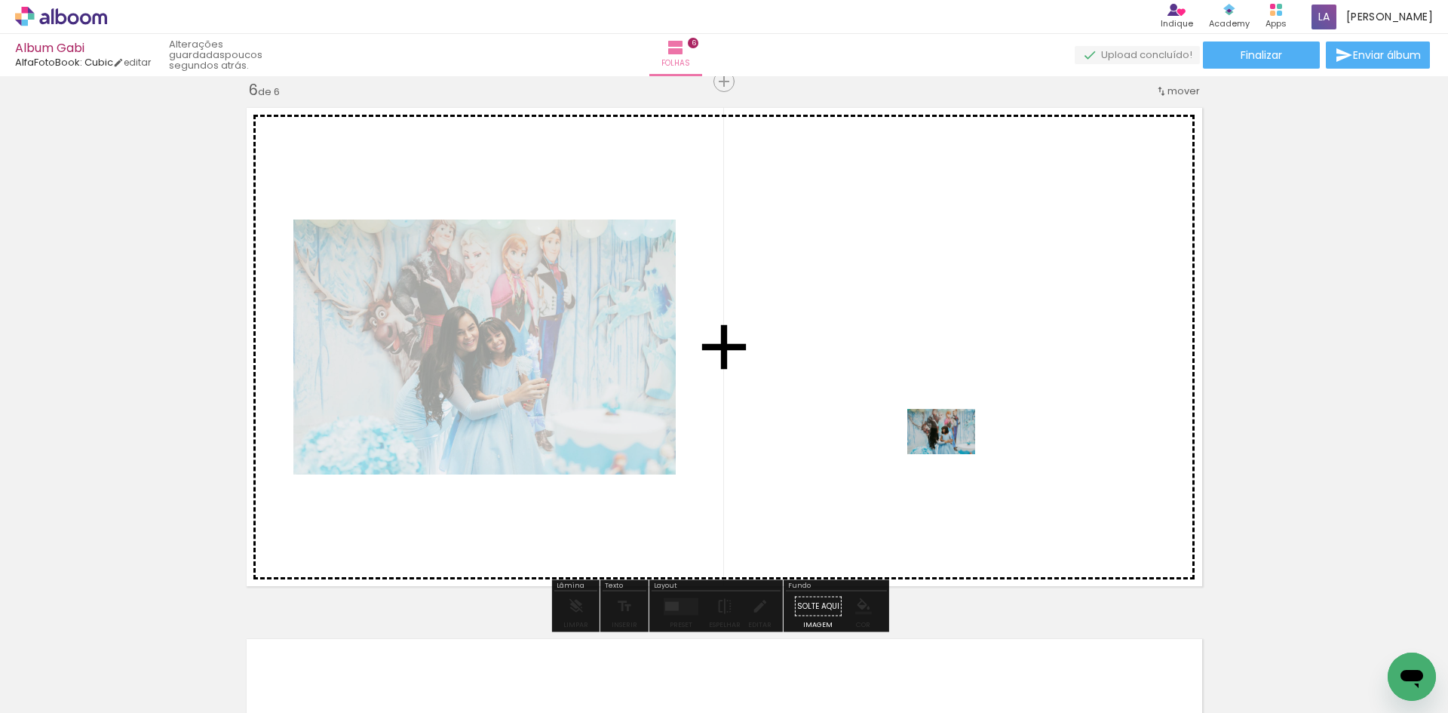
drag, startPoint x: 1055, startPoint y: 656, endPoint x: 952, endPoint y: 449, distance: 231.7
click at [952, 449] on quentale-workspace at bounding box center [724, 356] width 1448 height 713
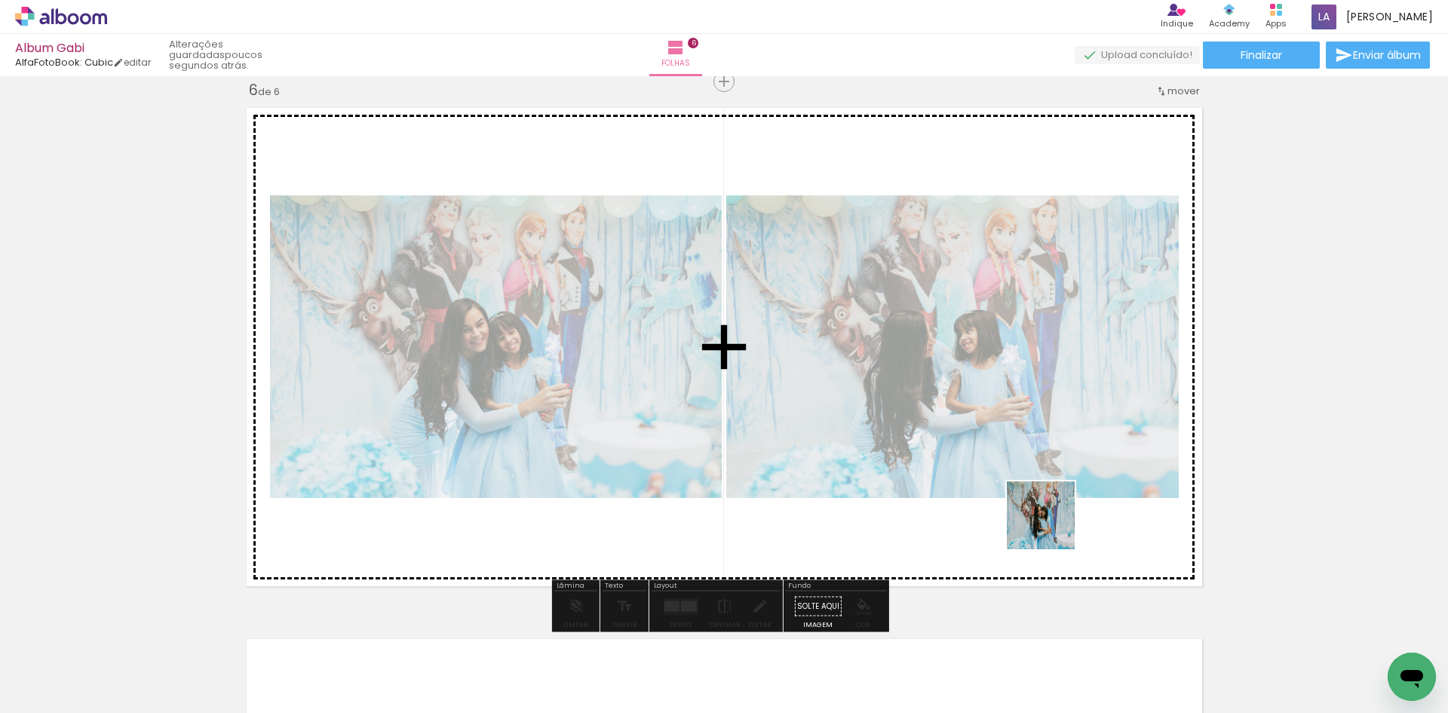
drag, startPoint x: 1127, startPoint y: 671, endPoint x: 1042, endPoint y: 460, distance: 227.7
click at [1038, 468] on quentale-workspace at bounding box center [724, 356] width 1448 height 713
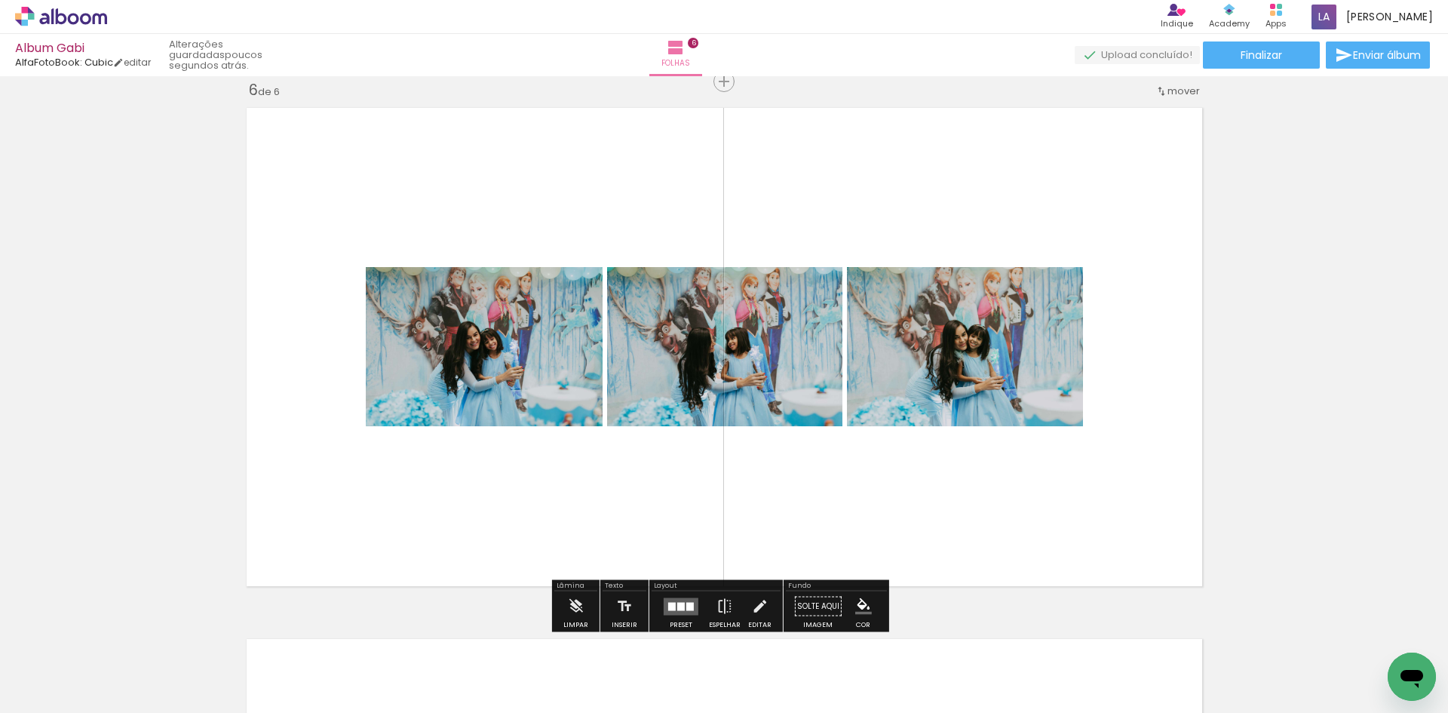
click at [679, 599] on quentale-layouter at bounding box center [681, 605] width 35 height 17
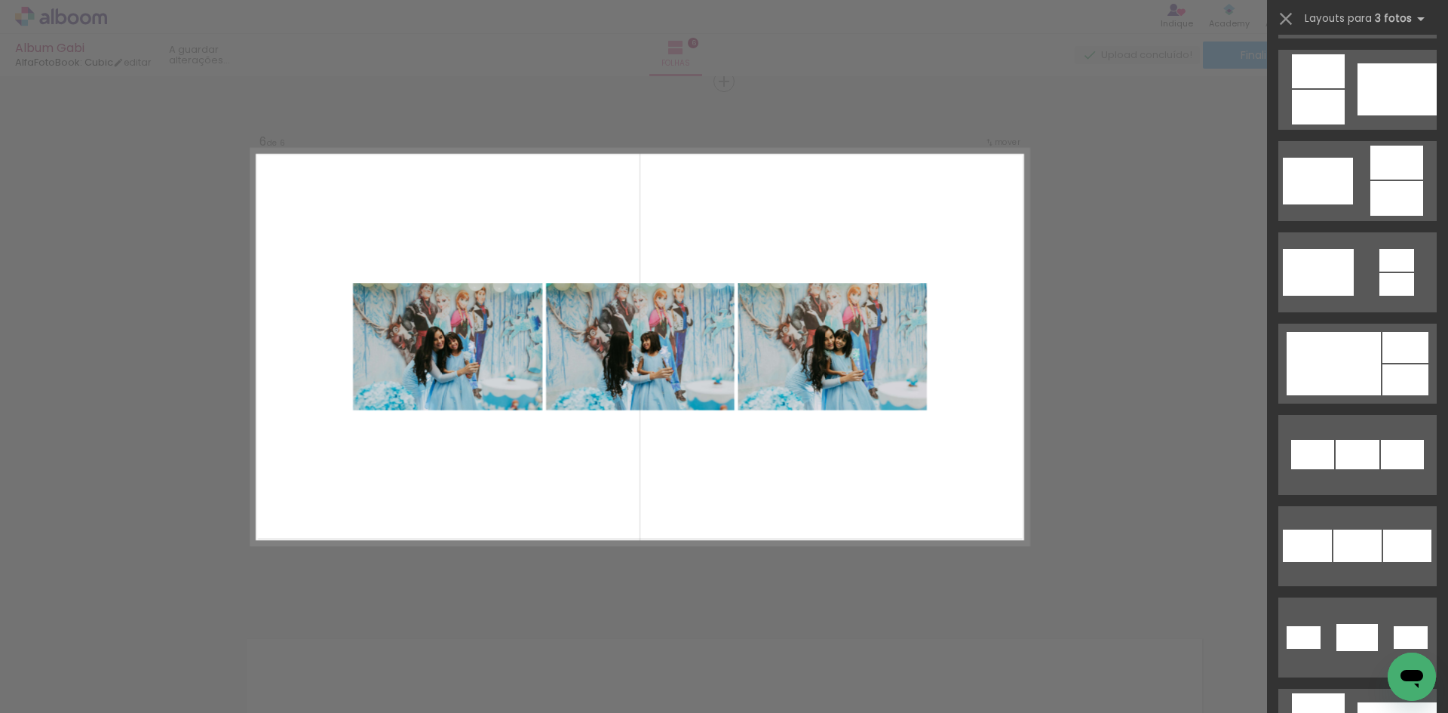
scroll to position [0, 0]
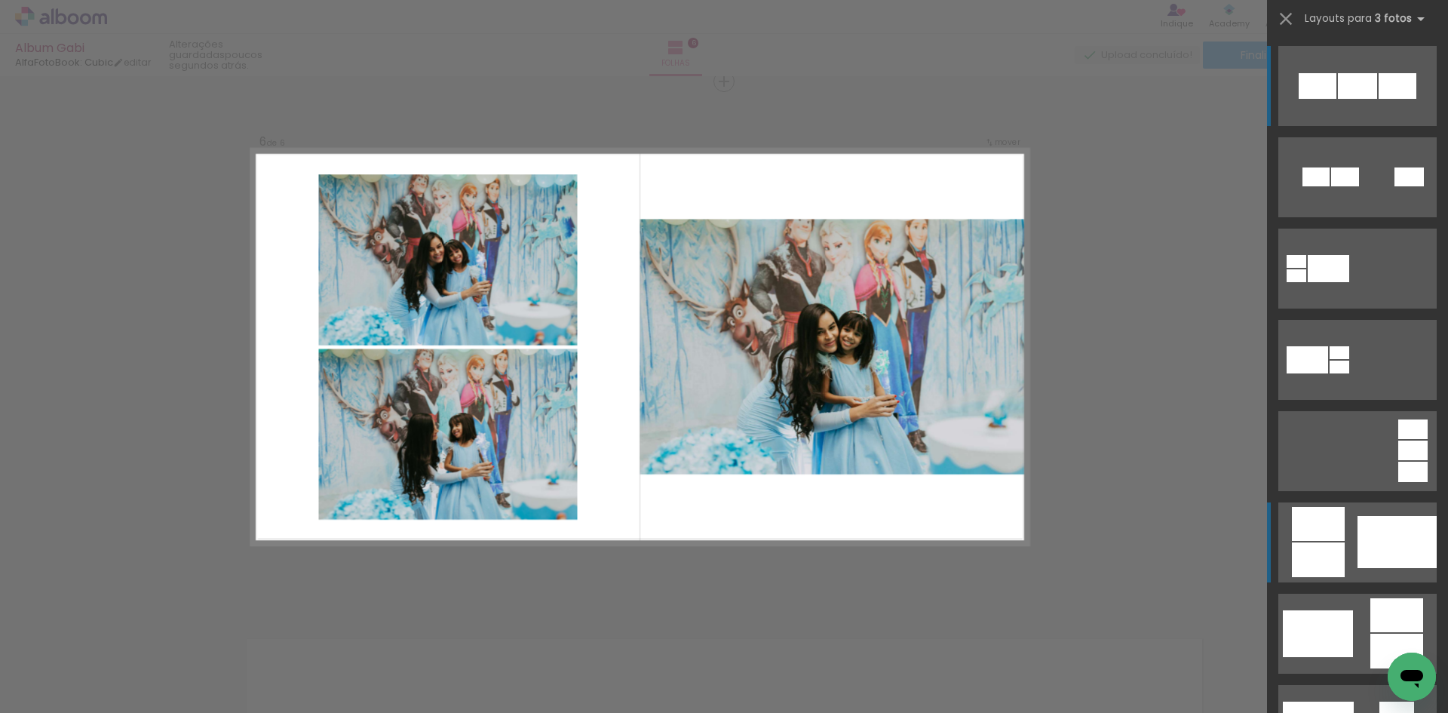
click at [1347, 536] on quentale-layouter at bounding box center [1357, 542] width 158 height 80
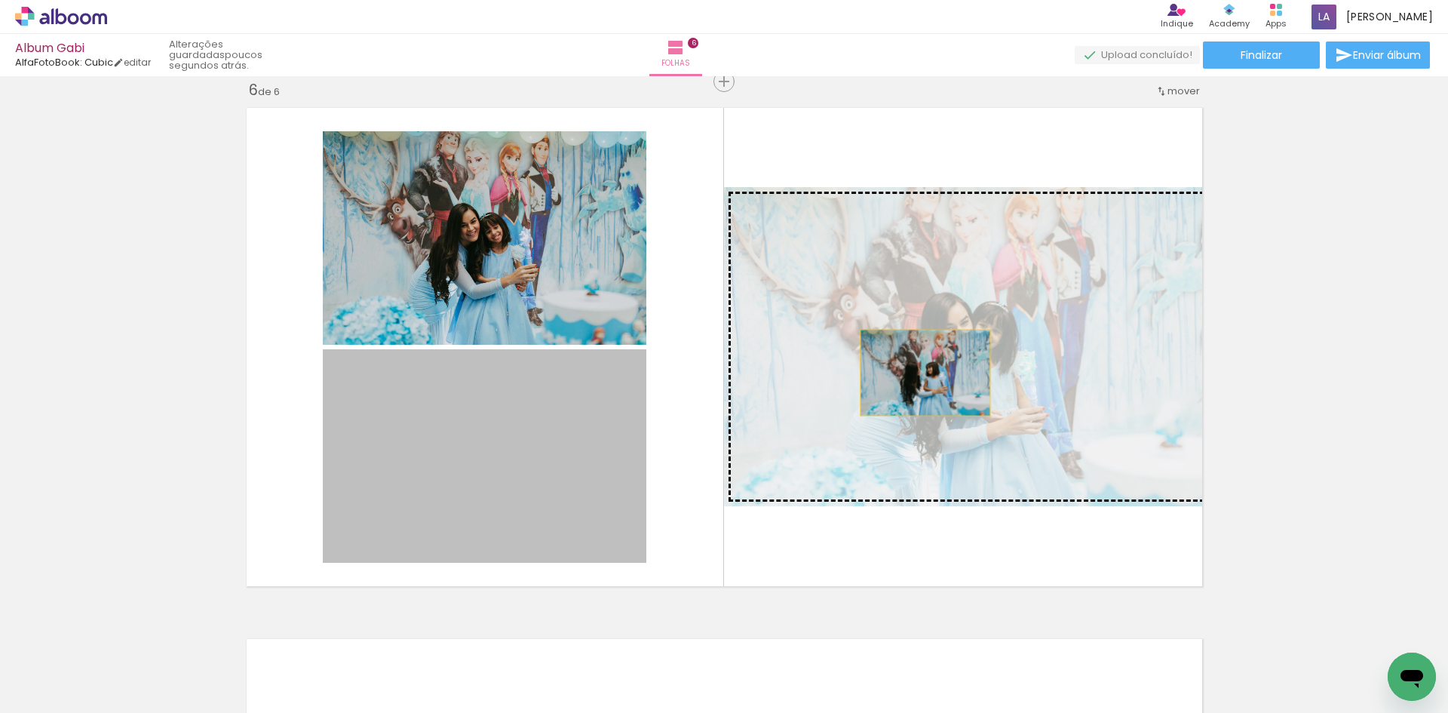
drag, startPoint x: 576, startPoint y: 474, endPoint x: 928, endPoint y: 370, distance: 366.6
click at [0, 0] on slot at bounding box center [0, 0] width 0 height 0
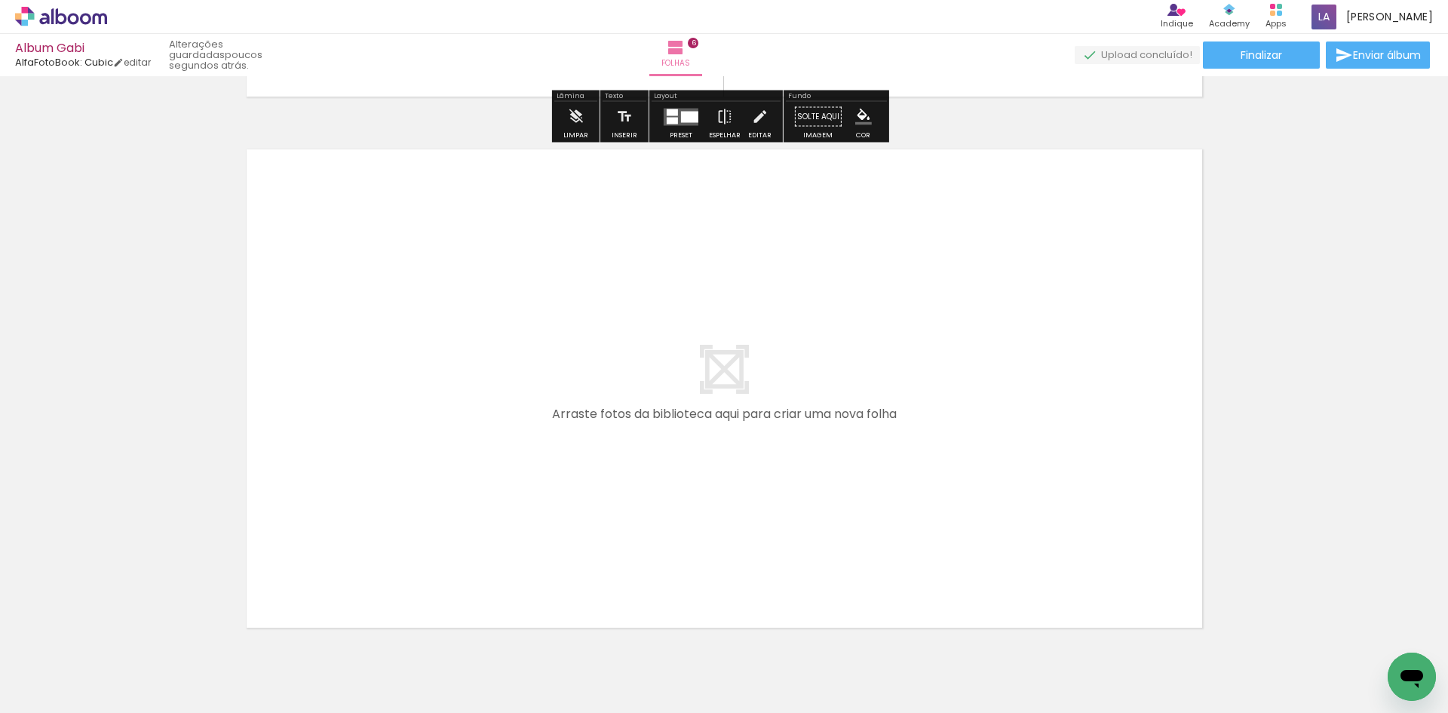
scroll to position [3202, 0]
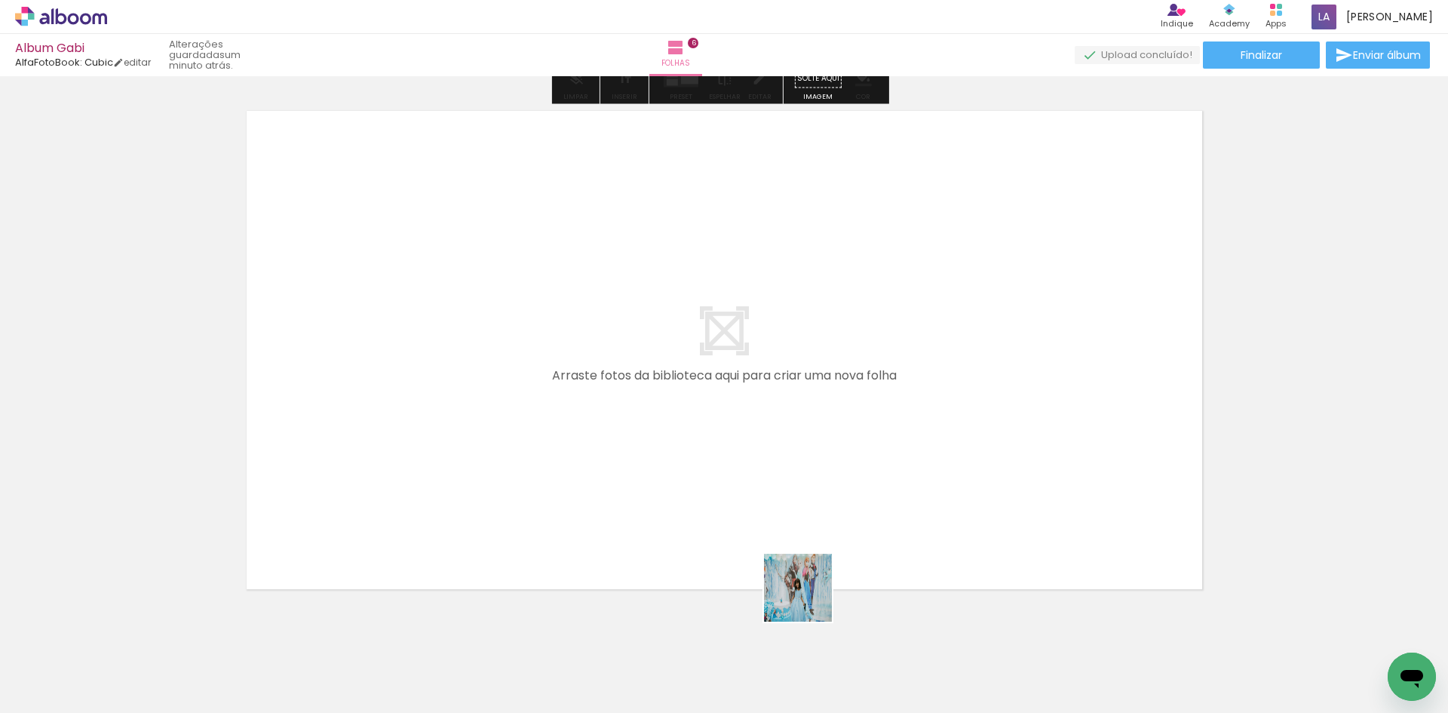
drag, startPoint x: 810, startPoint y: 674, endPoint x: 852, endPoint y: 619, distance: 68.3
click at [778, 464] on quentale-workspace at bounding box center [724, 356] width 1448 height 713
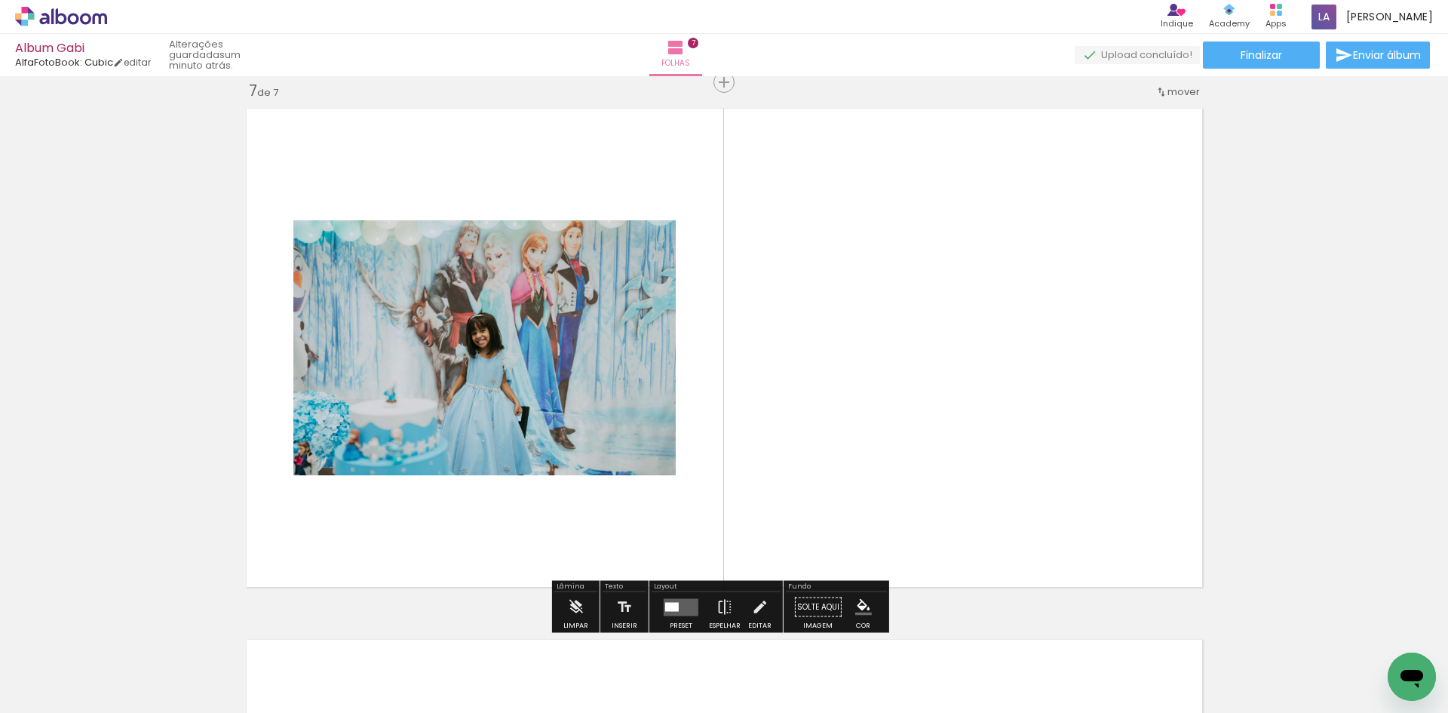
scroll to position [3206, 0]
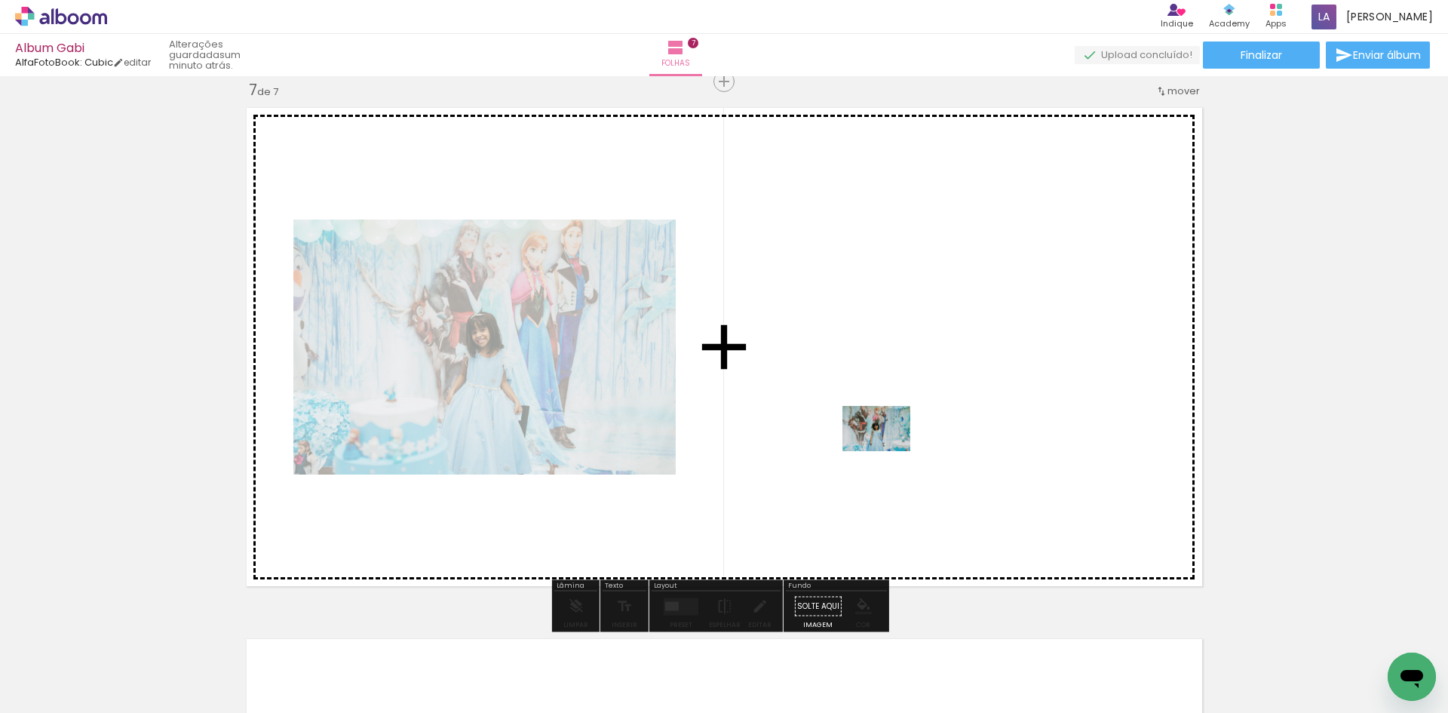
drag, startPoint x: 887, startPoint y: 670, endPoint x: 889, endPoint y: 436, distance: 233.8
click at [889, 436] on quentale-workspace at bounding box center [724, 356] width 1448 height 713
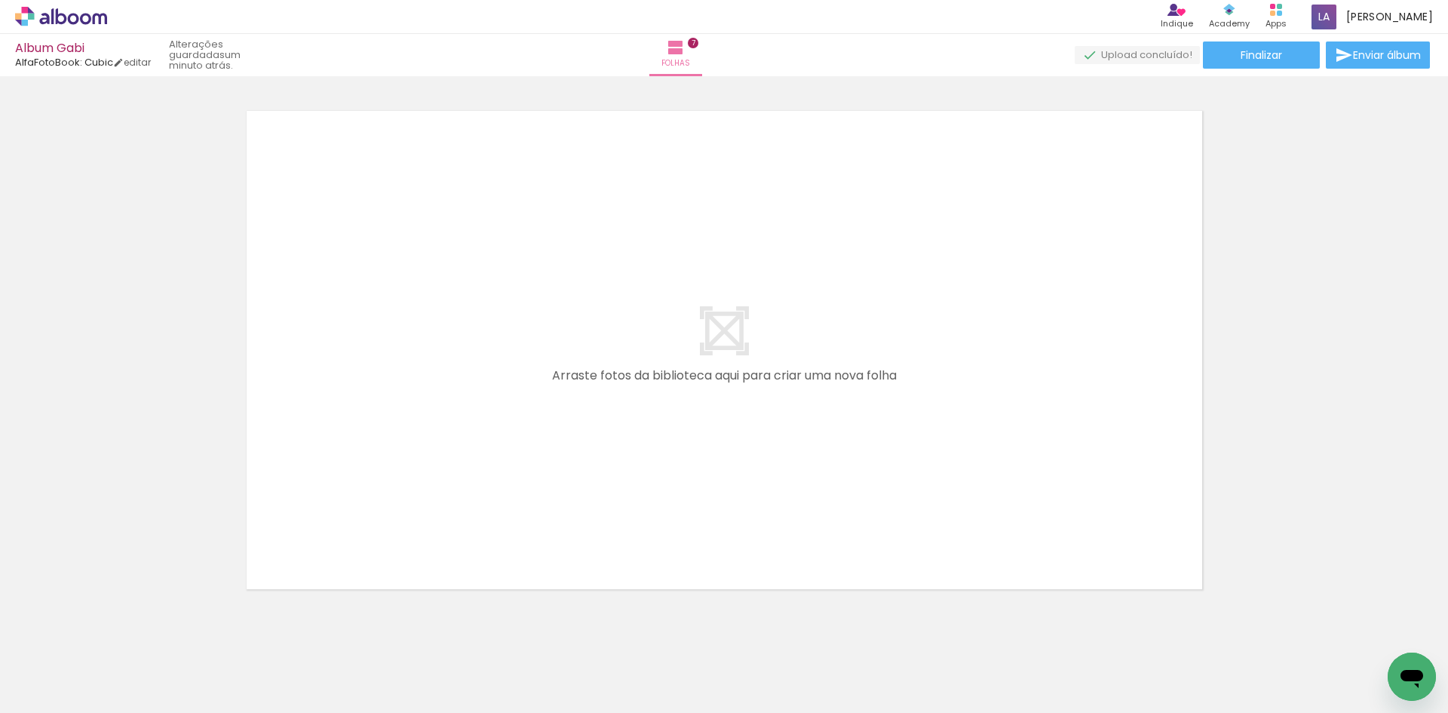
scroll to position [0, 1548]
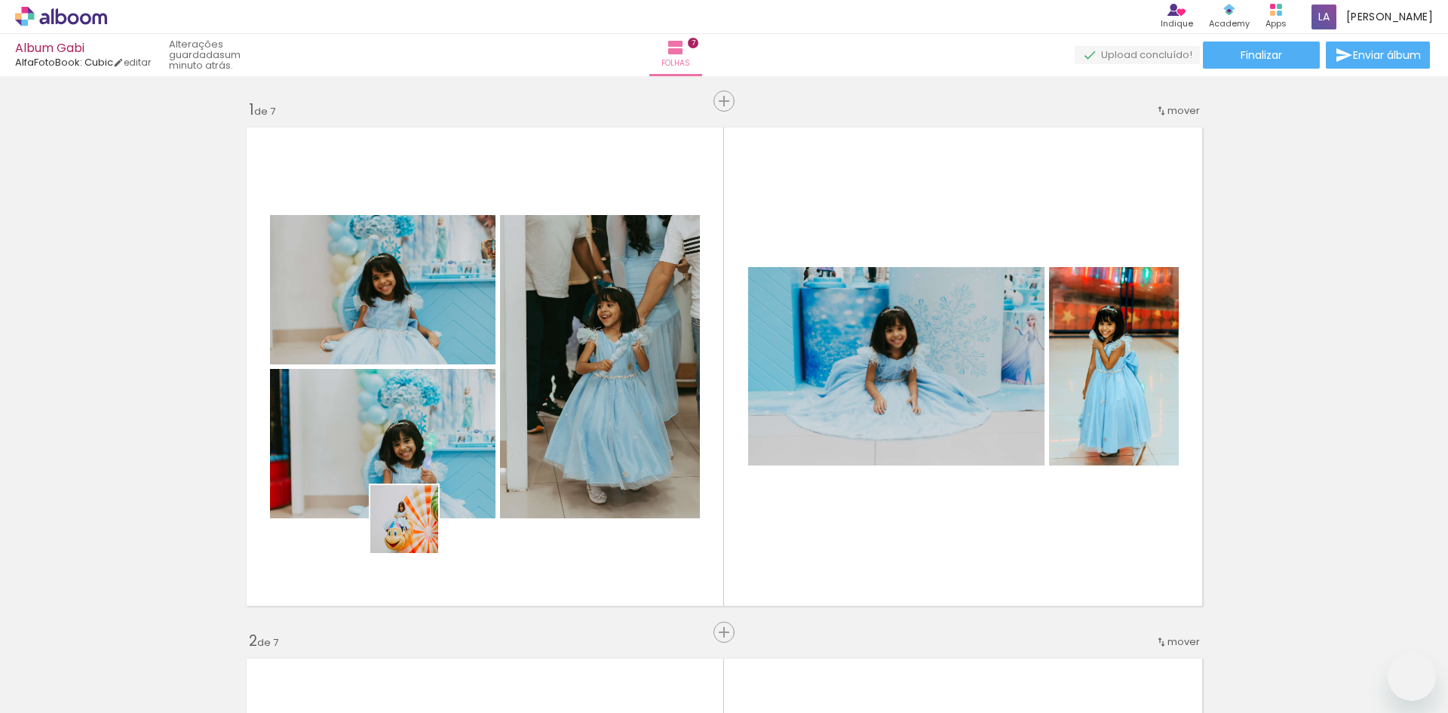
click at [418, 474] on quentale-workspace at bounding box center [724, 356] width 1448 height 713
click at [497, 507] on quentale-workspace at bounding box center [724, 356] width 1448 height 713
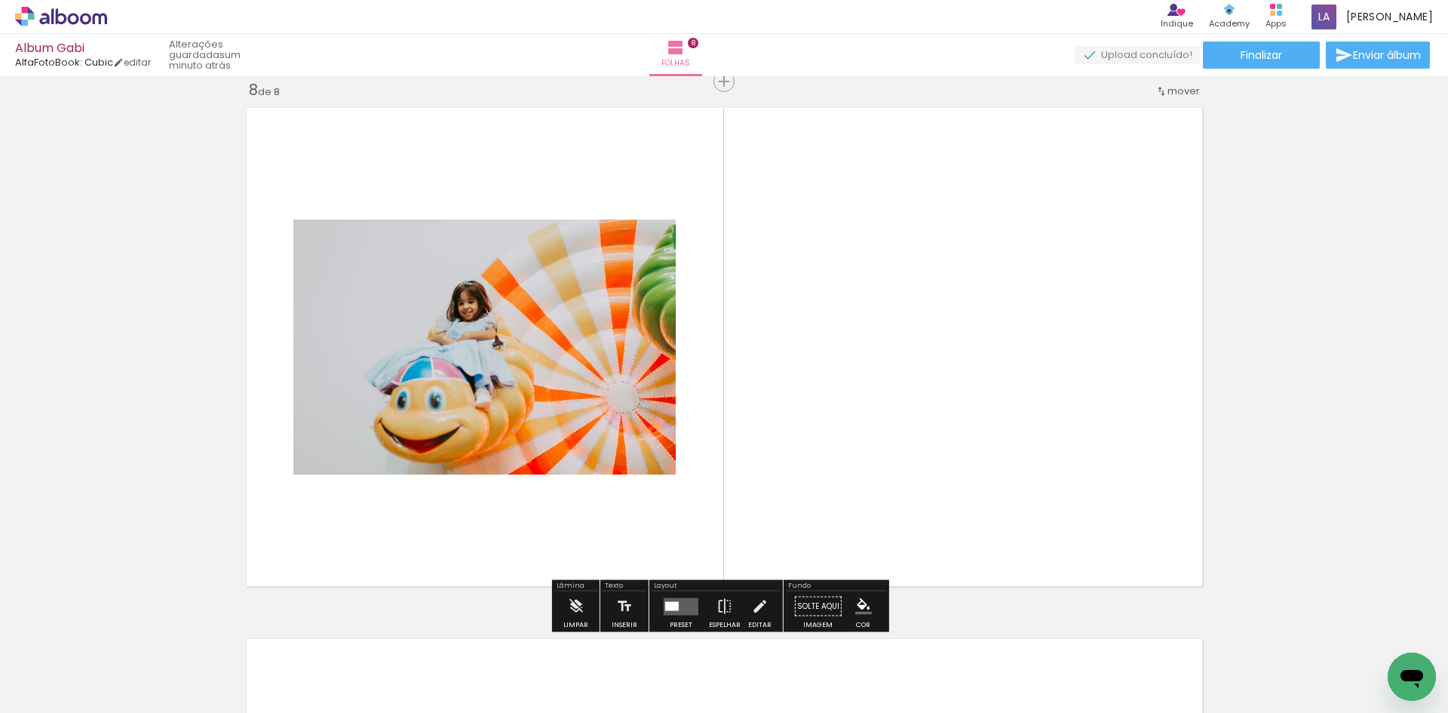
scroll to position [0, 1548]
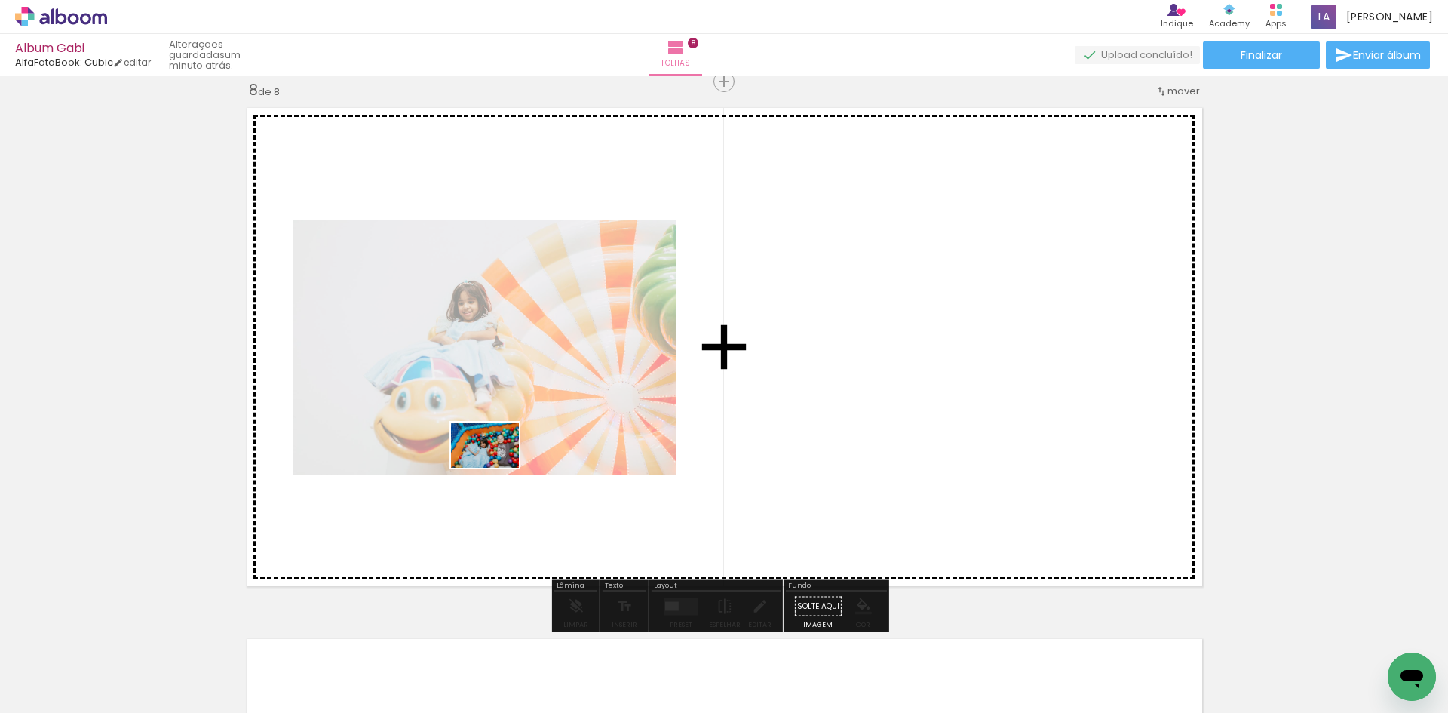
drag, startPoint x: 485, startPoint y: 662, endPoint x: 565, endPoint y: 710, distance: 93.0
click at [498, 464] on quentale-workspace at bounding box center [724, 356] width 1448 height 713
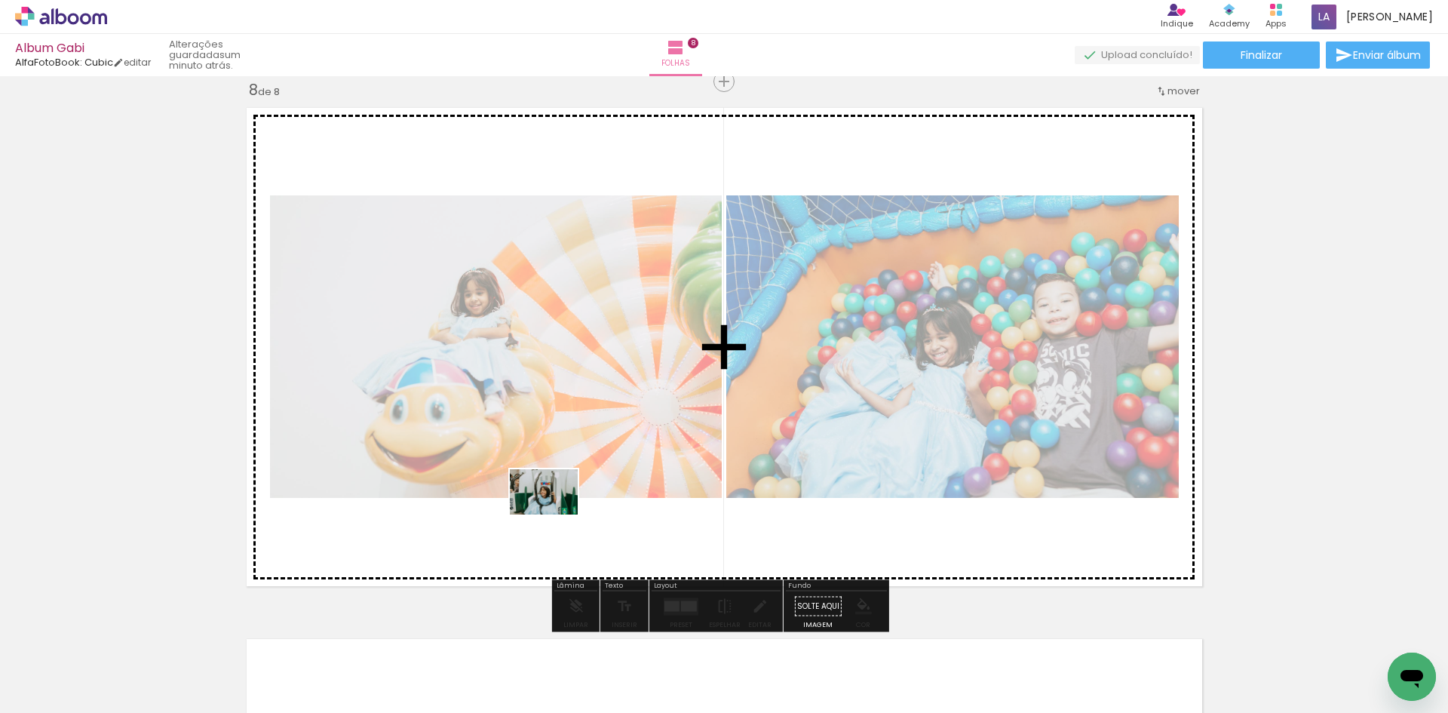
drag, startPoint x: 564, startPoint y: 668, endPoint x: 555, endPoint y: 514, distance: 154.1
click at [555, 514] on quentale-workspace at bounding box center [724, 356] width 1448 height 713
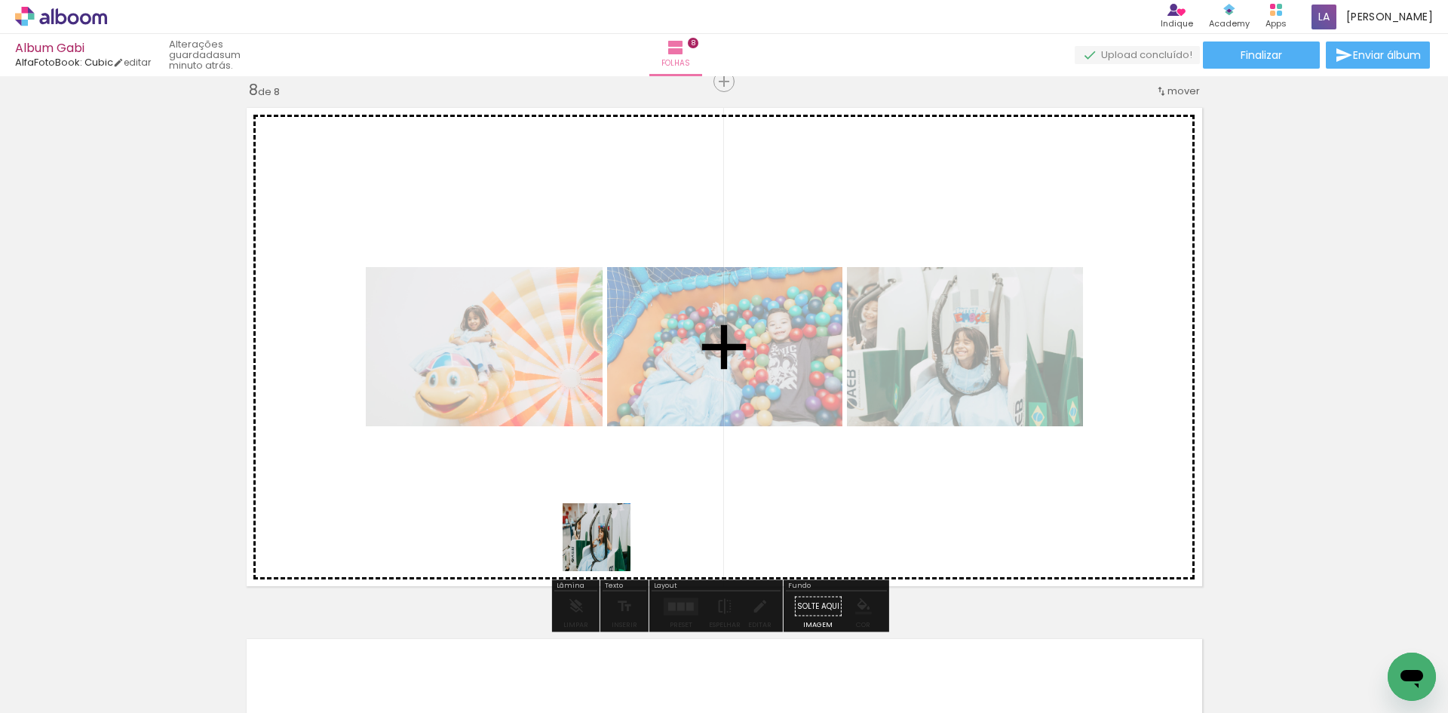
drag, startPoint x: 625, startPoint y: 673, endPoint x: 698, endPoint y: 668, distance: 73.3
click at [597, 488] on quentale-workspace at bounding box center [724, 356] width 1448 height 713
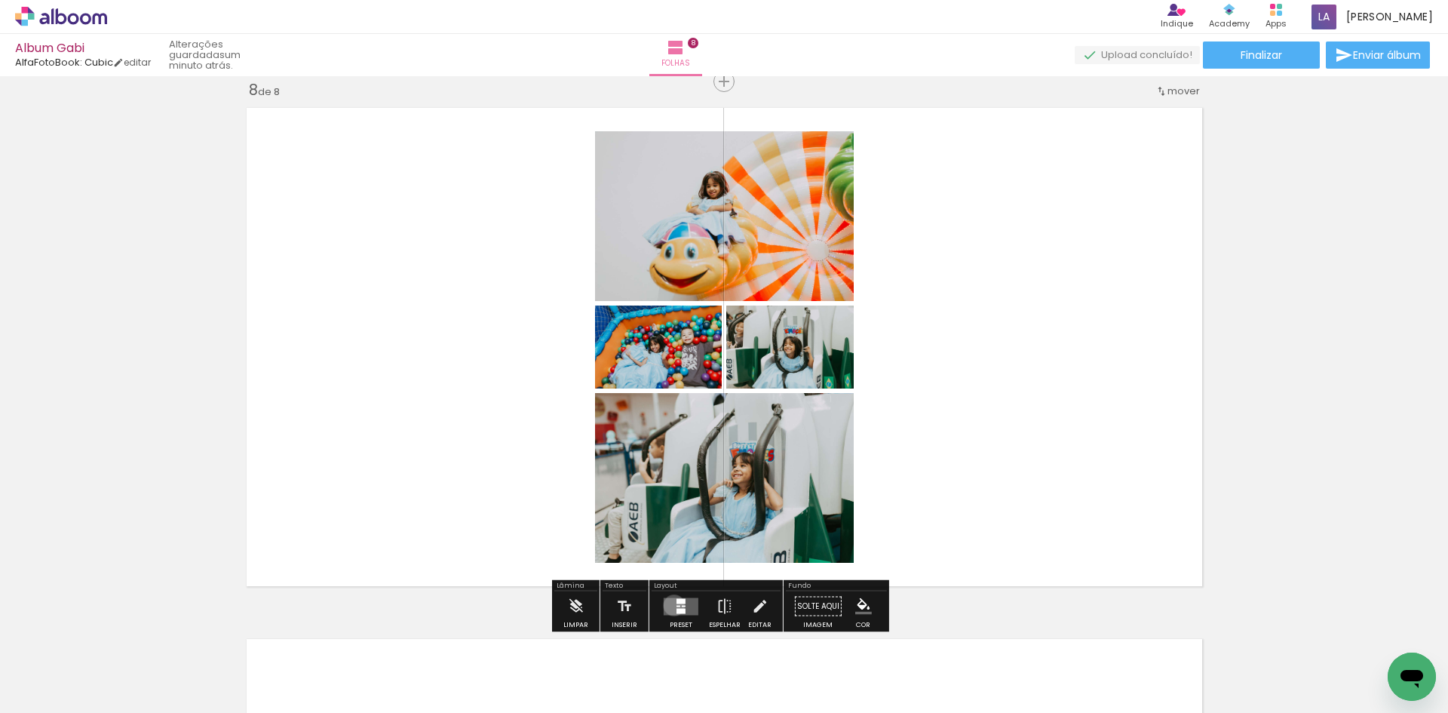
click at [671, 605] on quentale-layouter at bounding box center [681, 605] width 35 height 17
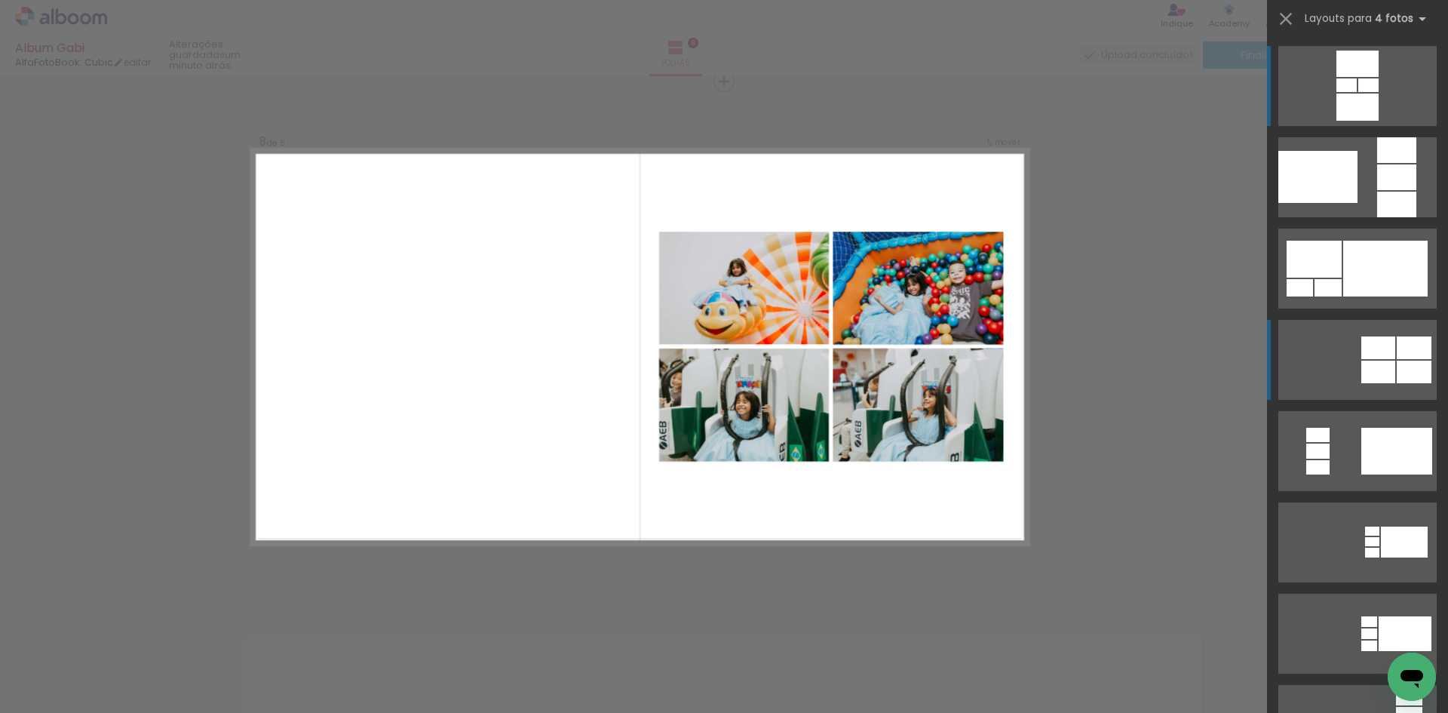
click at [1365, 360] on quentale-layouter at bounding box center [1357, 360] width 158 height 80
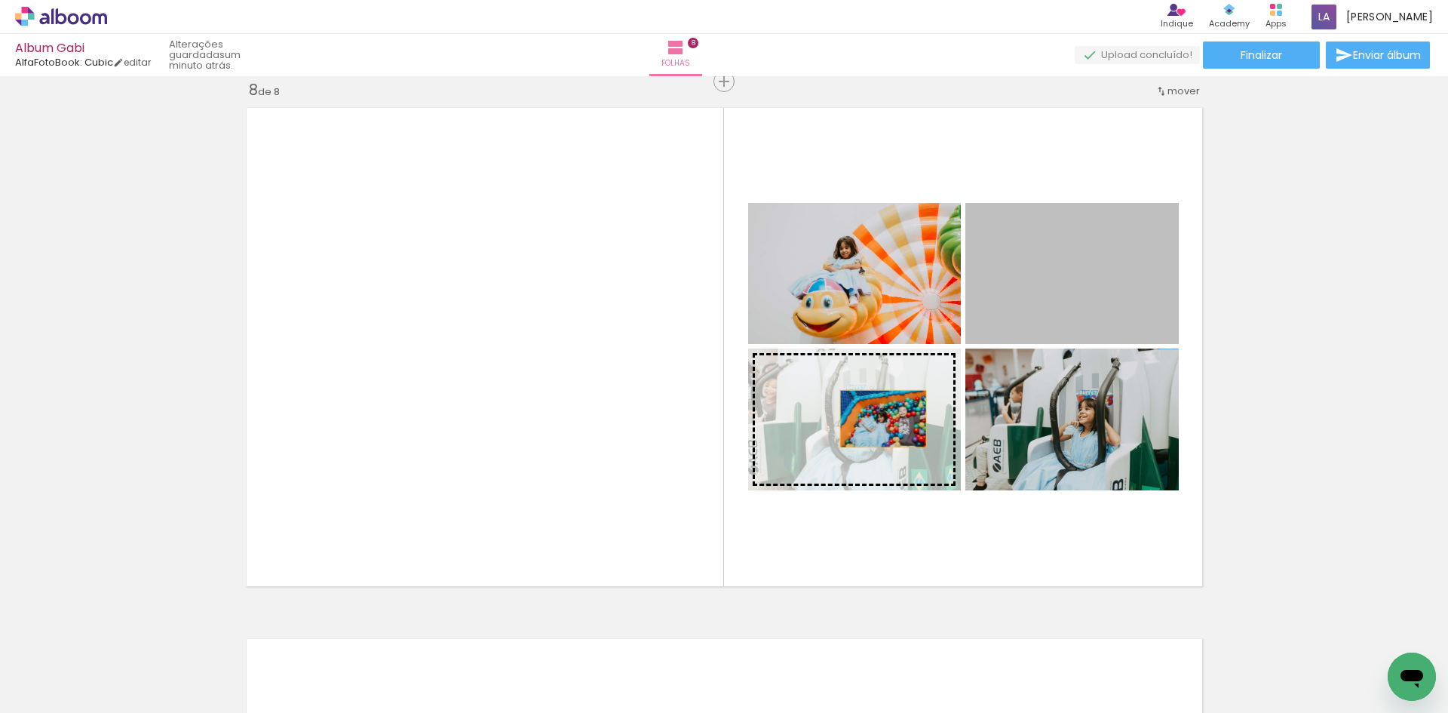
drag, startPoint x: 1067, startPoint y: 287, endPoint x: 877, endPoint y: 419, distance: 231.4
click at [0, 0] on slot at bounding box center [0, 0] width 0 height 0
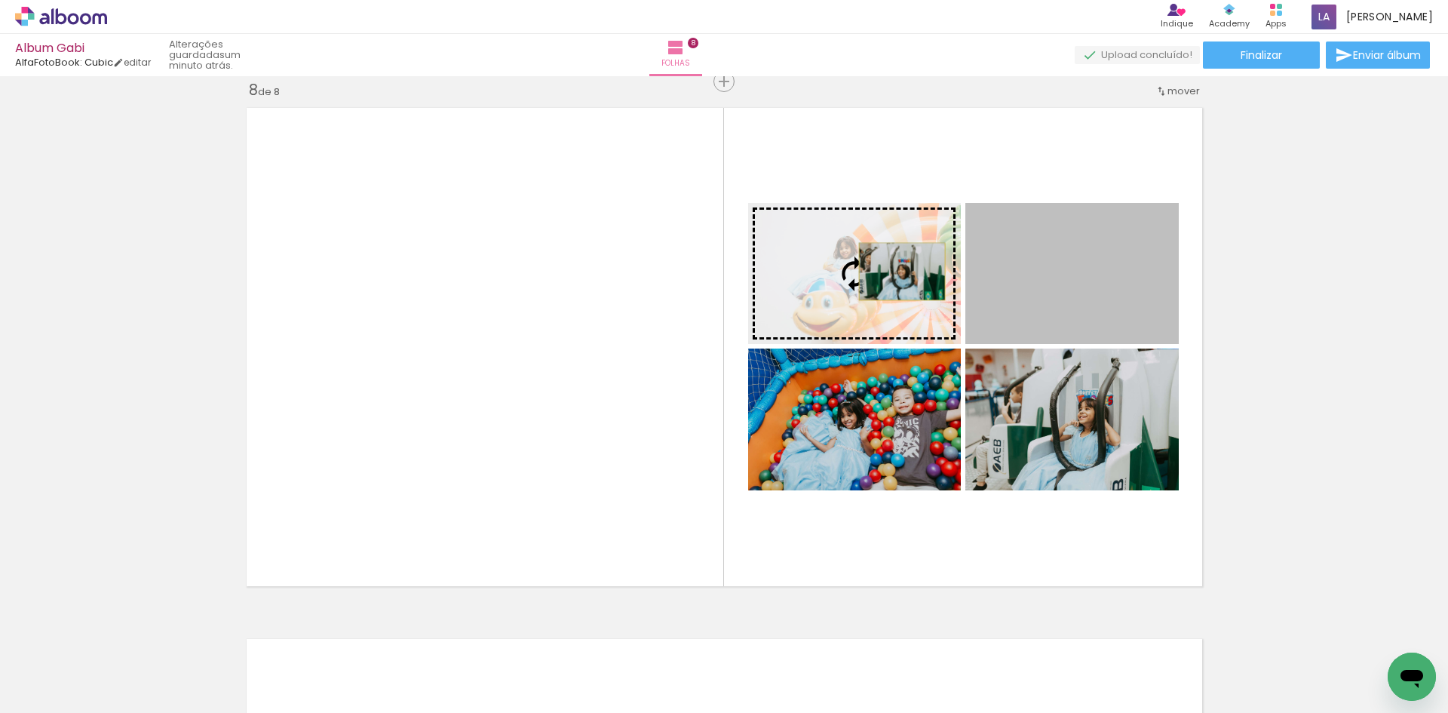
drag, startPoint x: 1015, startPoint y: 290, endPoint x: 896, endPoint y: 272, distance: 120.5
click at [0, 0] on slot at bounding box center [0, 0] width 0 height 0
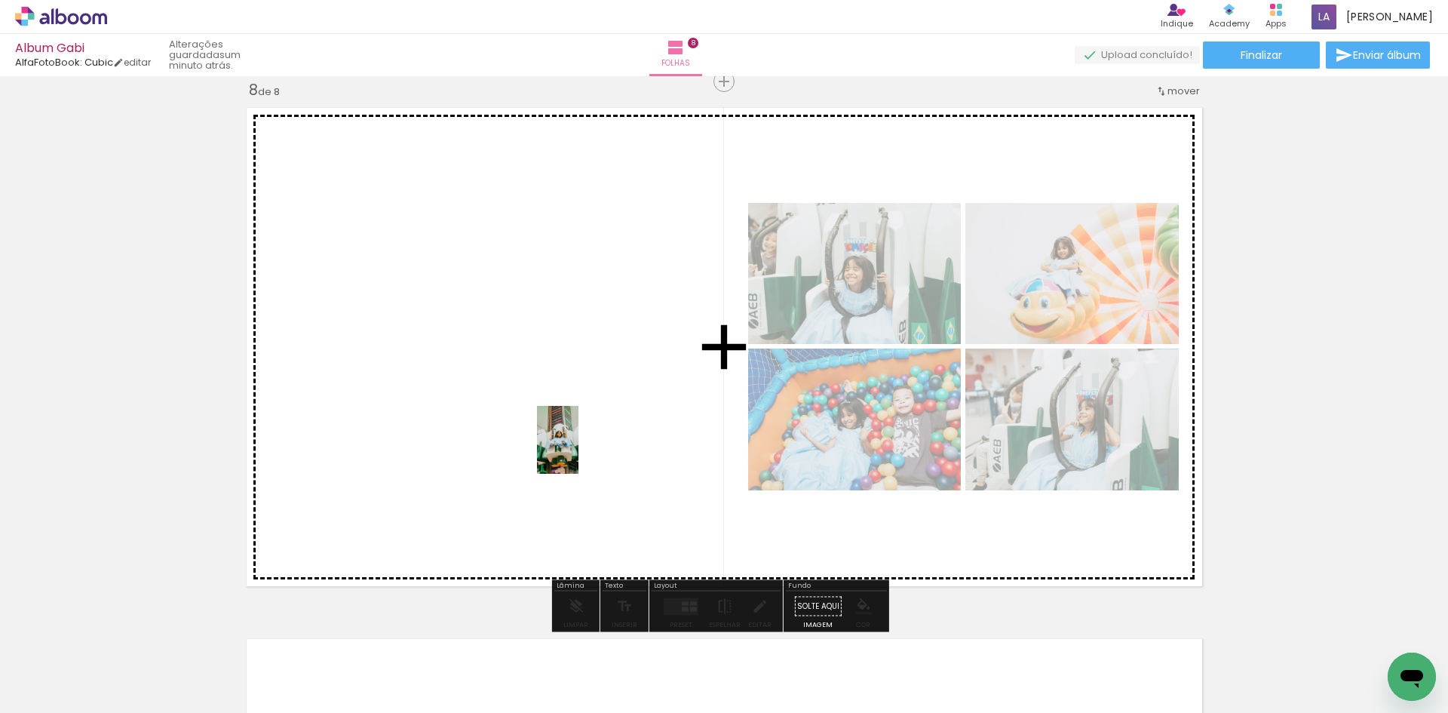
drag, startPoint x: 1062, startPoint y: 670, endPoint x: 629, endPoint y: 485, distance: 470.7
click at [582, 450] on quentale-workspace at bounding box center [724, 356] width 1448 height 713
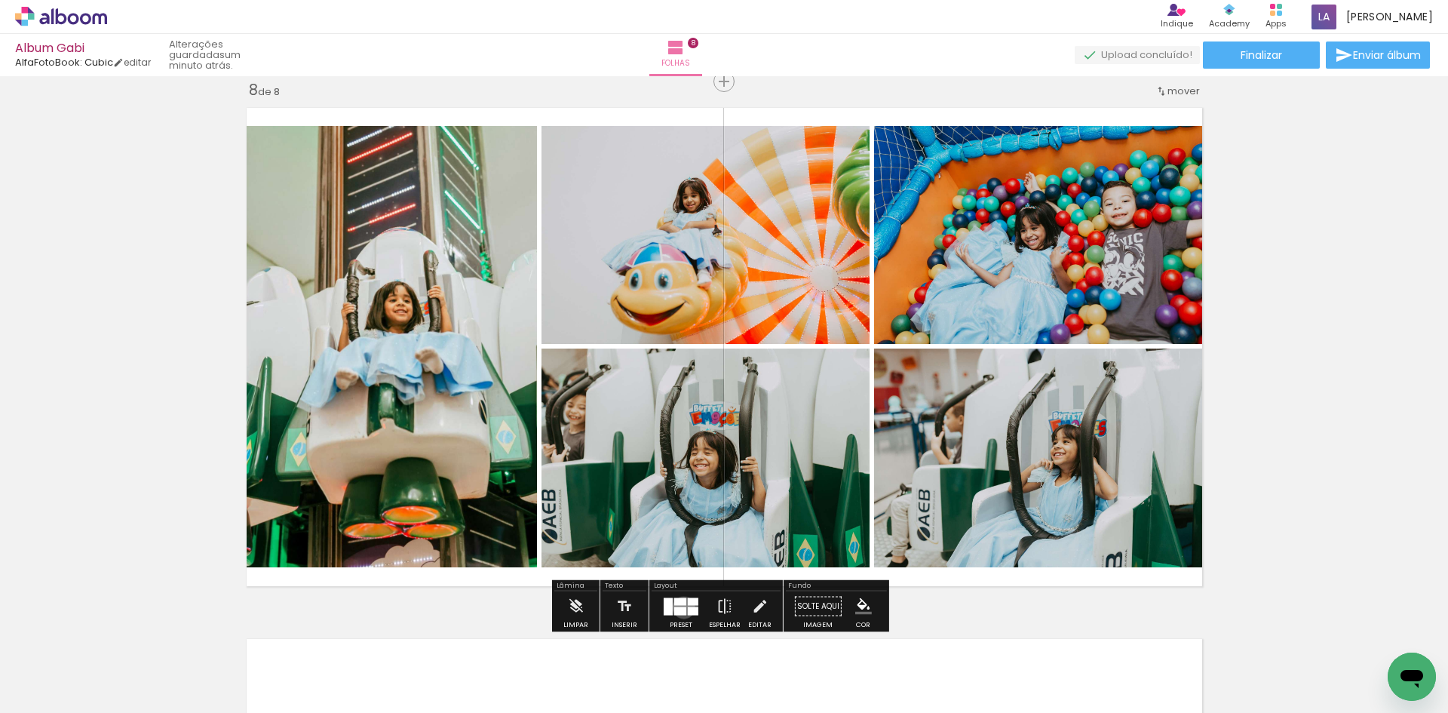
click at [680, 607] on div at bounding box center [680, 610] width 12 height 8
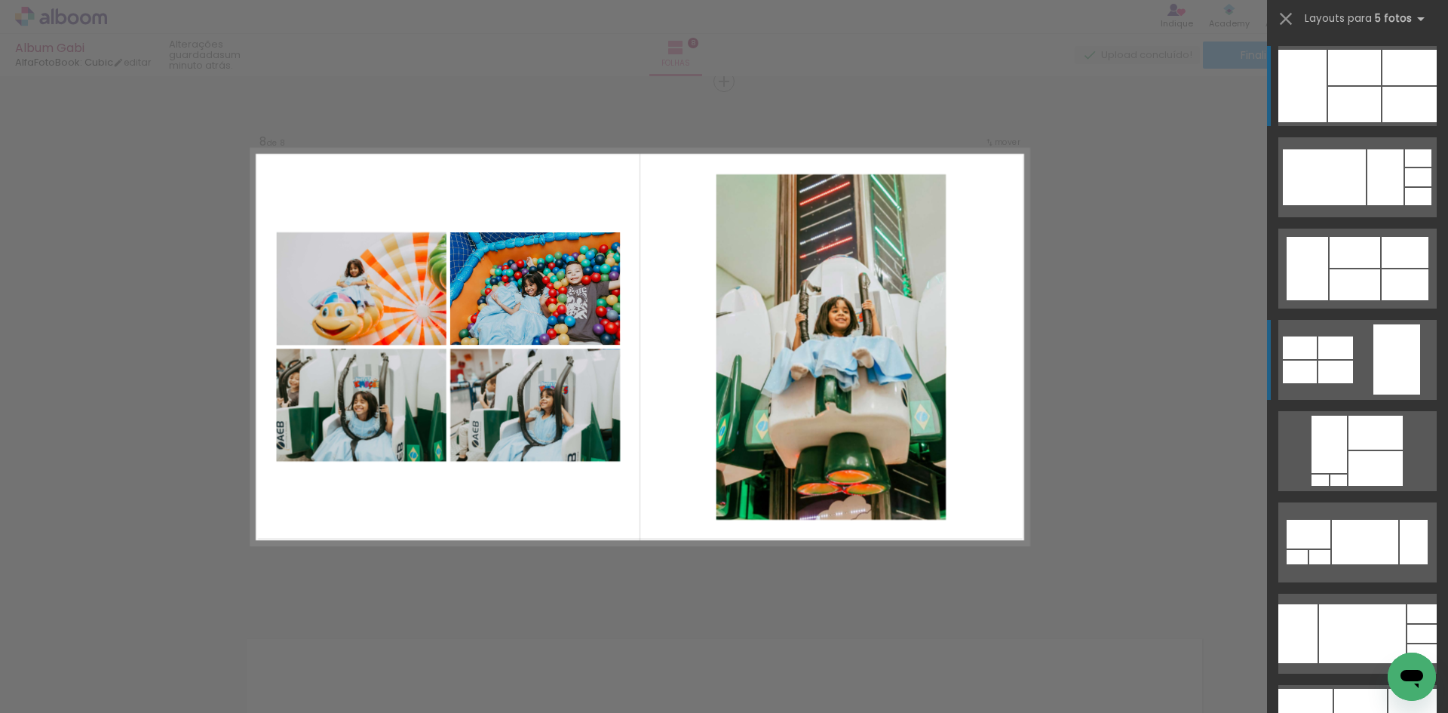
click at [1362, 375] on quentale-layouter at bounding box center [1357, 360] width 158 height 80
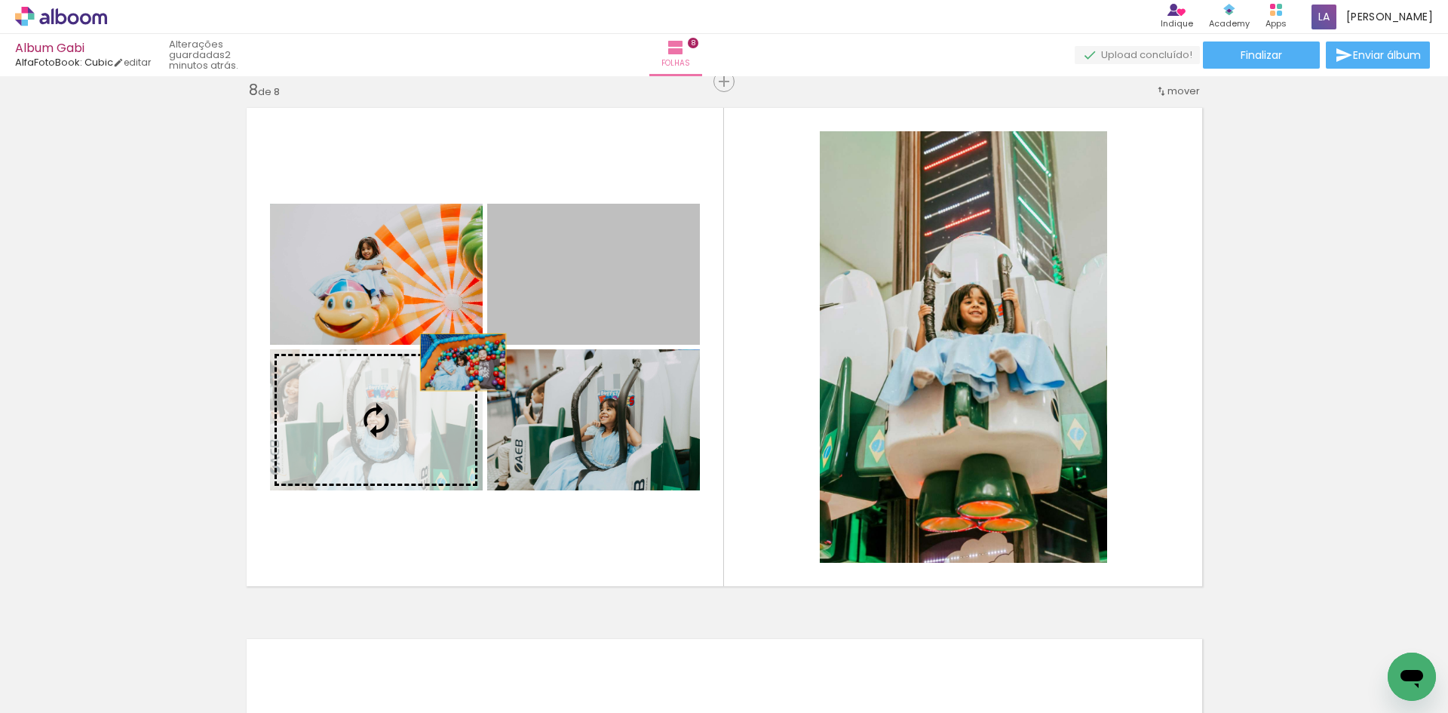
drag, startPoint x: 561, startPoint y: 293, endPoint x: 384, endPoint y: 400, distance: 207.1
click at [0, 0] on slot at bounding box center [0, 0] width 0 height 0
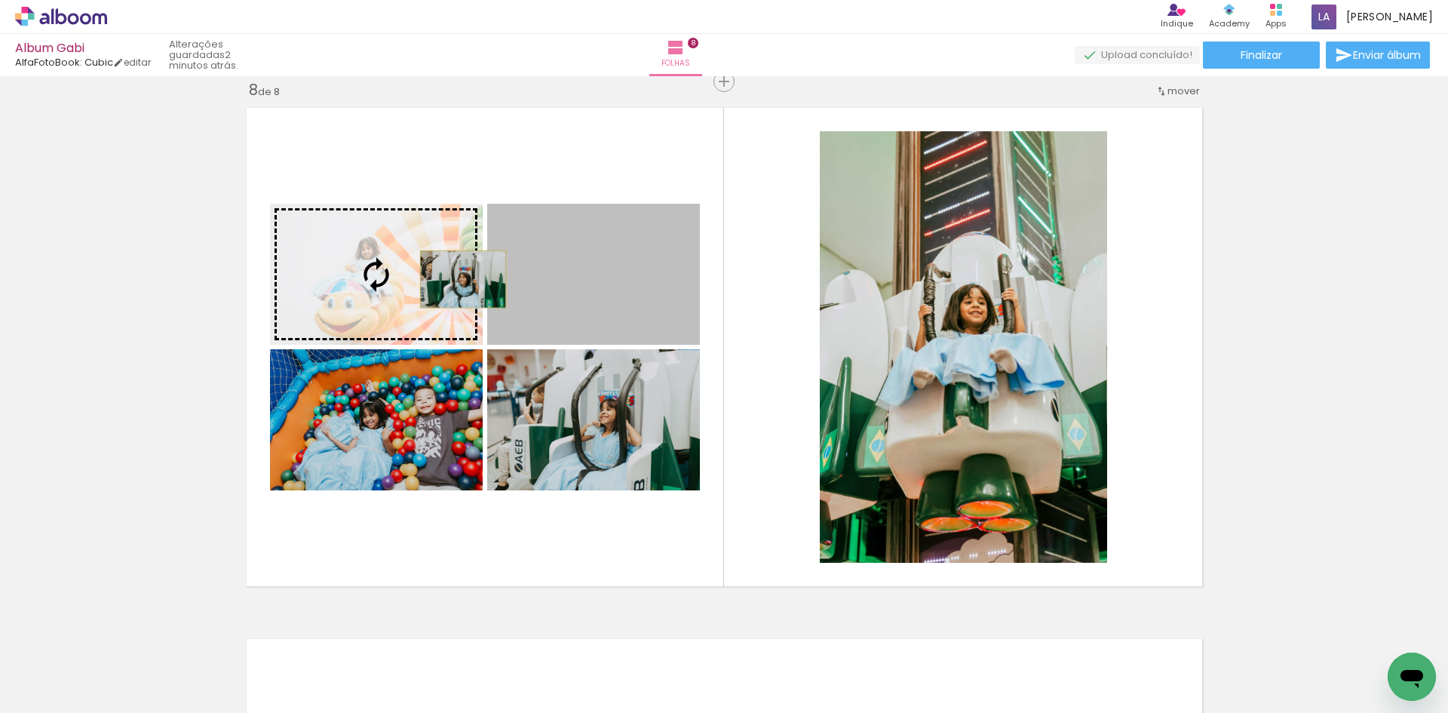
drag, startPoint x: 604, startPoint y: 278, endPoint x: 457, endPoint y: 279, distance: 147.1
click at [0, 0] on slot at bounding box center [0, 0] width 0 height 0
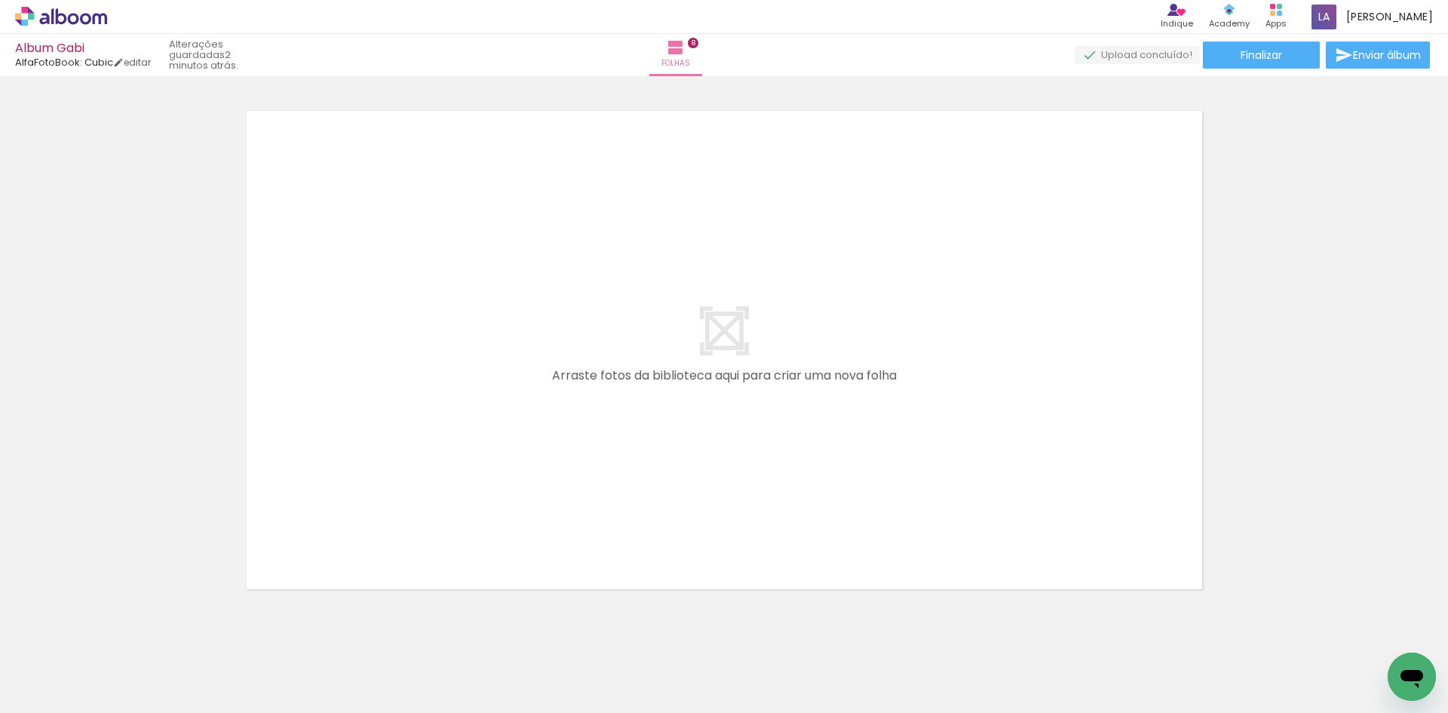
scroll to position [0, 1485]
drag, startPoint x: 774, startPoint y: 674, endPoint x: 879, endPoint y: 667, distance: 105.1
click at [707, 496] on quentale-workspace at bounding box center [724, 356] width 1448 height 713
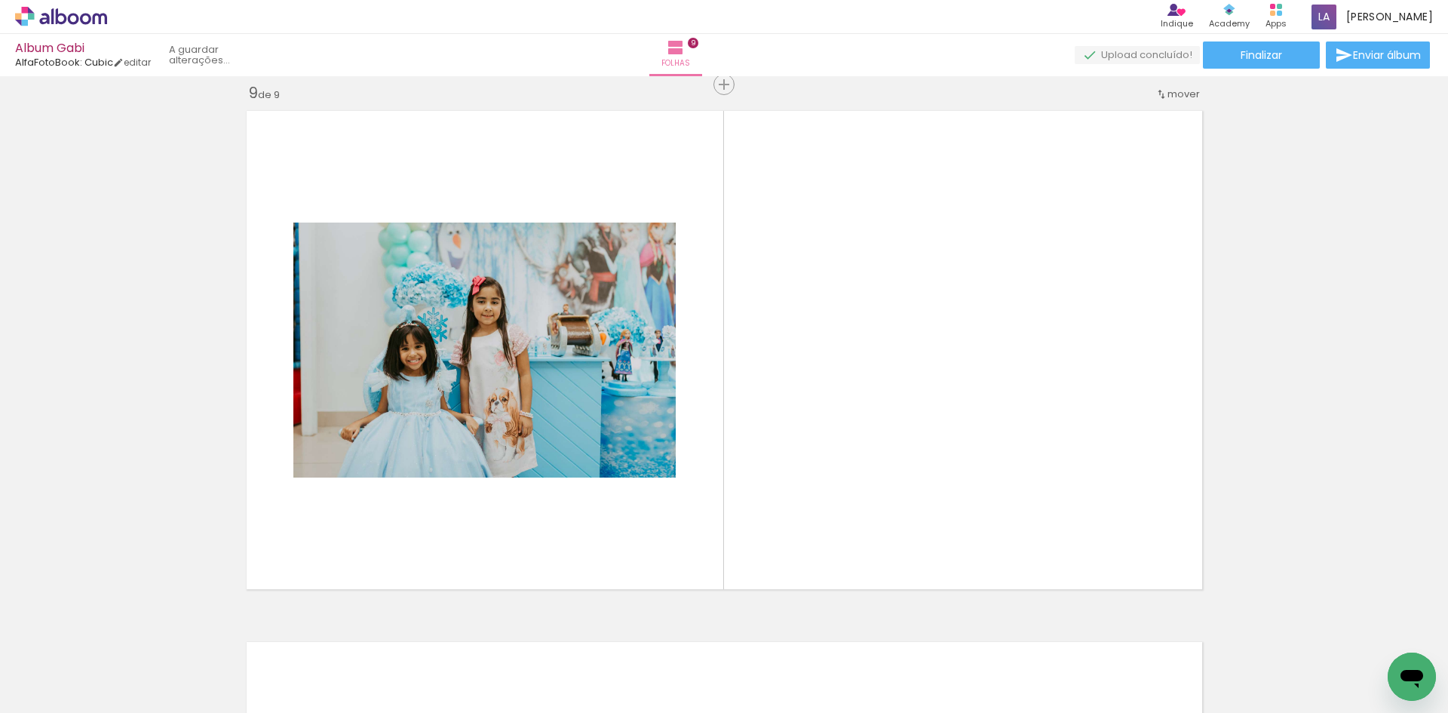
scroll to position [4267, 0]
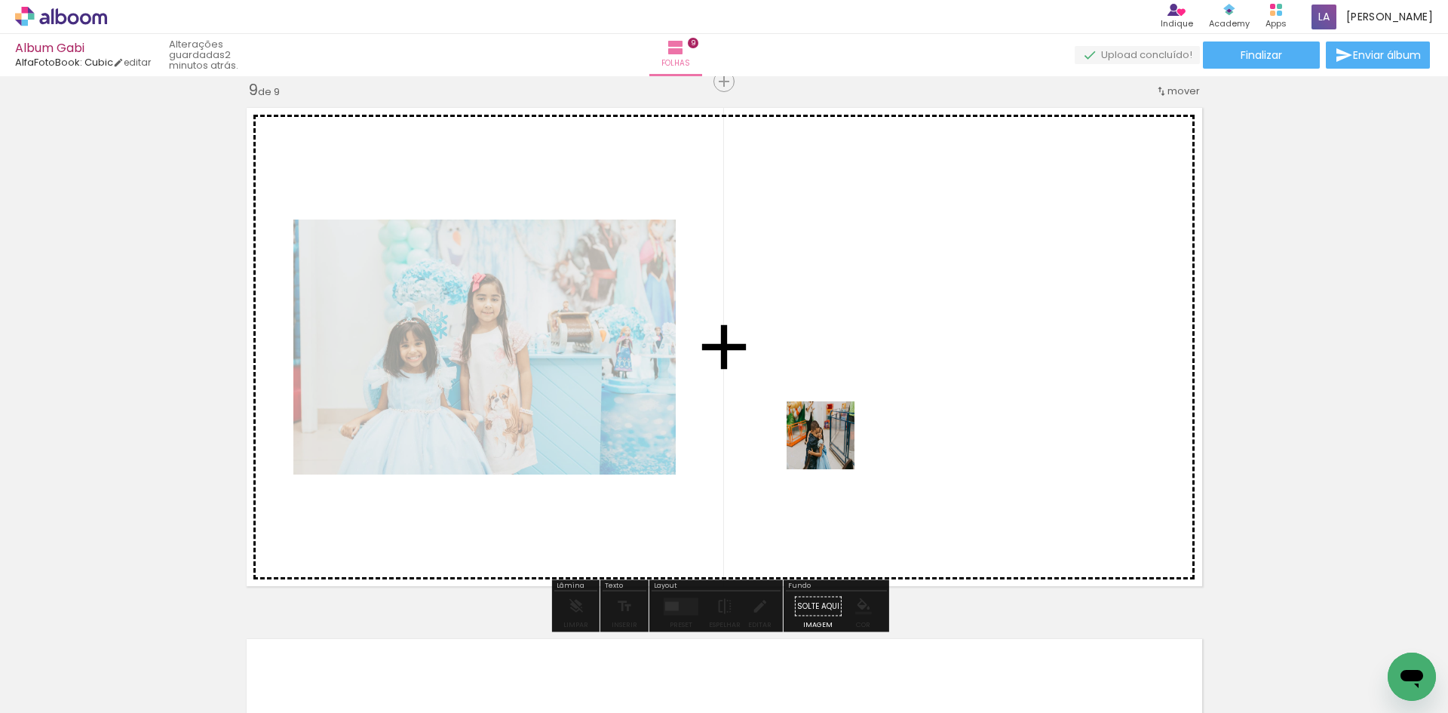
drag, startPoint x: 879, startPoint y: 667, endPoint x: 944, endPoint y: 646, distance: 68.2
click at [831, 440] on quentale-workspace at bounding box center [724, 356] width 1448 height 713
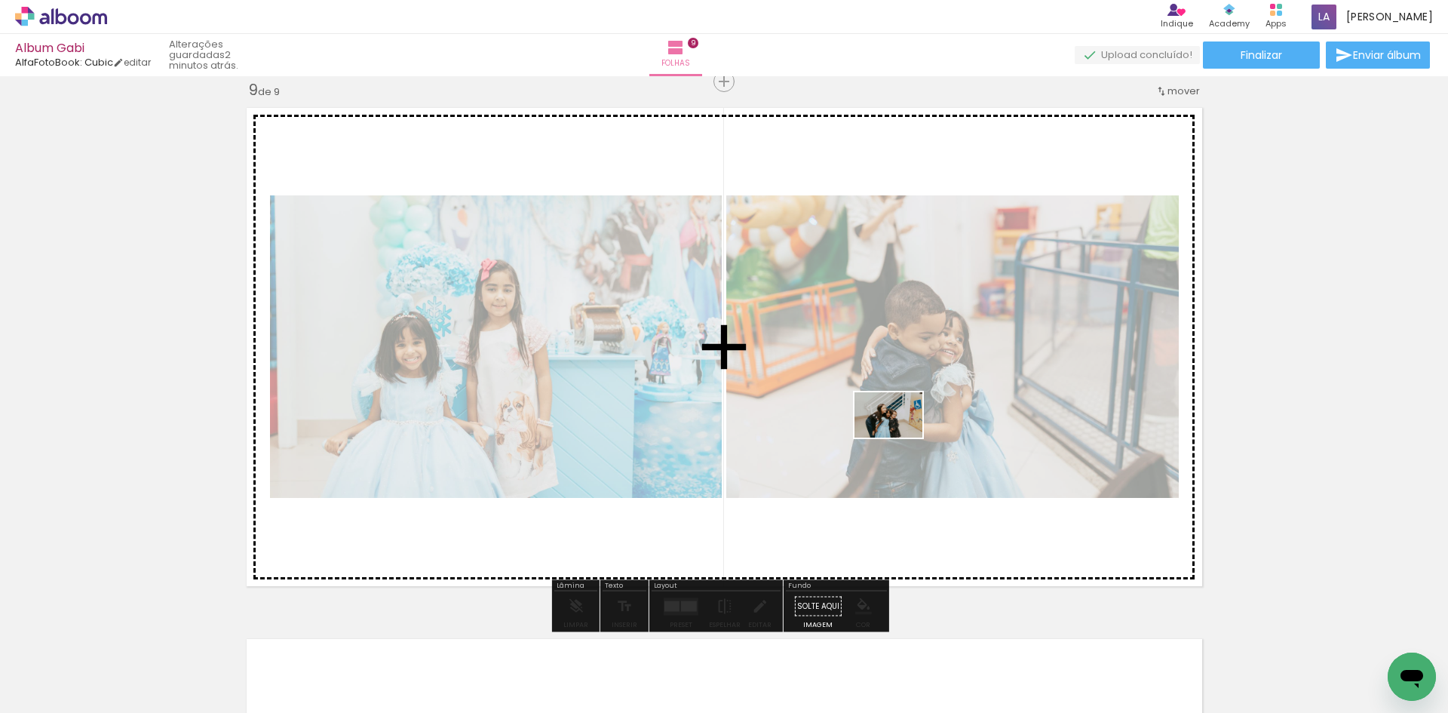
drag, startPoint x: 952, startPoint y: 676, endPoint x: 1060, endPoint y: 655, distance: 109.8
click at [900, 433] on quentale-workspace at bounding box center [724, 356] width 1448 height 713
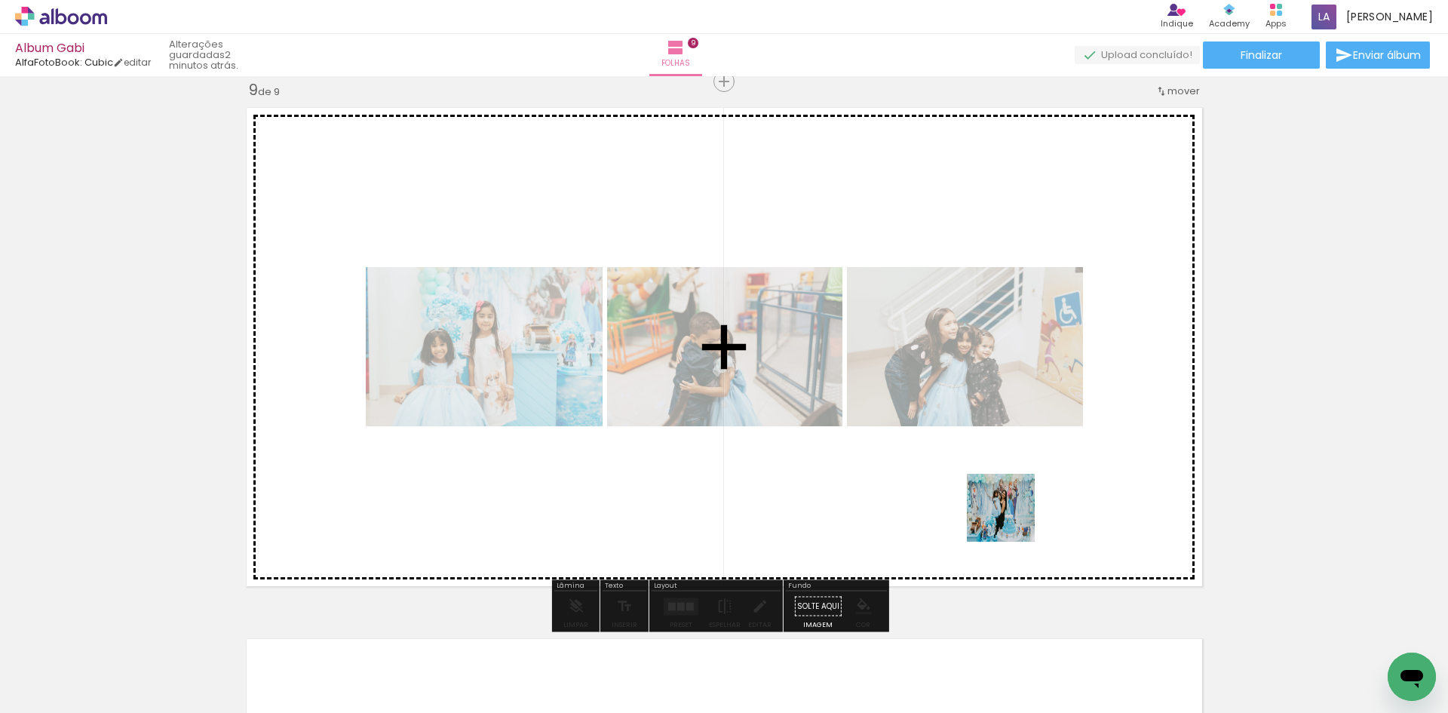
drag, startPoint x: 1054, startPoint y: 683, endPoint x: 1224, endPoint y: 706, distance: 172.0
click at [1001, 472] on quentale-workspace at bounding box center [724, 356] width 1448 height 713
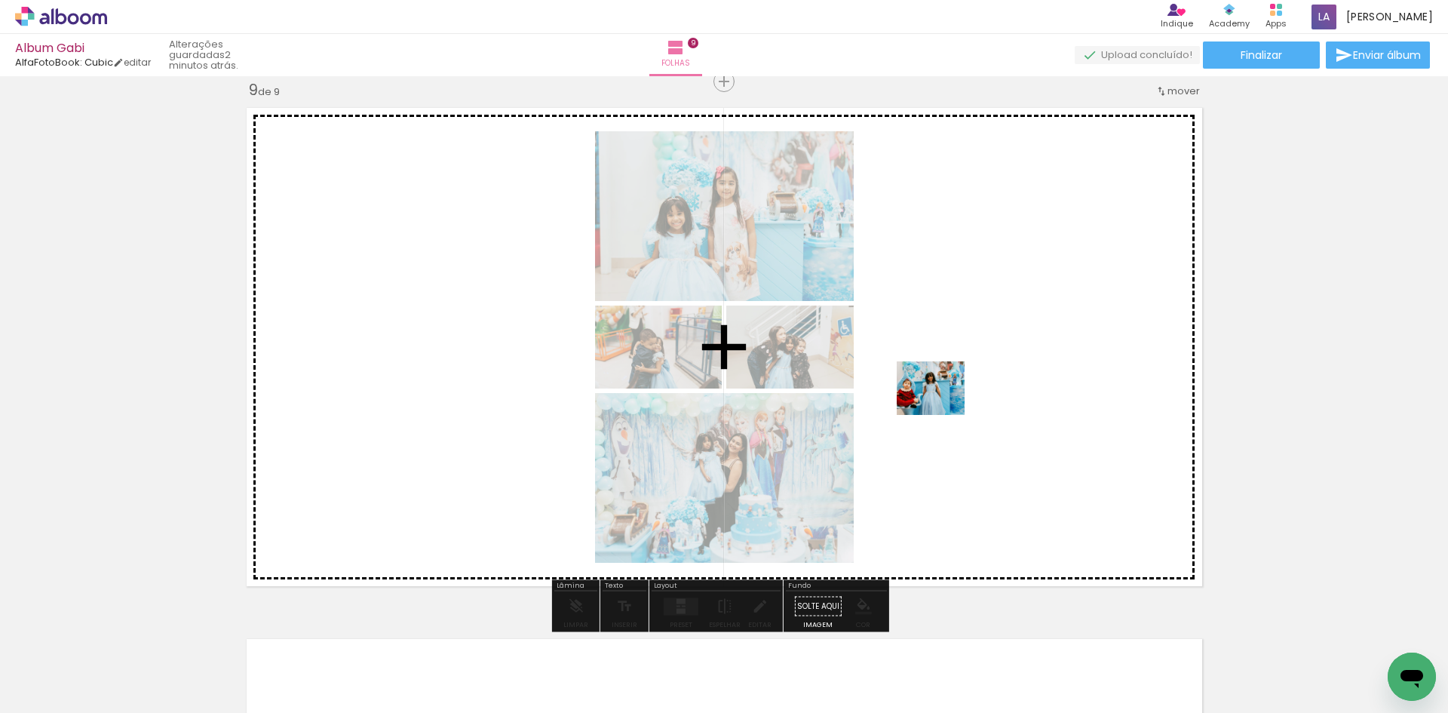
drag, startPoint x: 1297, startPoint y: 676, endPoint x: 942, endPoint y: 407, distance: 445.8
click at [942, 407] on quentale-workspace at bounding box center [724, 356] width 1448 height 713
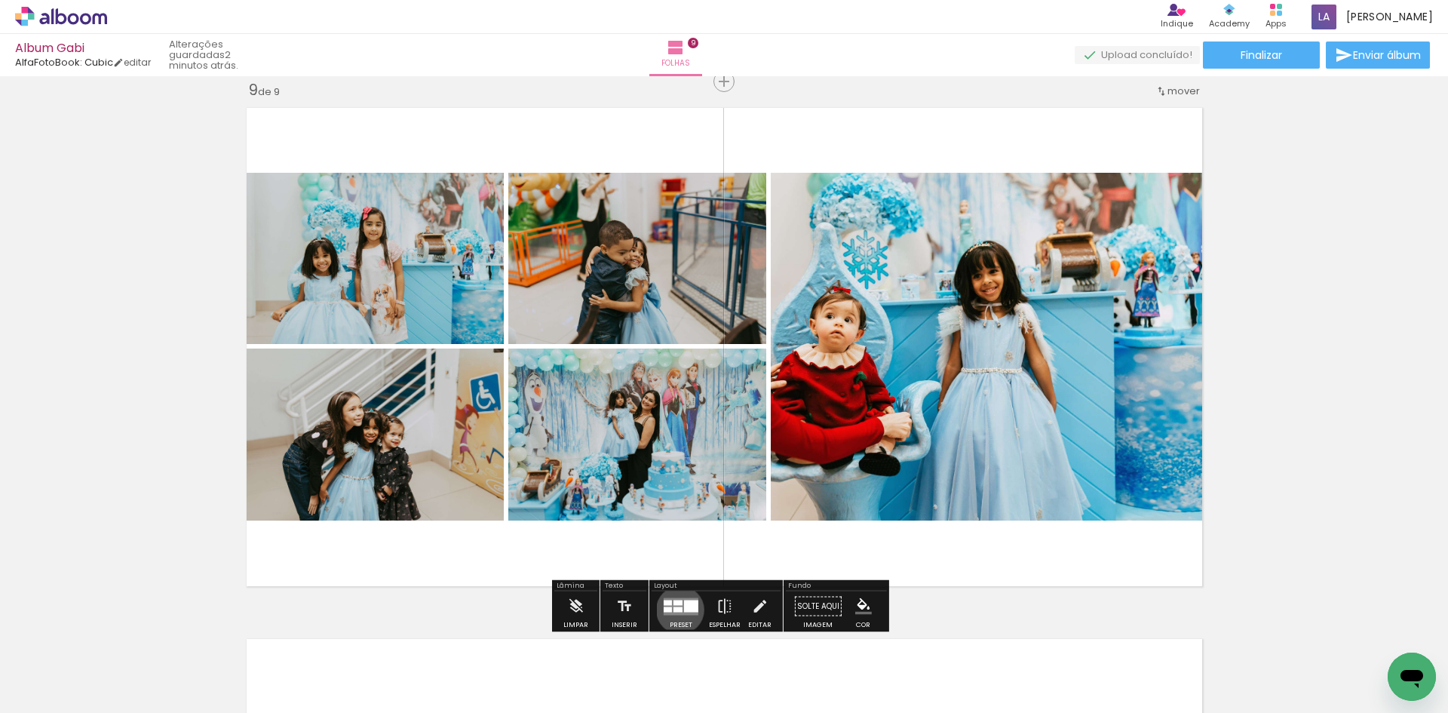
click at [677, 609] on div at bounding box center [678, 608] width 9 height 5
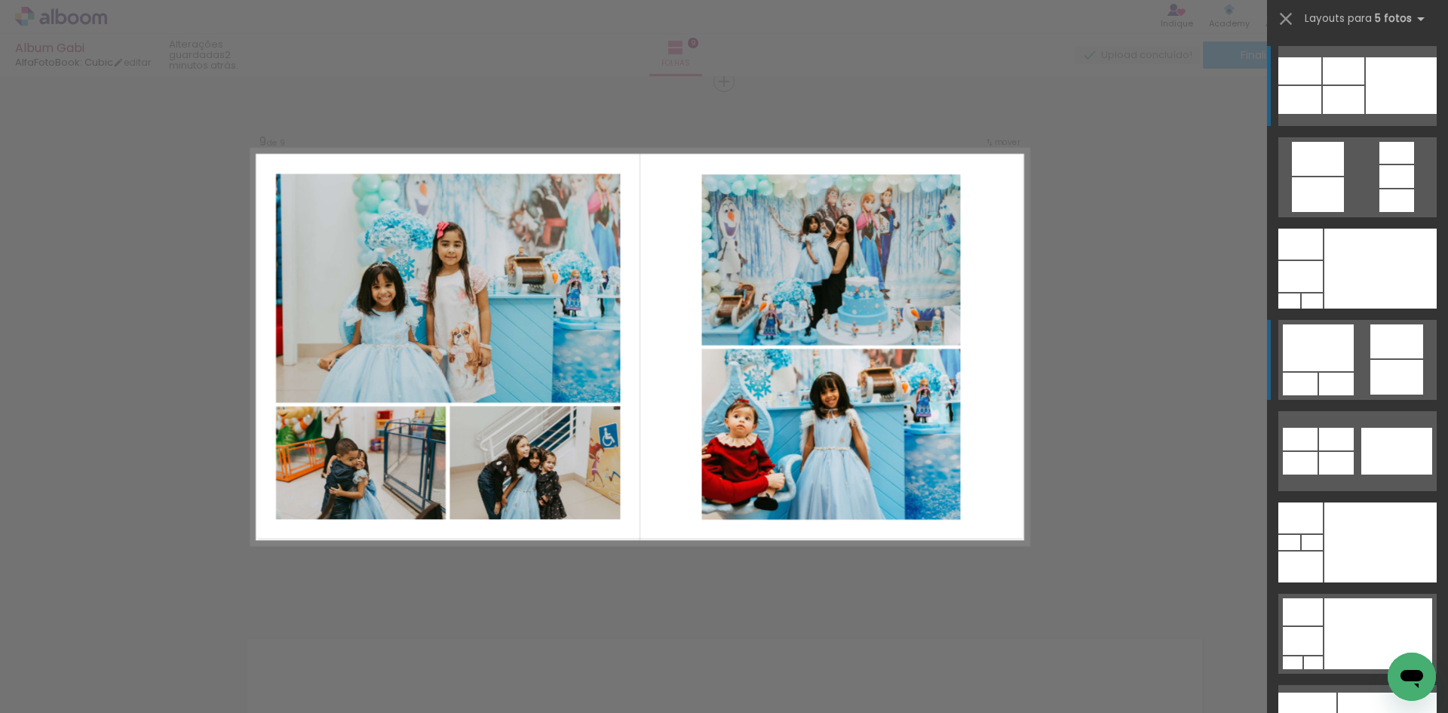
click at [1354, 364] on quentale-layouter at bounding box center [1357, 360] width 158 height 80
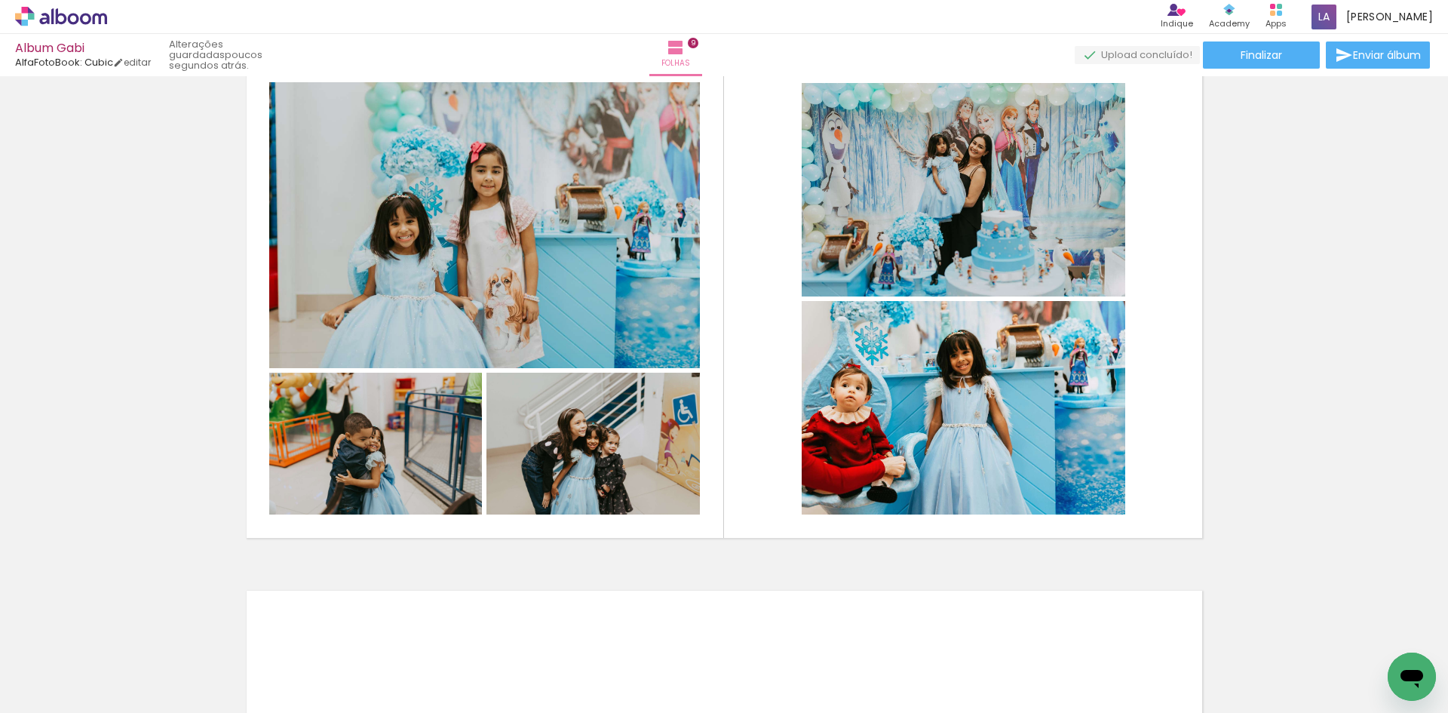
scroll to position [4298, 0]
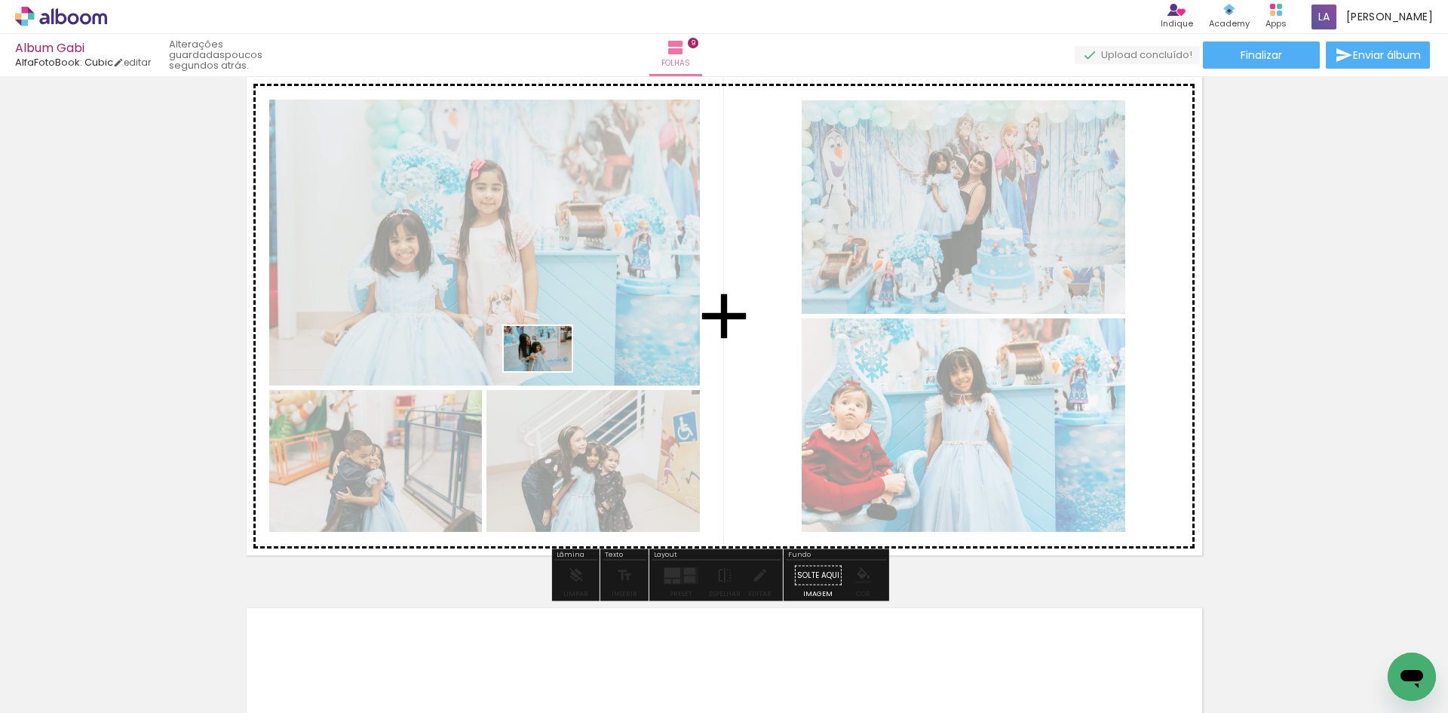
drag, startPoint x: 536, startPoint y: 676, endPoint x: 631, endPoint y: 400, distance: 292.0
click at [551, 354] on quentale-workspace at bounding box center [724, 356] width 1448 height 713
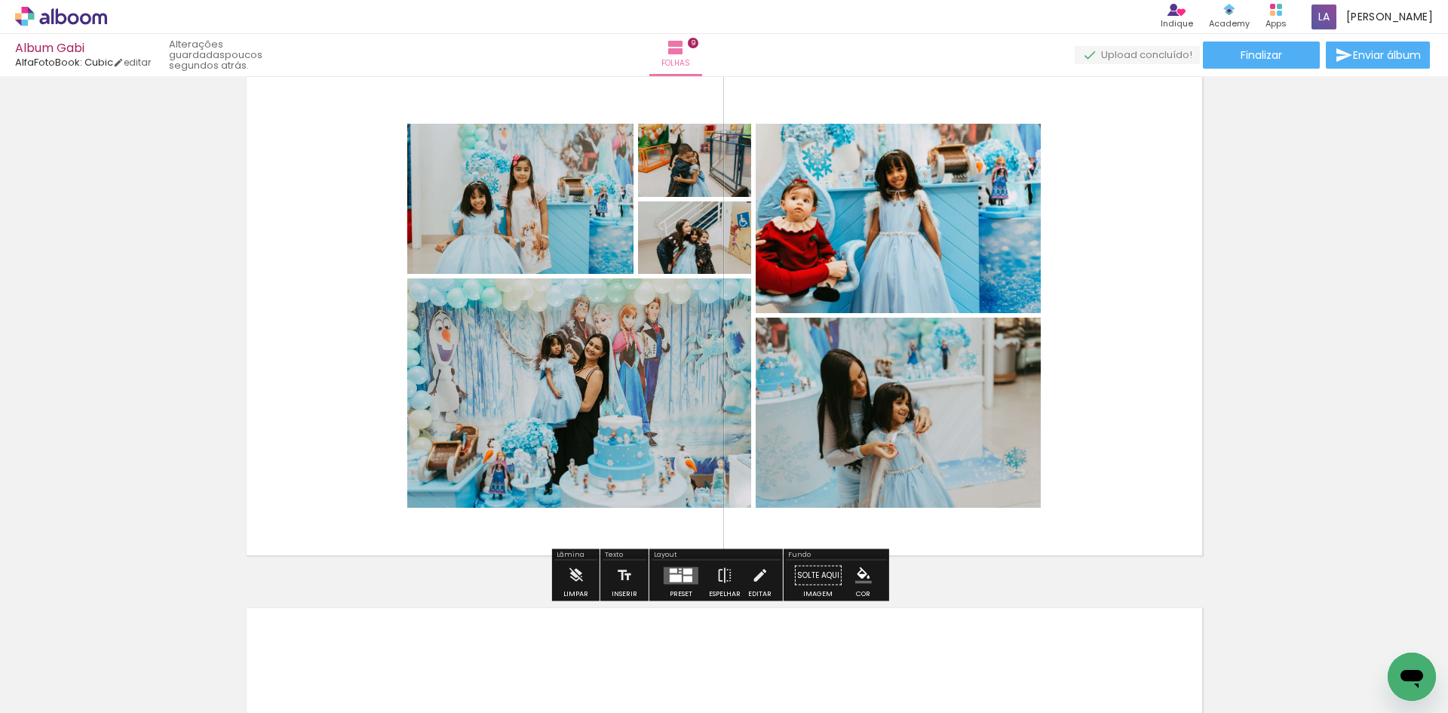
click at [683, 572] on div at bounding box center [687, 571] width 9 height 6
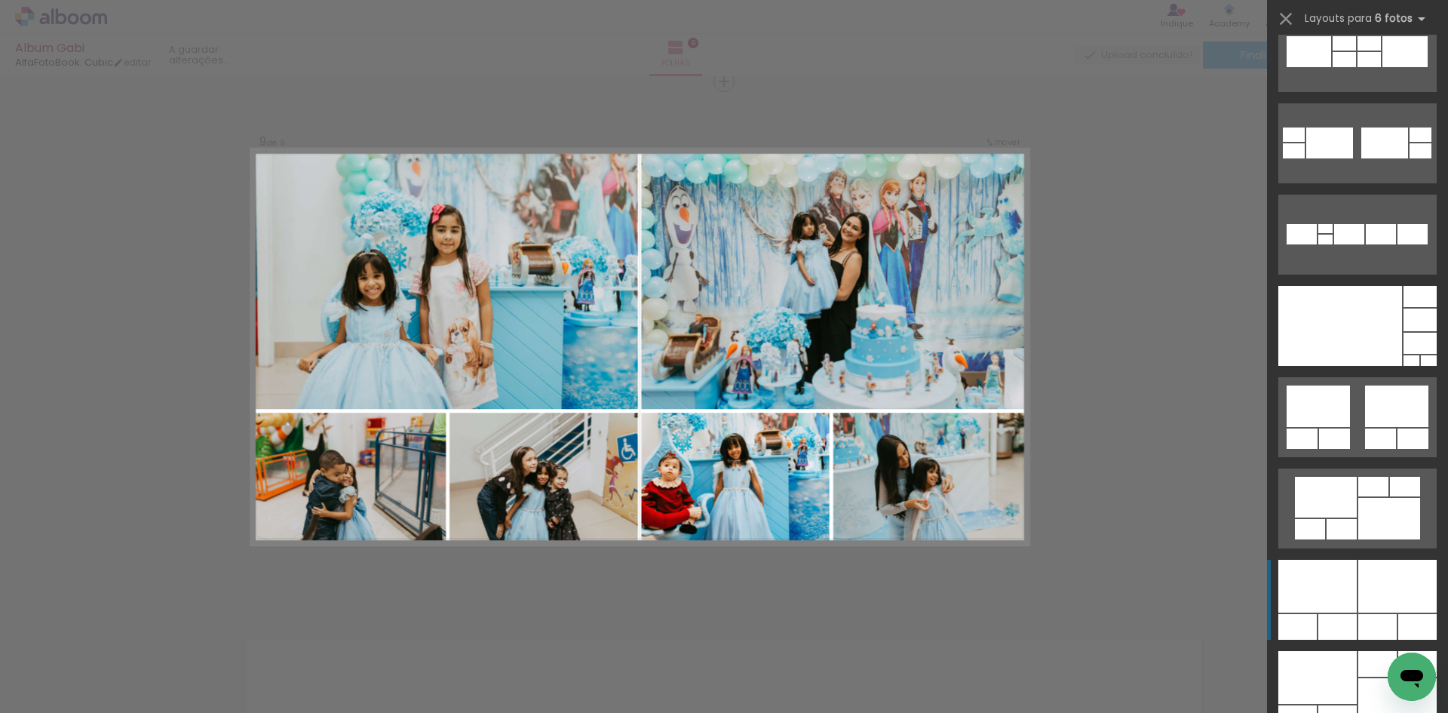
scroll to position [679, 0]
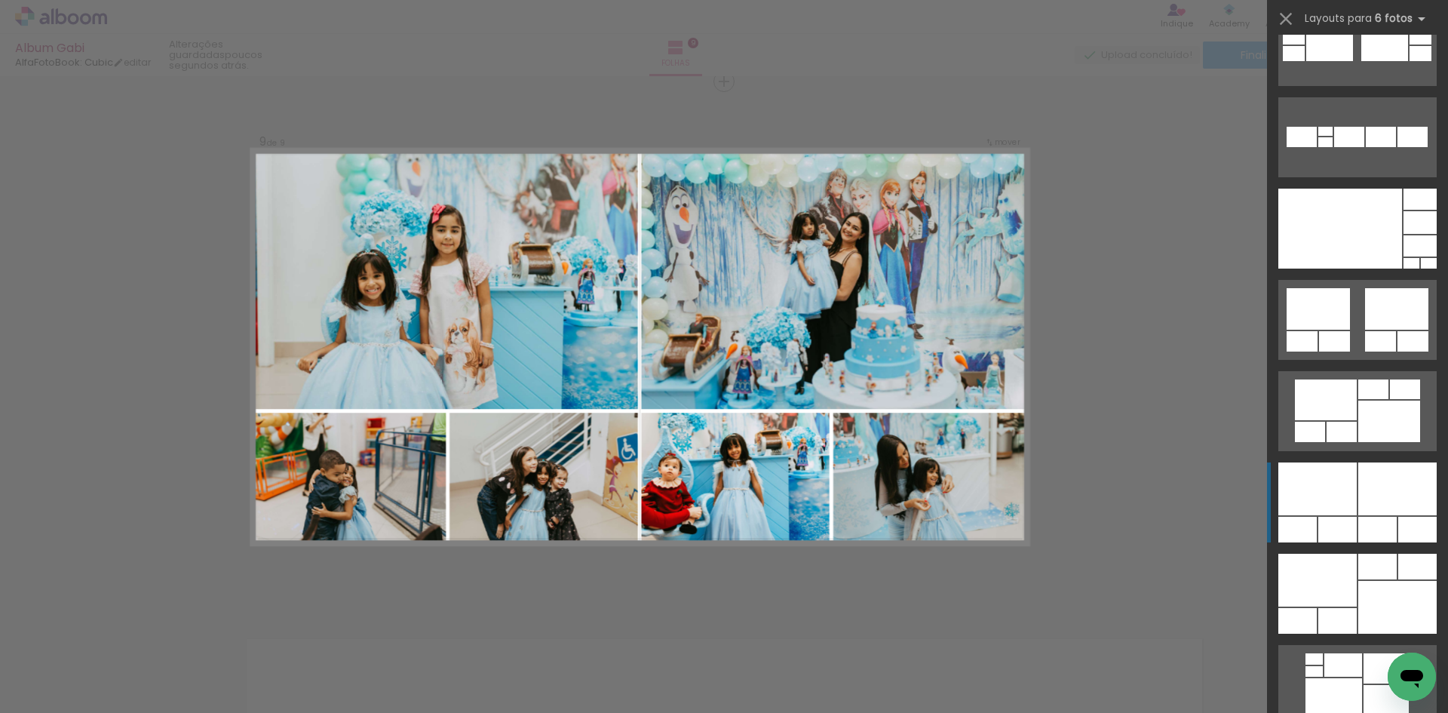
click at [1349, 521] on div at bounding box center [1337, 530] width 38 height 26
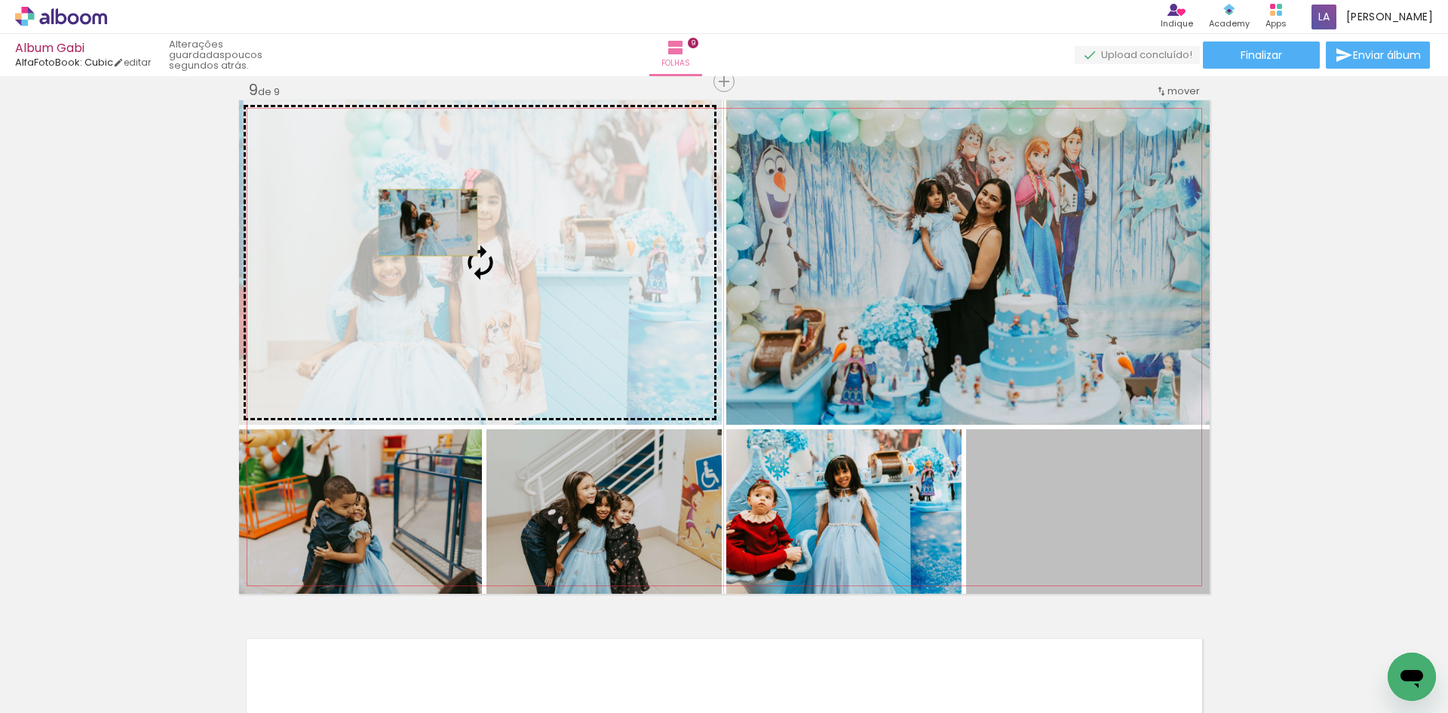
drag, startPoint x: 1047, startPoint y: 532, endPoint x: 422, endPoint y: 222, distance: 696.9
click at [0, 0] on slot at bounding box center [0, 0] width 0 height 0
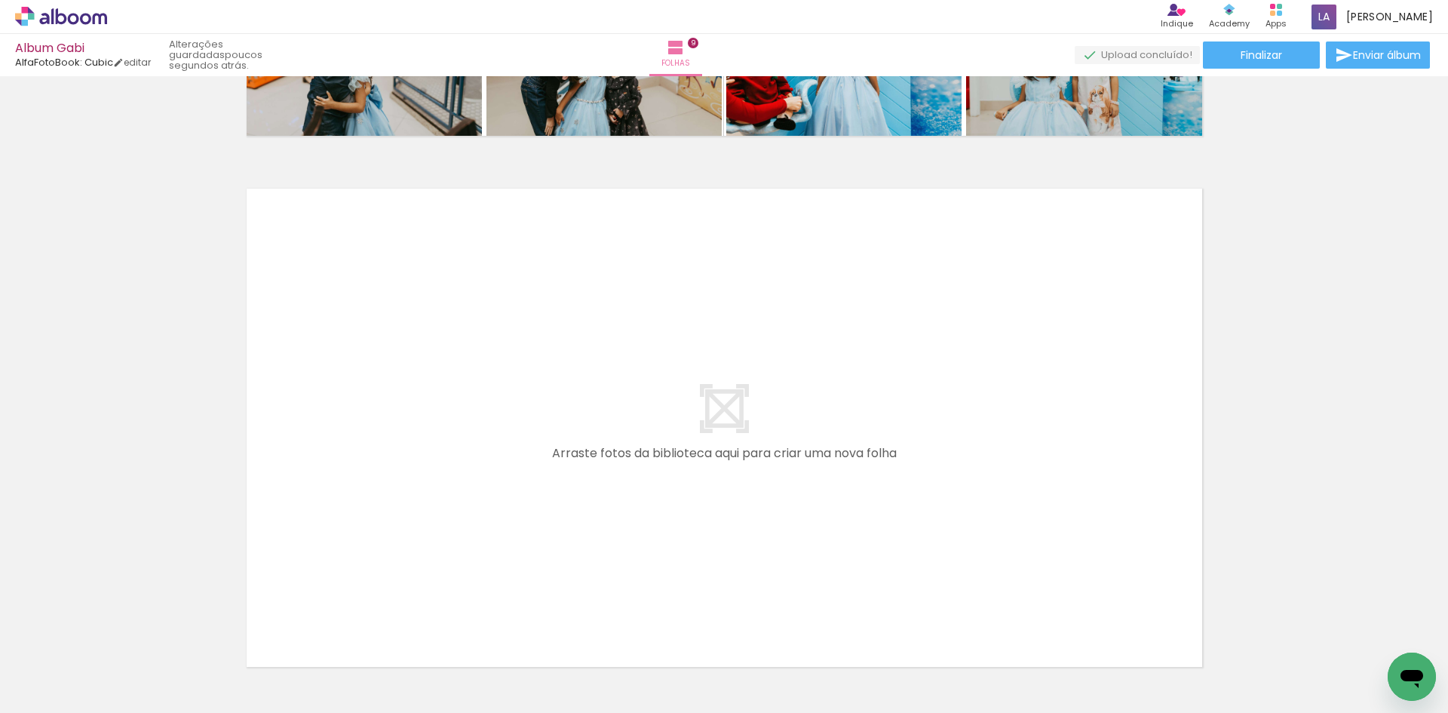
scroll to position [4720, 0]
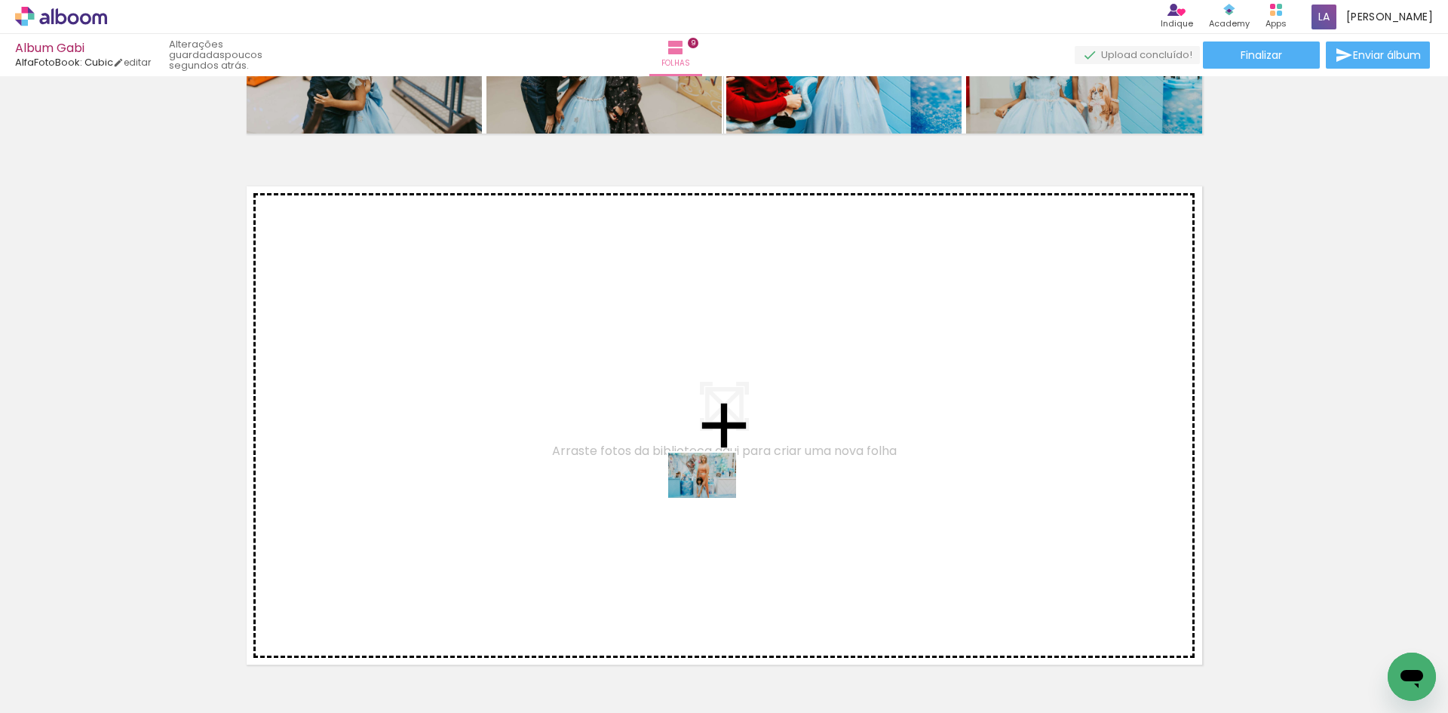
drag, startPoint x: 714, startPoint y: 670, endPoint x: 799, endPoint y: 658, distance: 86.1
click at [714, 497] on quentale-workspace at bounding box center [724, 356] width 1448 height 713
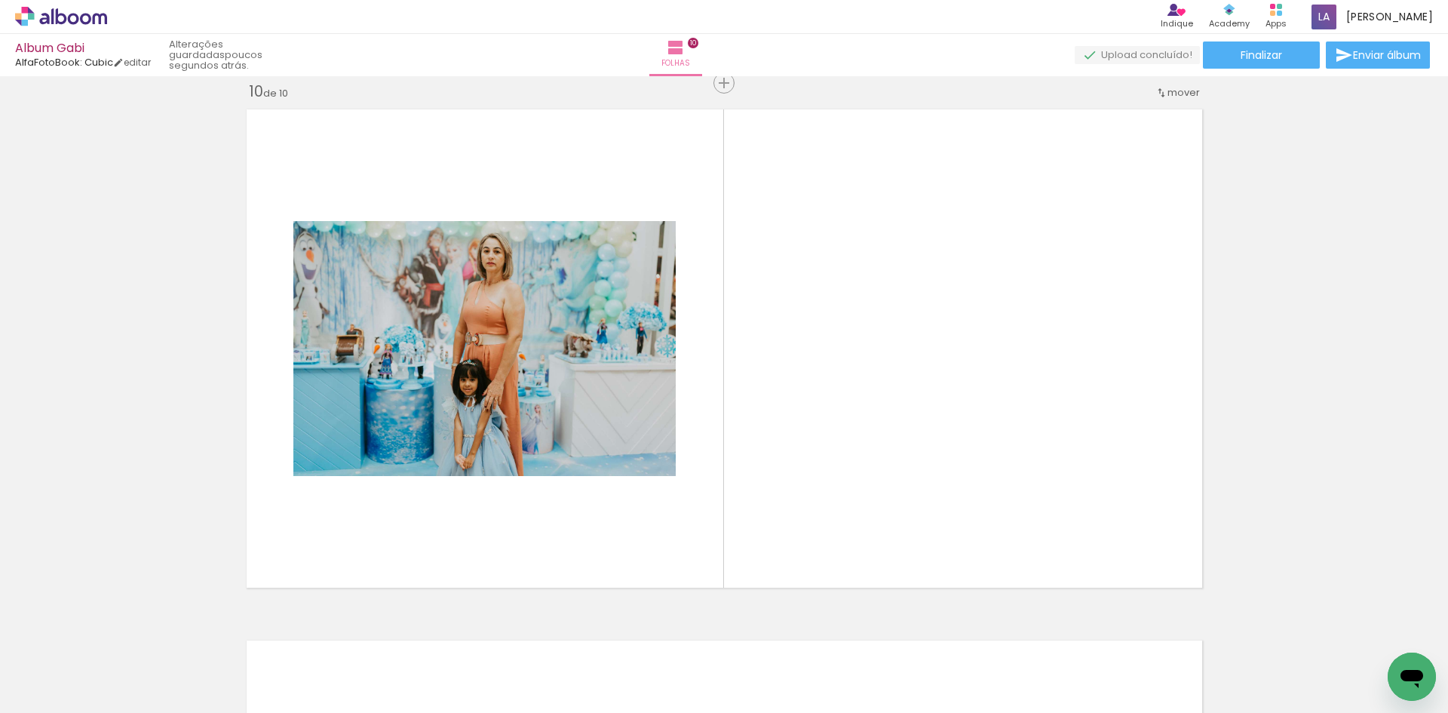
scroll to position [4798, 0]
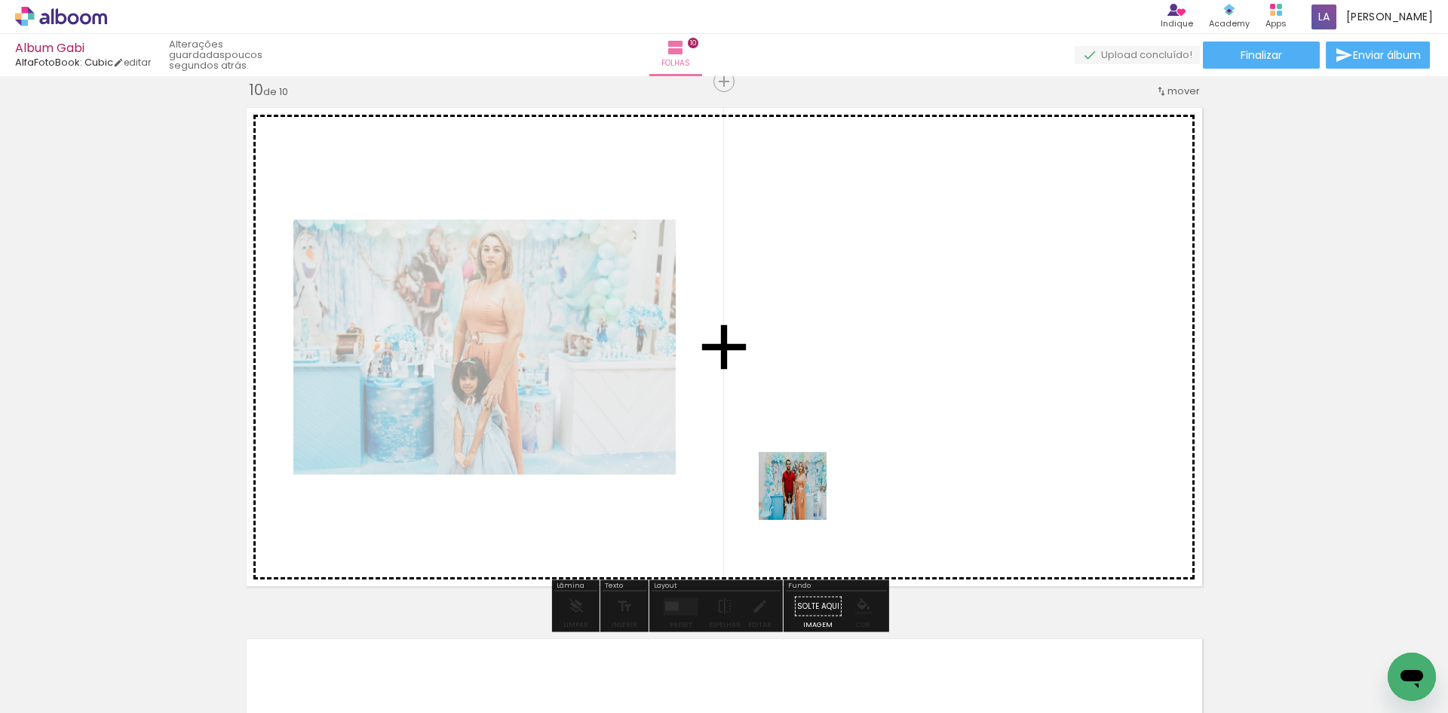
drag, startPoint x: 799, startPoint y: 660, endPoint x: 903, endPoint y: 682, distance: 106.4
click at [807, 478] on quentale-workspace at bounding box center [724, 356] width 1448 height 713
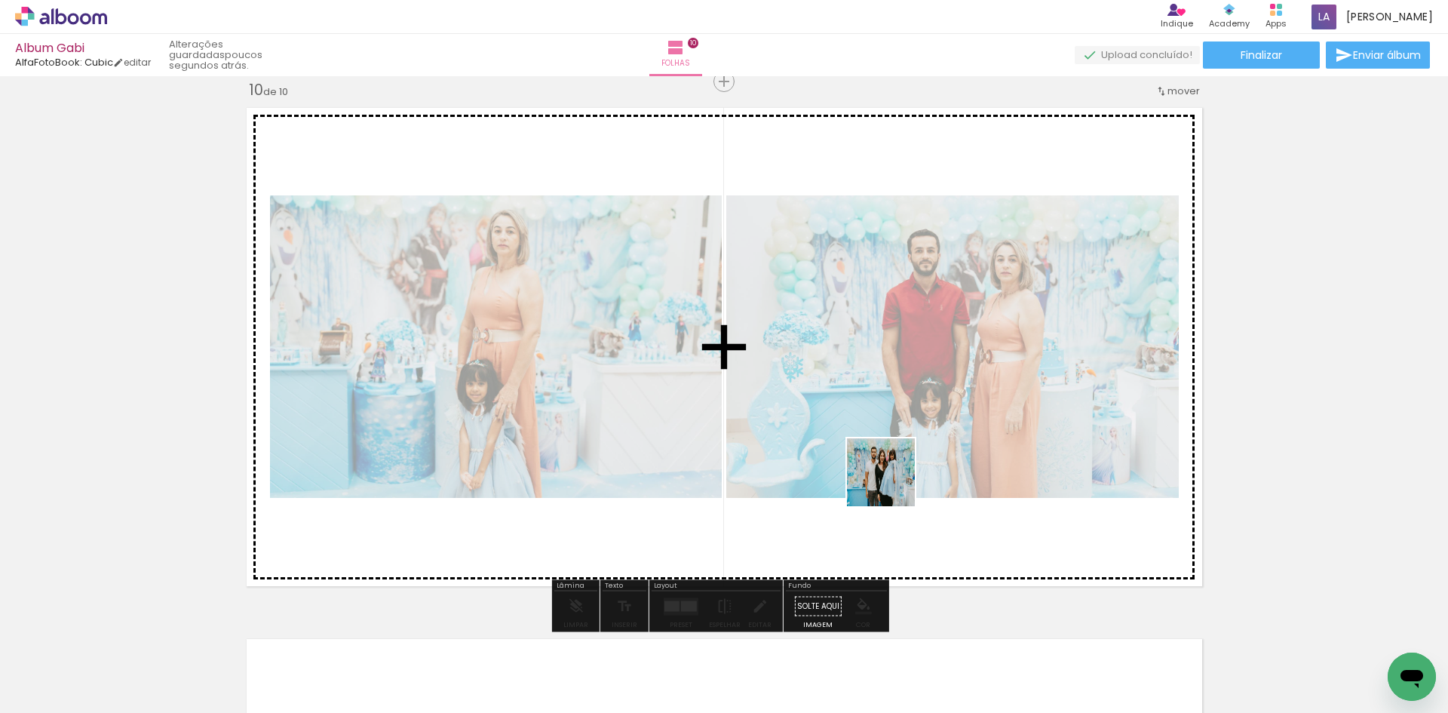
drag, startPoint x: 894, startPoint y: 677, endPoint x: 892, endPoint y: 473, distance: 204.4
click at [892, 473] on quentale-workspace at bounding box center [724, 356] width 1448 height 713
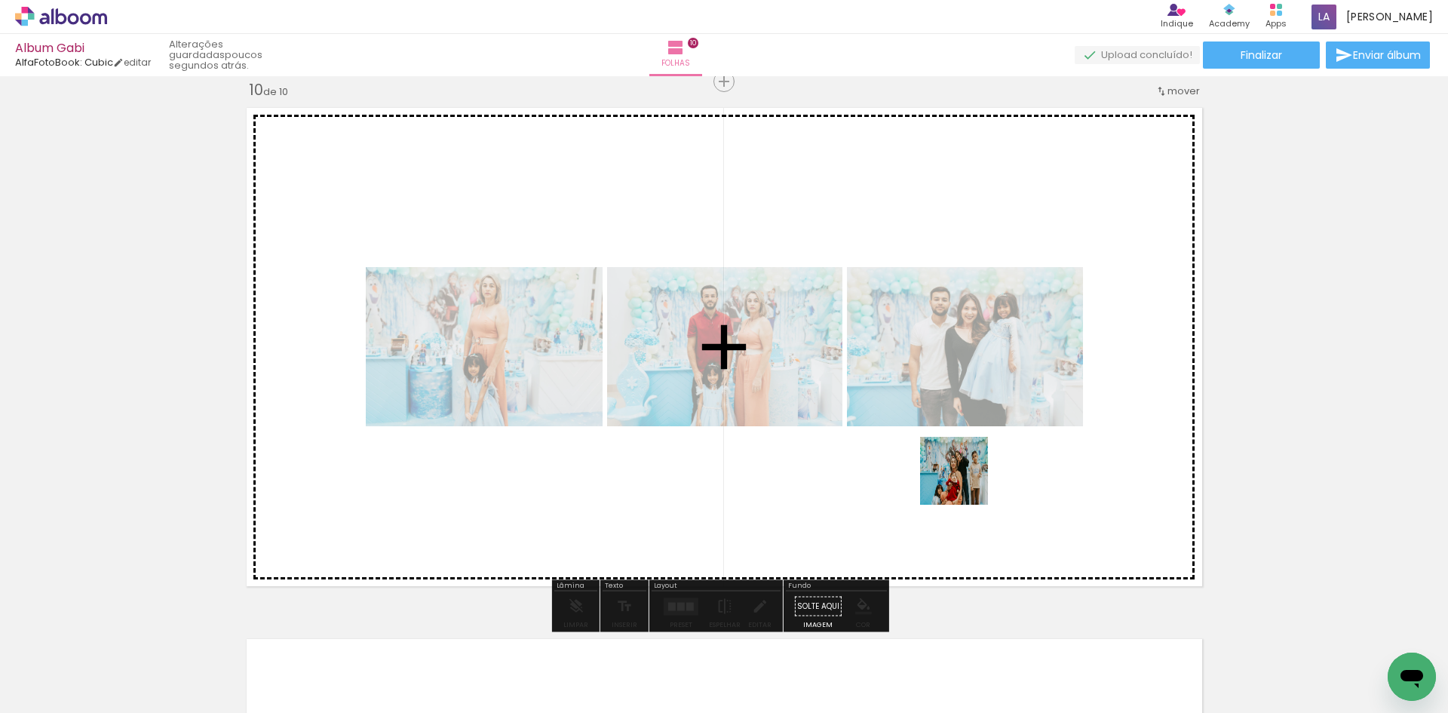
drag, startPoint x: 965, startPoint y: 551, endPoint x: 1064, endPoint y: 646, distance: 137.1
click at [965, 444] on quentale-workspace at bounding box center [724, 356] width 1448 height 713
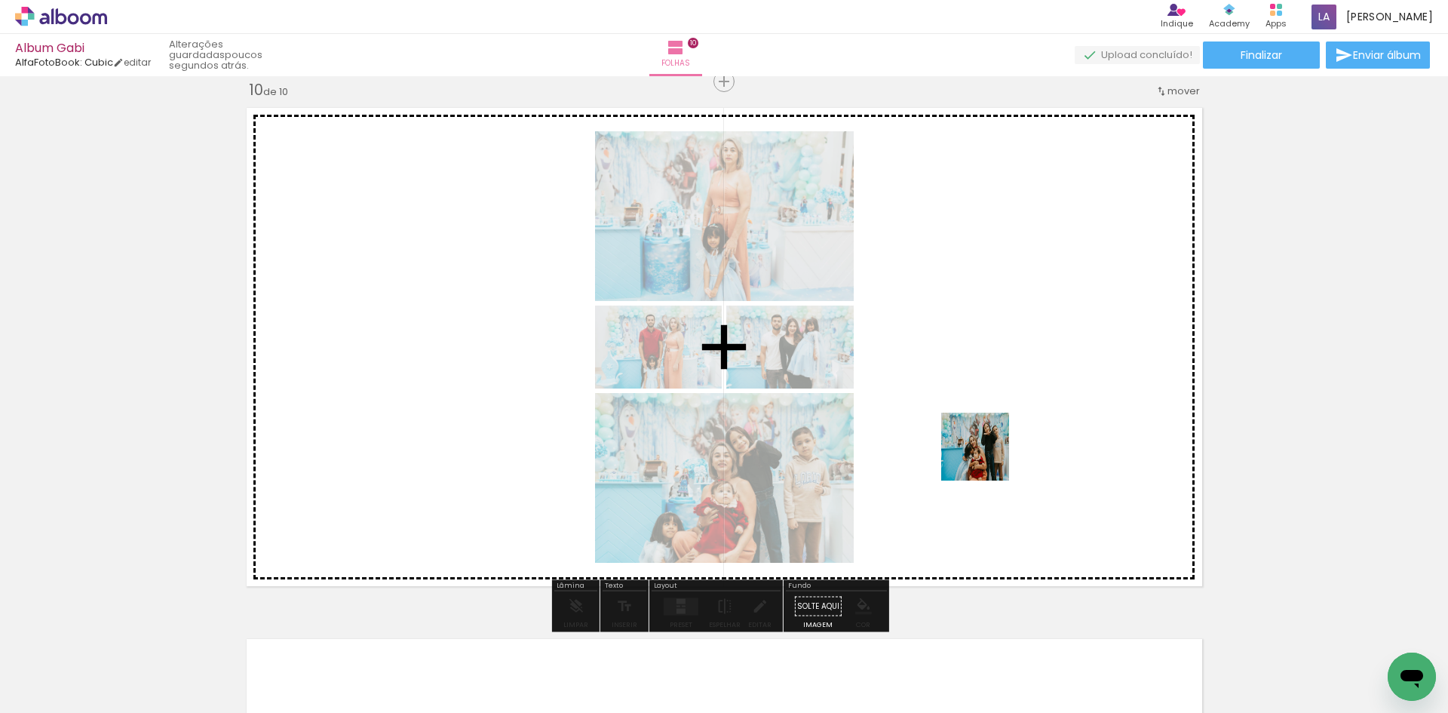
drag, startPoint x: 1040, startPoint y: 687, endPoint x: 978, endPoint y: 414, distance: 280.0
click at [984, 397] on quentale-workspace at bounding box center [724, 356] width 1448 height 713
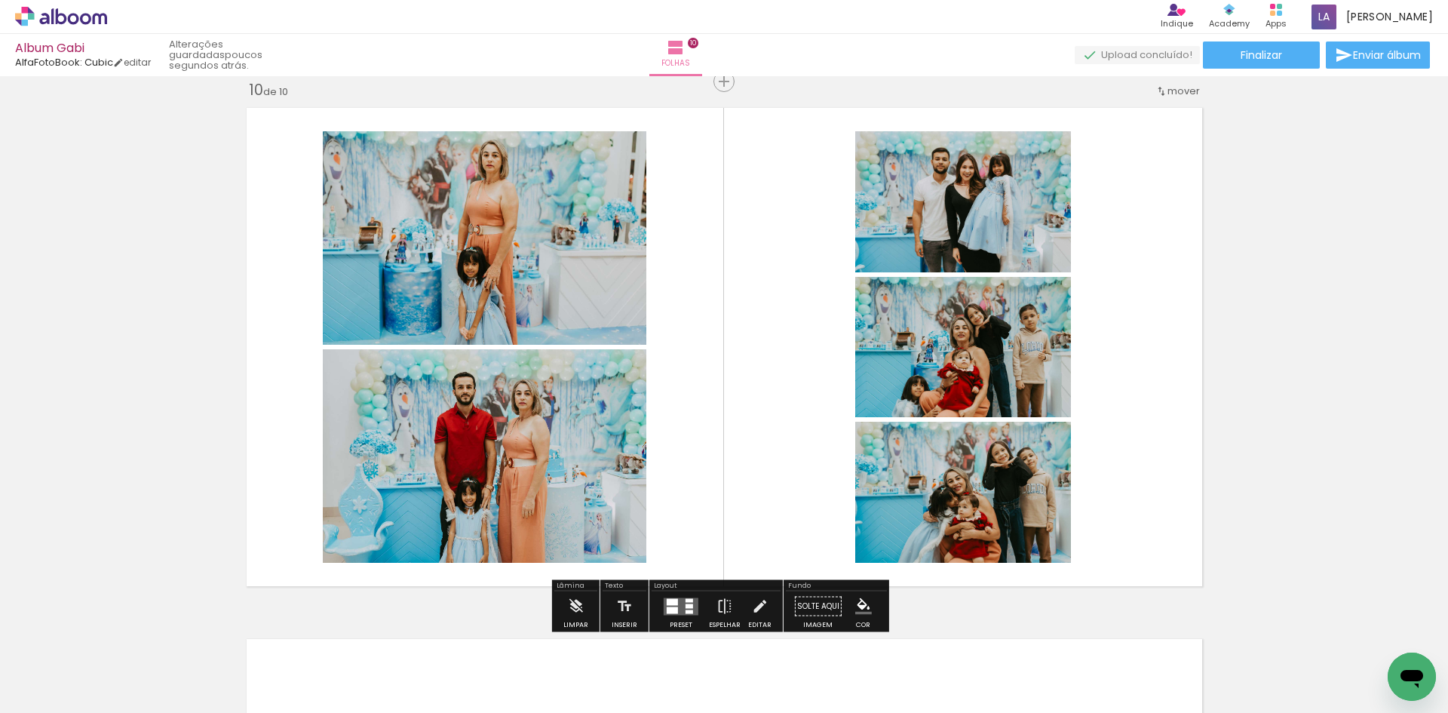
click at [686, 607] on div at bounding box center [690, 605] width 8 height 5
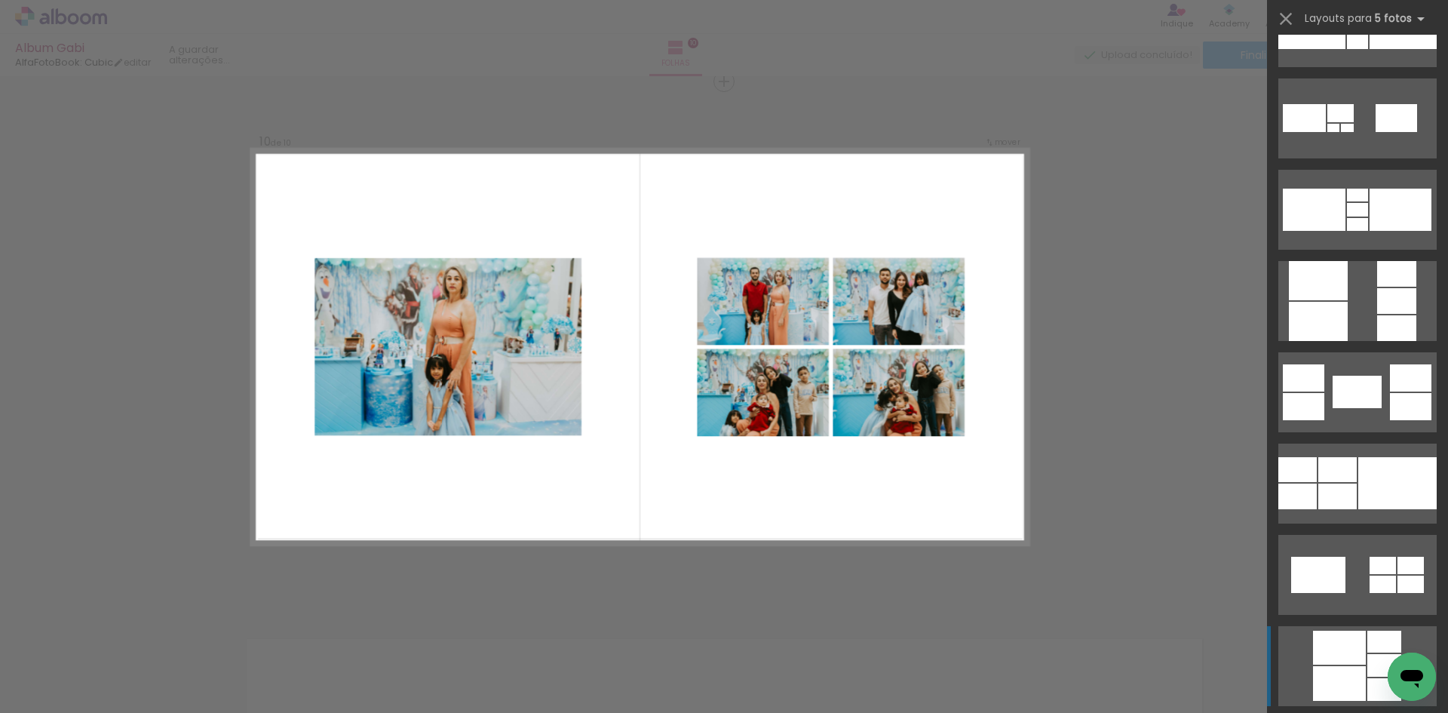
scroll to position [2263, 0]
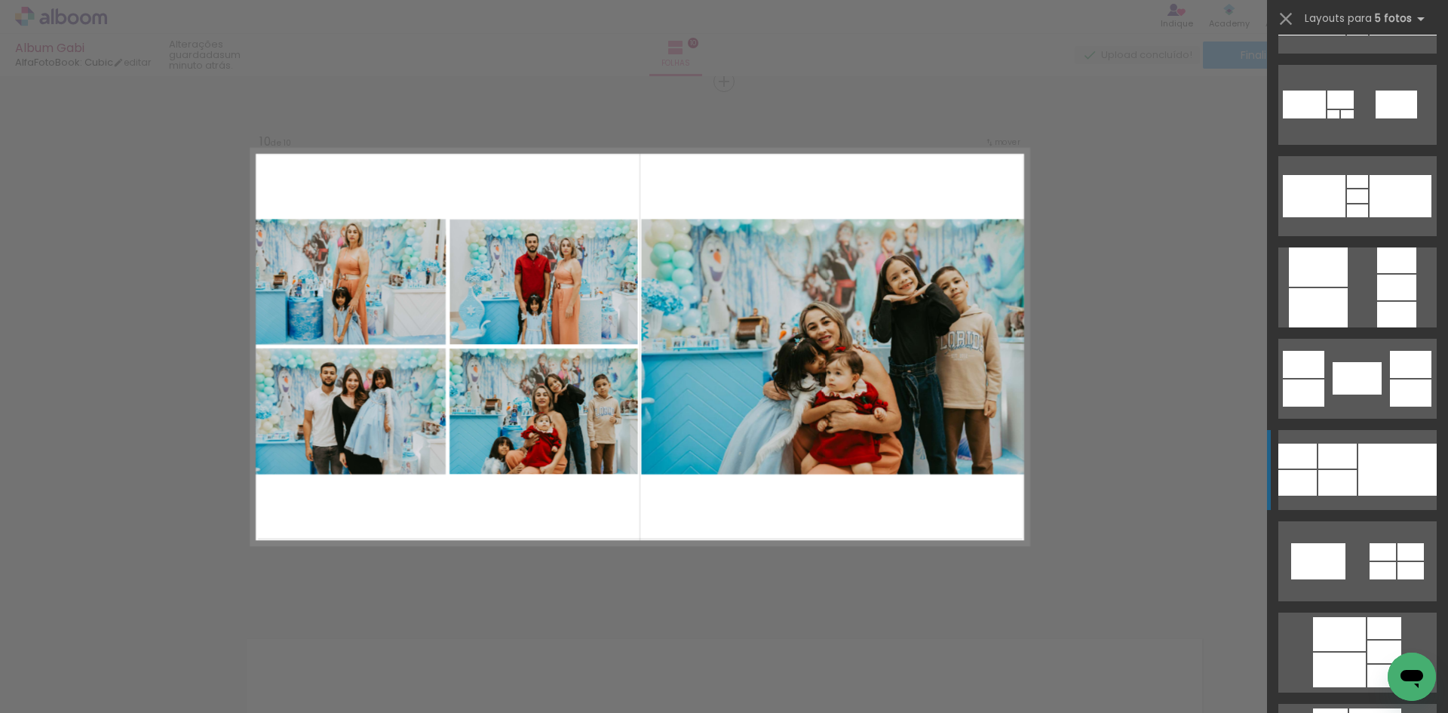
click at [1358, 488] on div at bounding box center [1397, 469] width 78 height 52
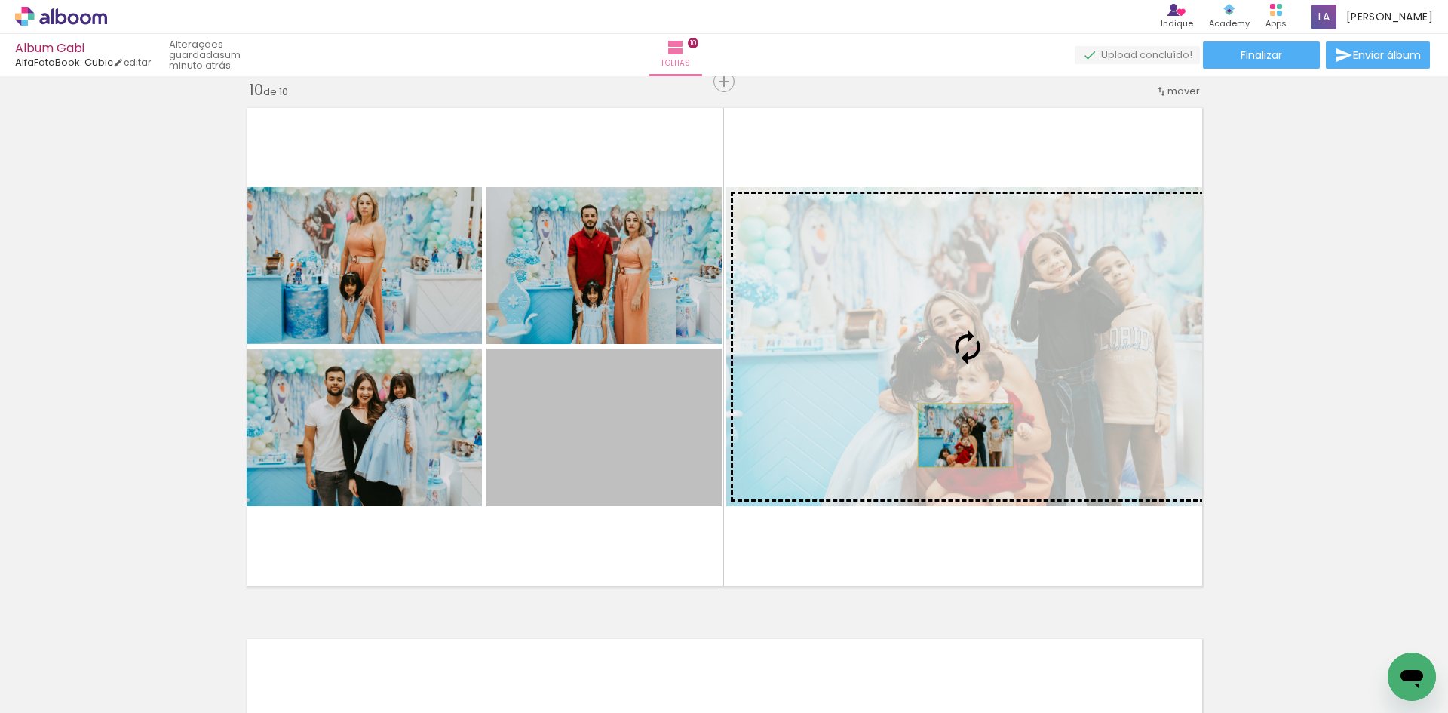
drag, startPoint x: 604, startPoint y: 451, endPoint x: 959, endPoint y: 435, distance: 355.6
click at [0, 0] on slot at bounding box center [0, 0] width 0 height 0
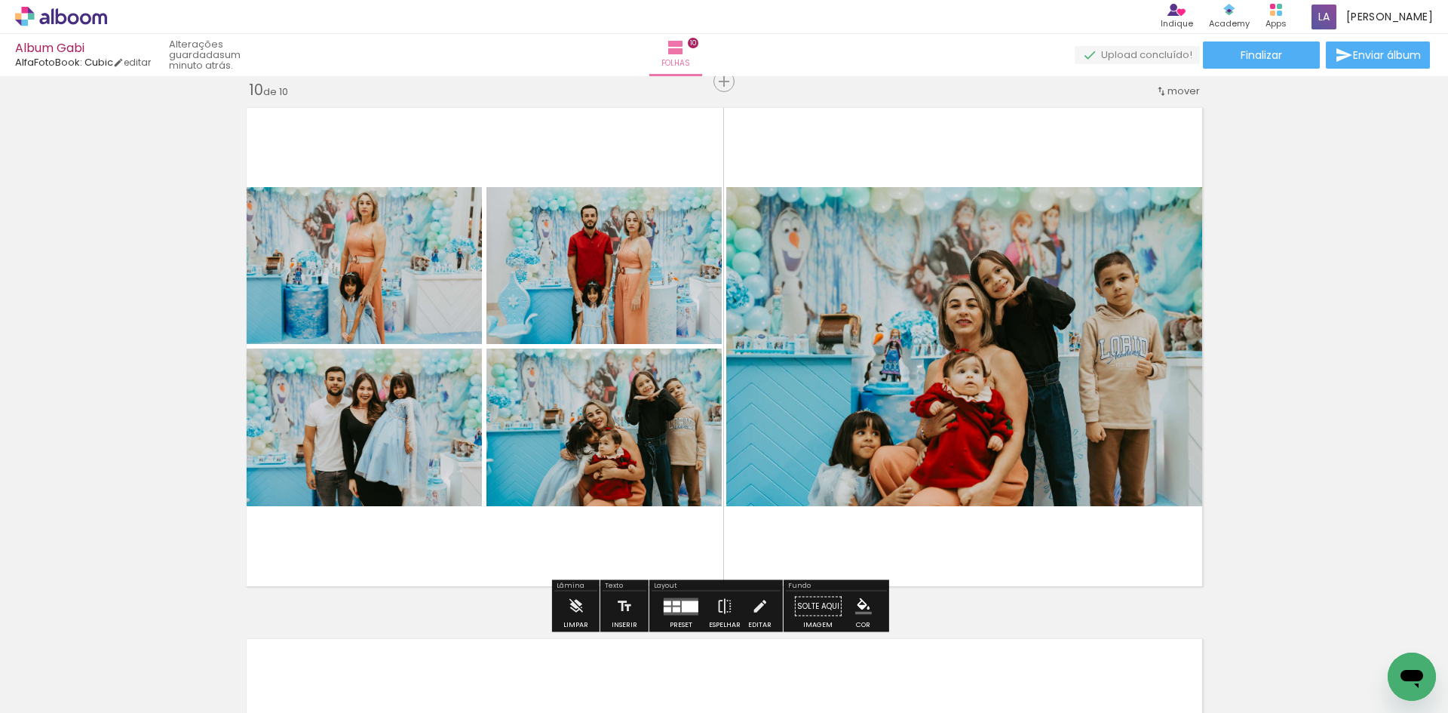
click at [665, 534] on quentale-layouter at bounding box center [724, 346] width 971 height 493
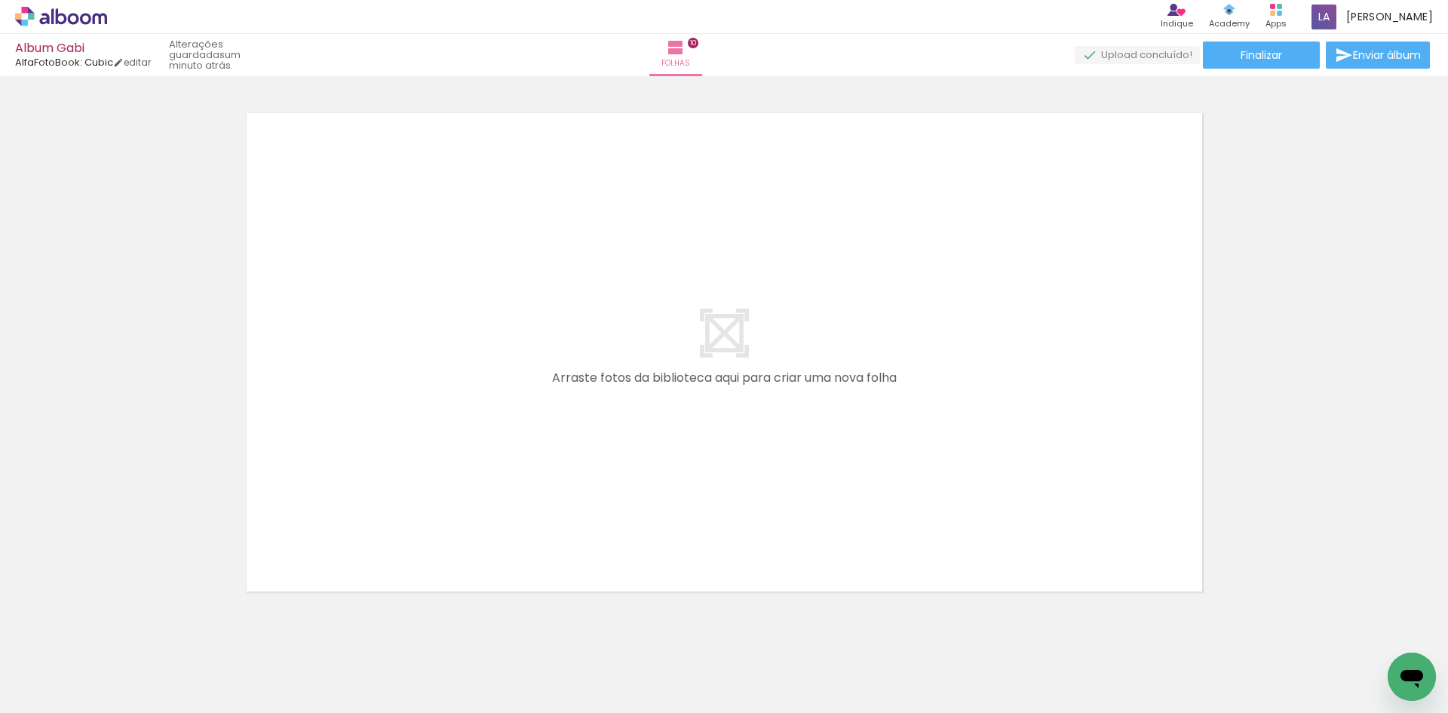
scroll to position [5326, 0]
drag, startPoint x: 1128, startPoint y: 677, endPoint x: 1097, endPoint y: 589, distance: 93.5
click at [1005, 538] on quentale-workspace at bounding box center [724, 356] width 1448 height 713
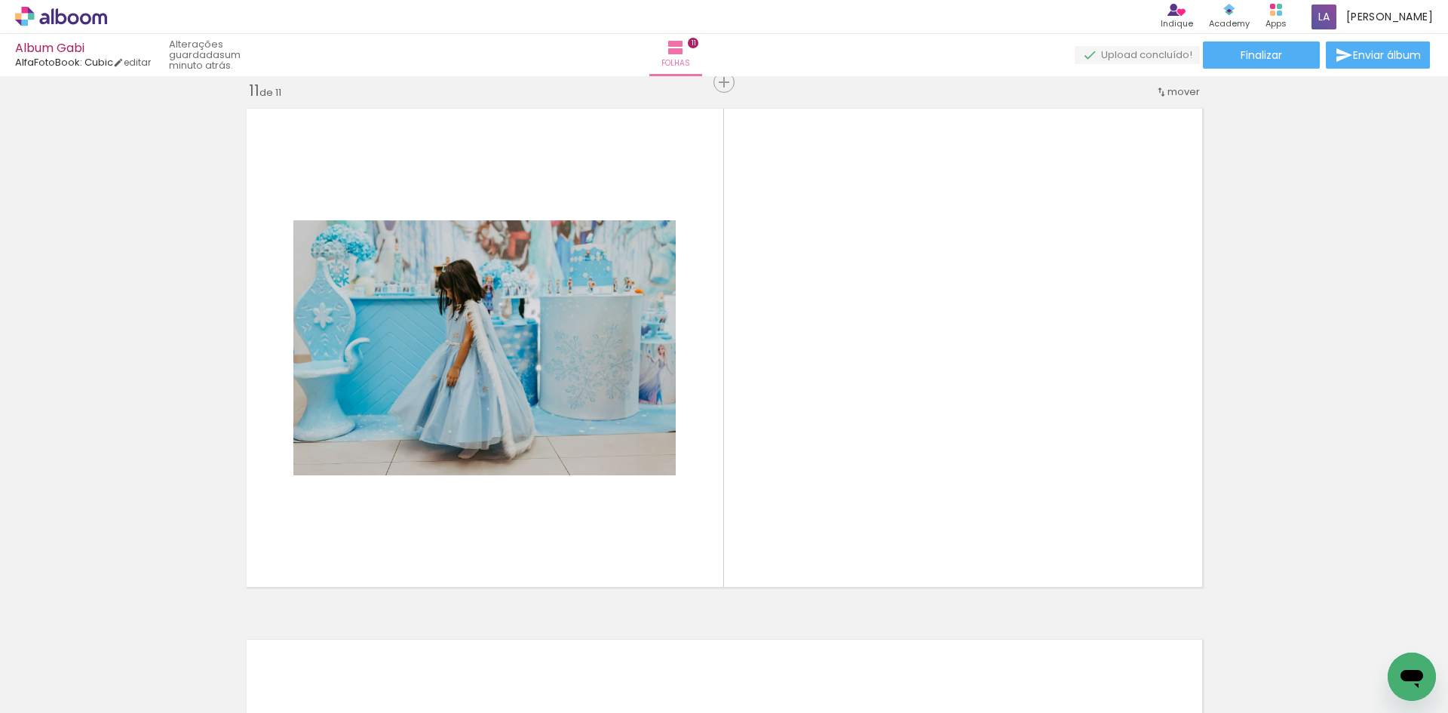
scroll to position [5329, 0]
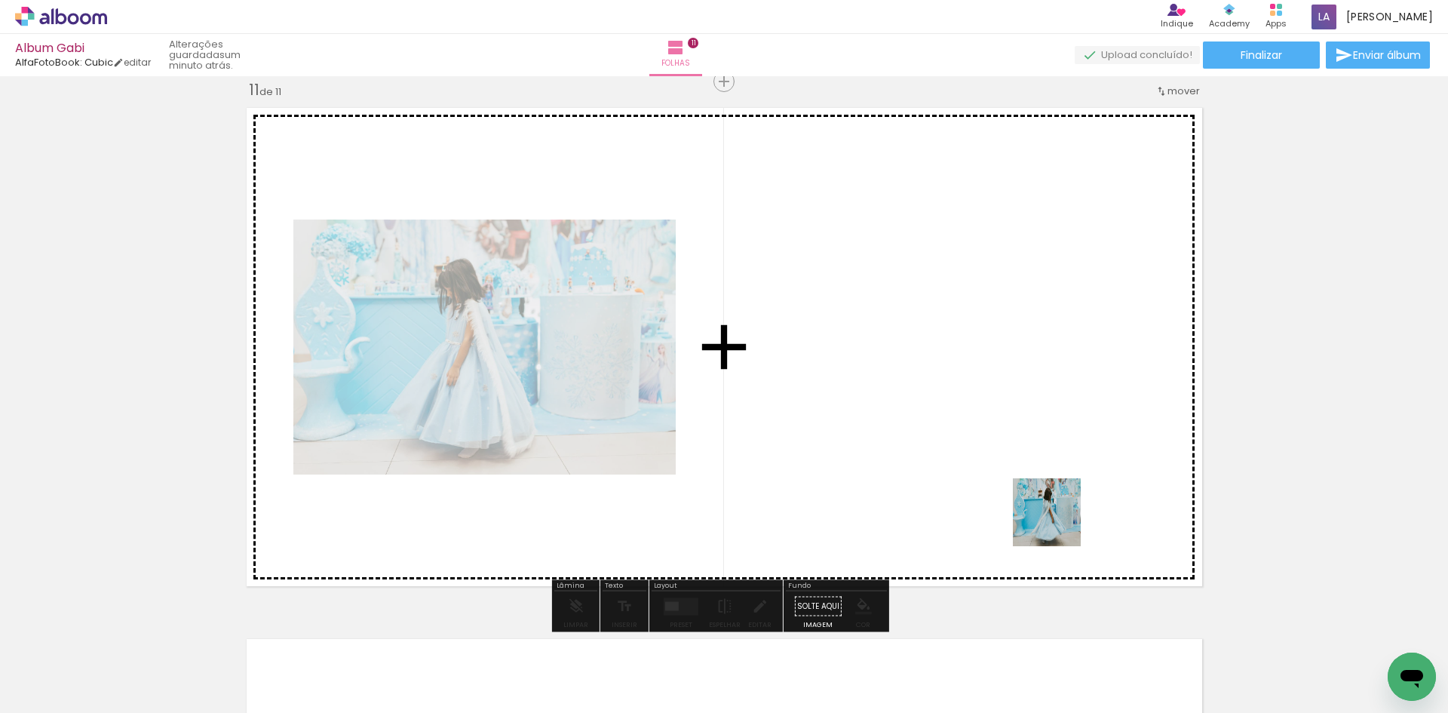
drag, startPoint x: 1215, startPoint y: 676, endPoint x: 1095, endPoint y: 538, distance: 182.8
click at [1051, 511] on quentale-workspace at bounding box center [724, 356] width 1448 height 713
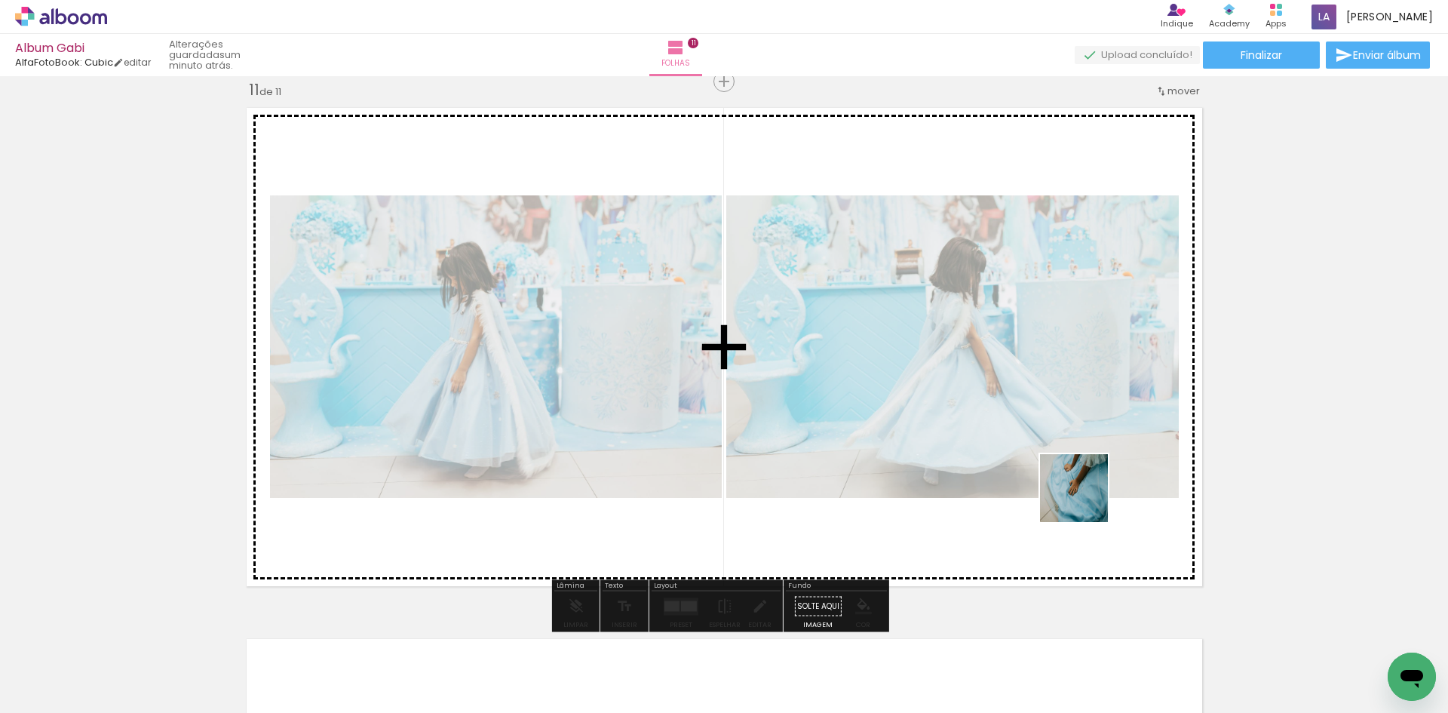
drag, startPoint x: 1290, startPoint y: 678, endPoint x: 1075, endPoint y: 486, distance: 288.4
click at [1075, 486] on quentale-workspace at bounding box center [724, 356] width 1448 height 713
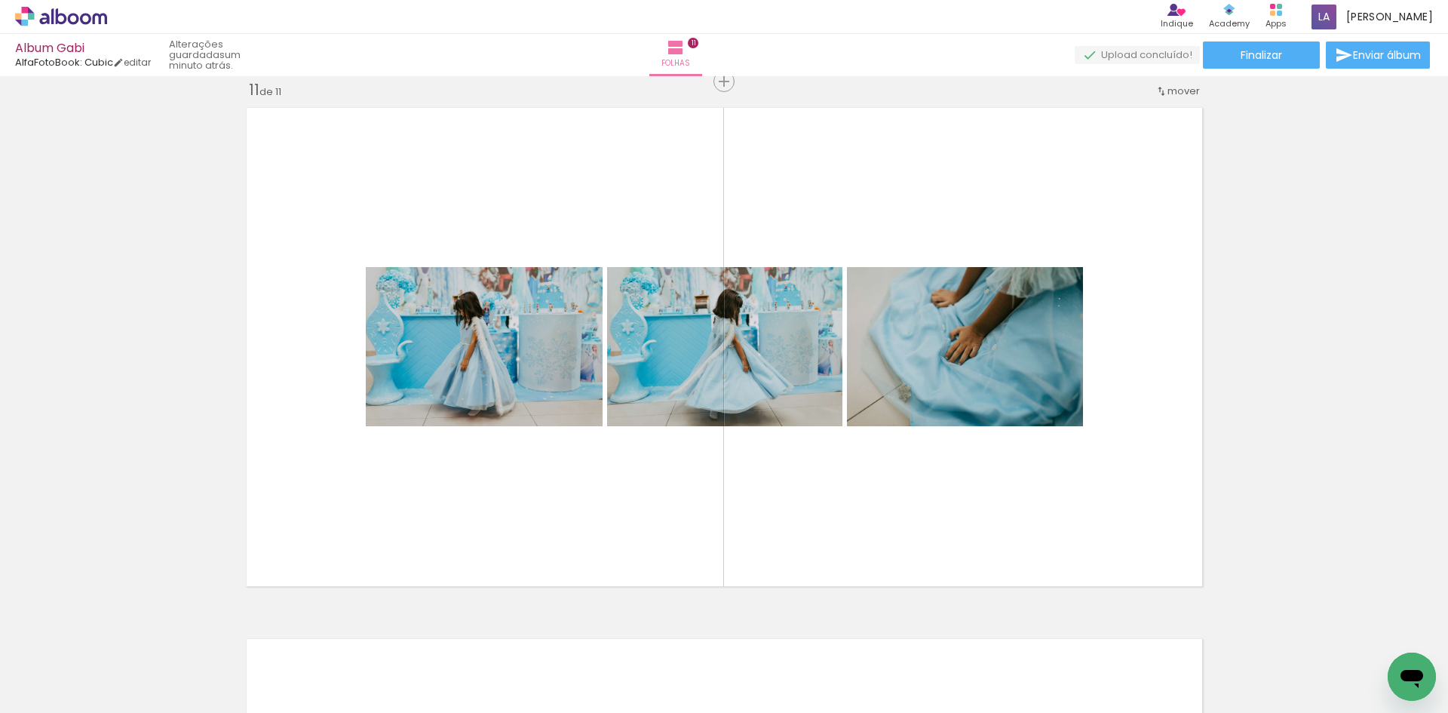
scroll to position [0, 3005]
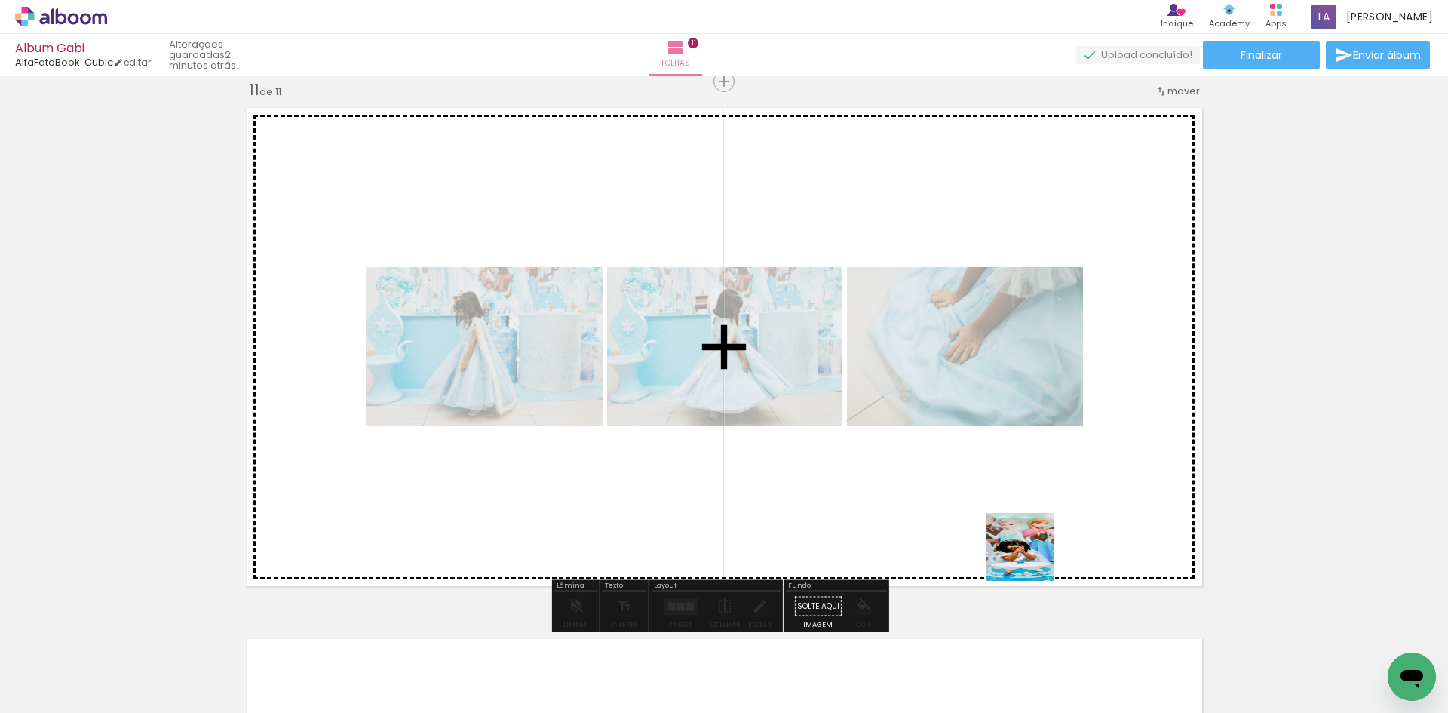
drag, startPoint x: 1040, startPoint y: 679, endPoint x: 1029, endPoint y: 542, distance: 137.7
click at [1029, 542] on quentale-workspace at bounding box center [724, 356] width 1448 height 713
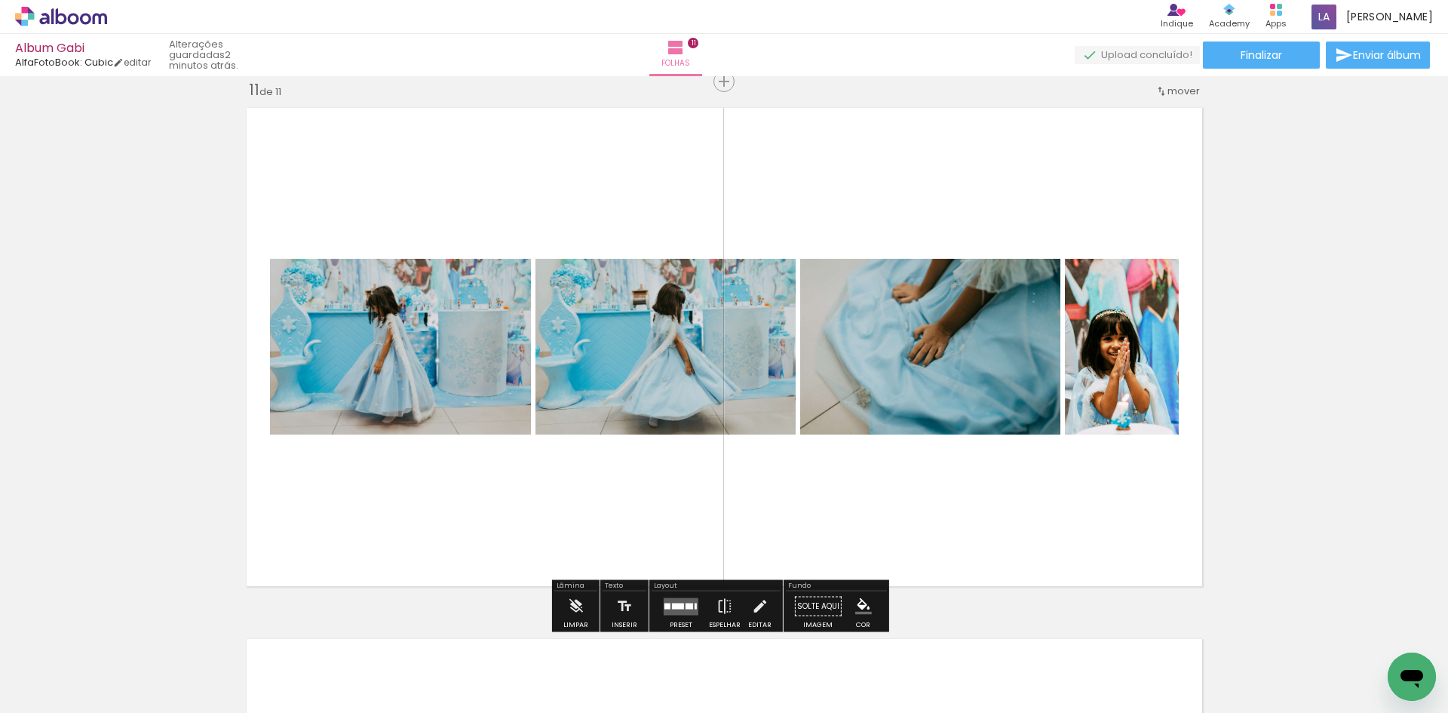
click at [1118, 384] on quentale-photo at bounding box center [1122, 347] width 114 height 176
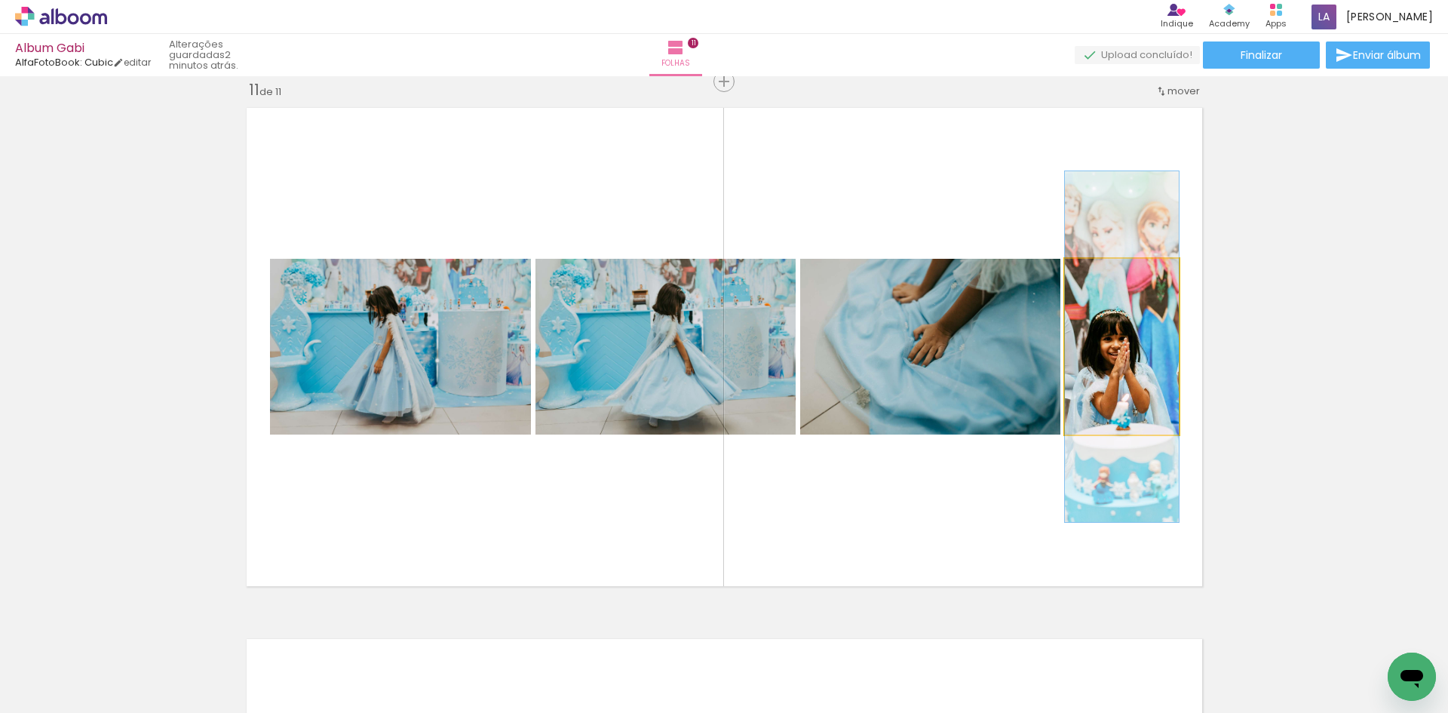
click at [1118, 384] on quentale-photo at bounding box center [1122, 347] width 114 height 176
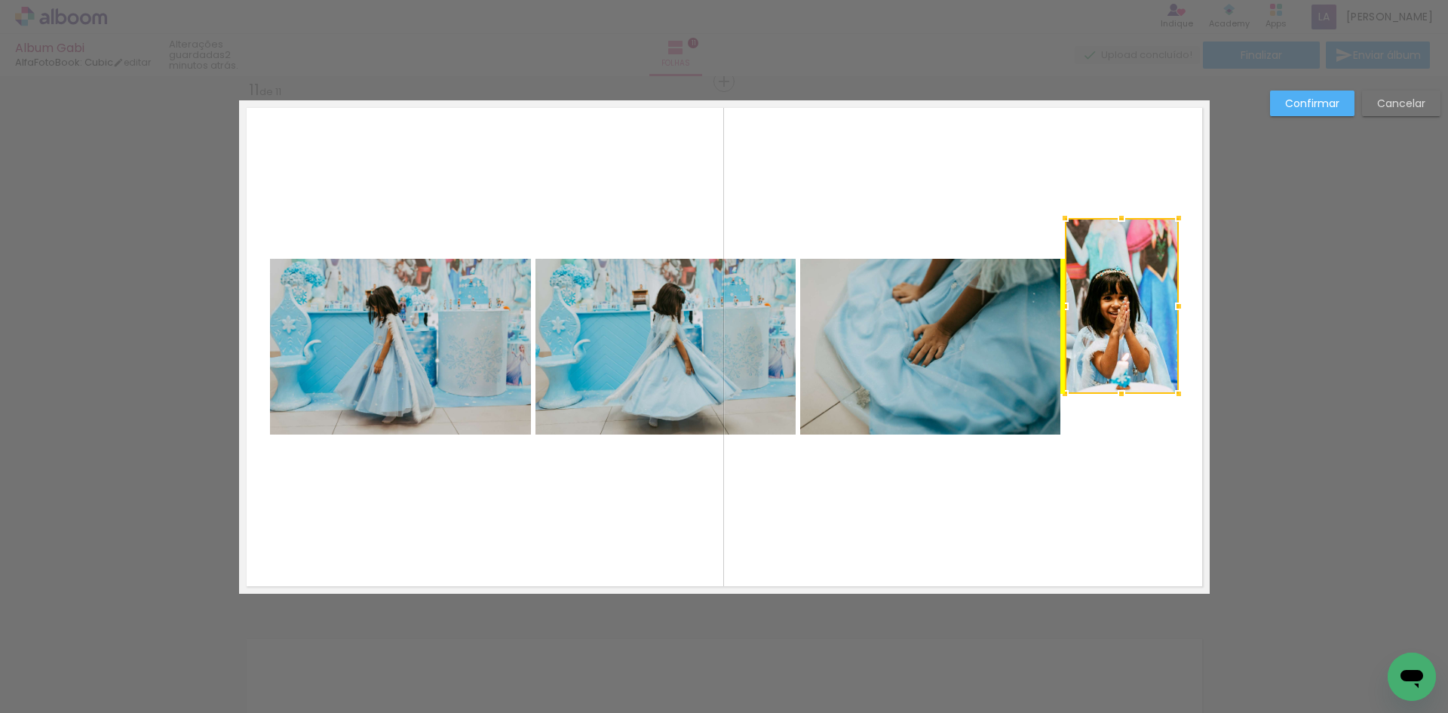
drag, startPoint x: 1118, startPoint y: 384, endPoint x: 1123, endPoint y: 343, distance: 41.1
click at [1123, 343] on div at bounding box center [1122, 306] width 114 height 176
click at [1127, 517] on quentale-layouter at bounding box center [724, 346] width 971 height 493
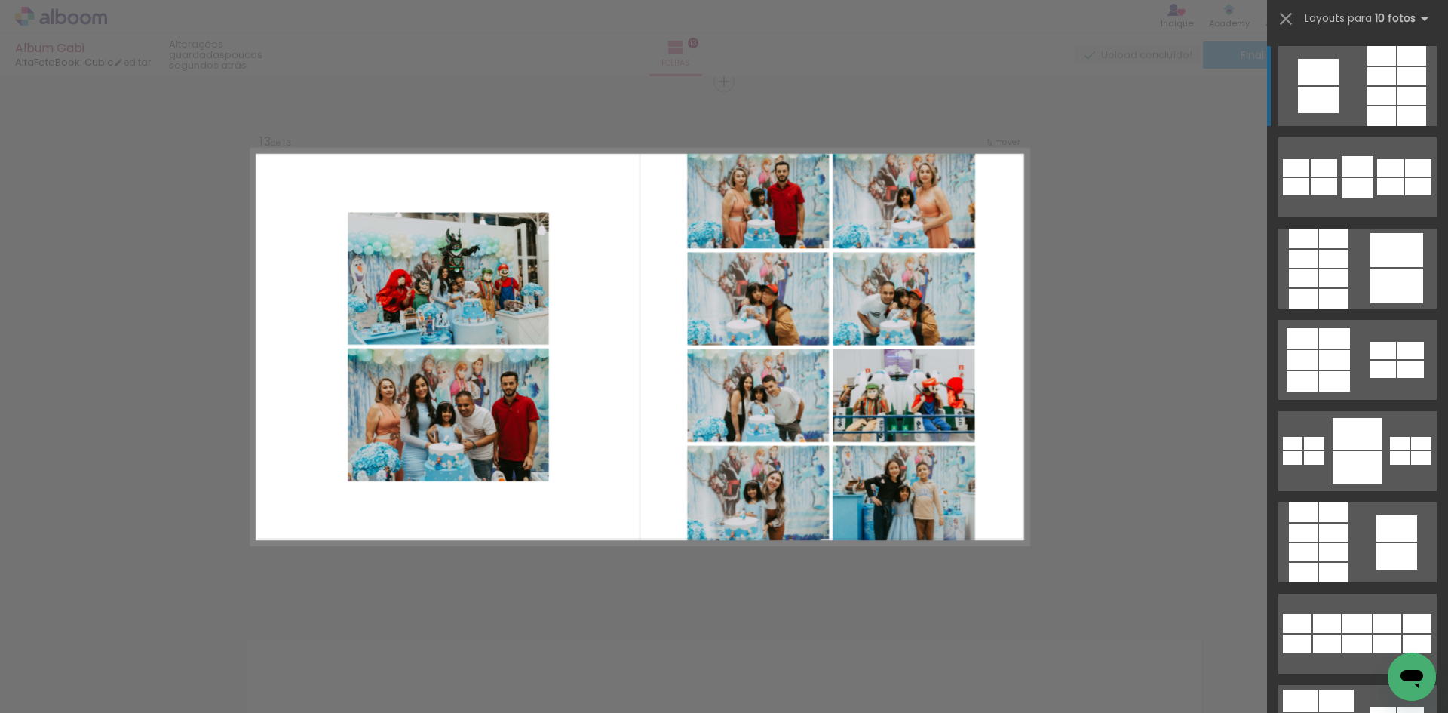
scroll to position [0, 3749]
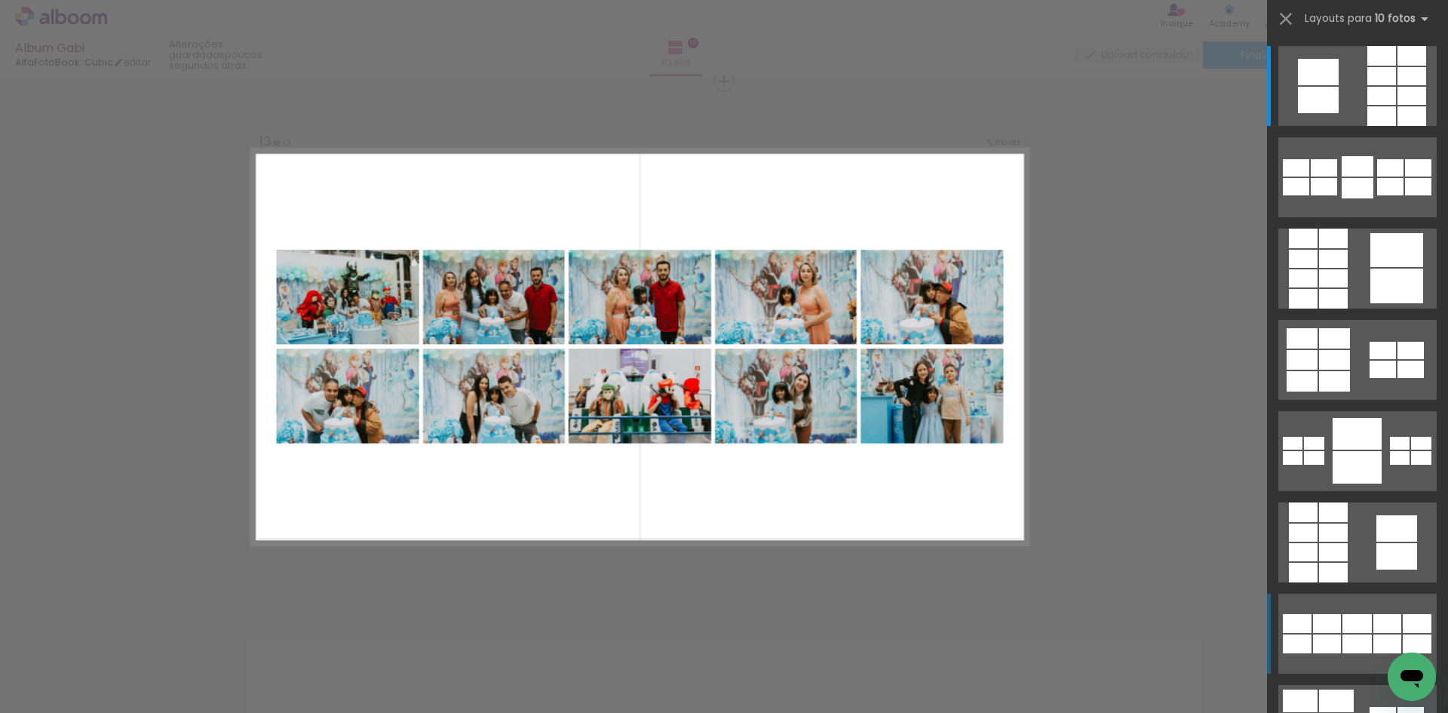
click at [1344, 626] on div at bounding box center [1357, 623] width 29 height 19
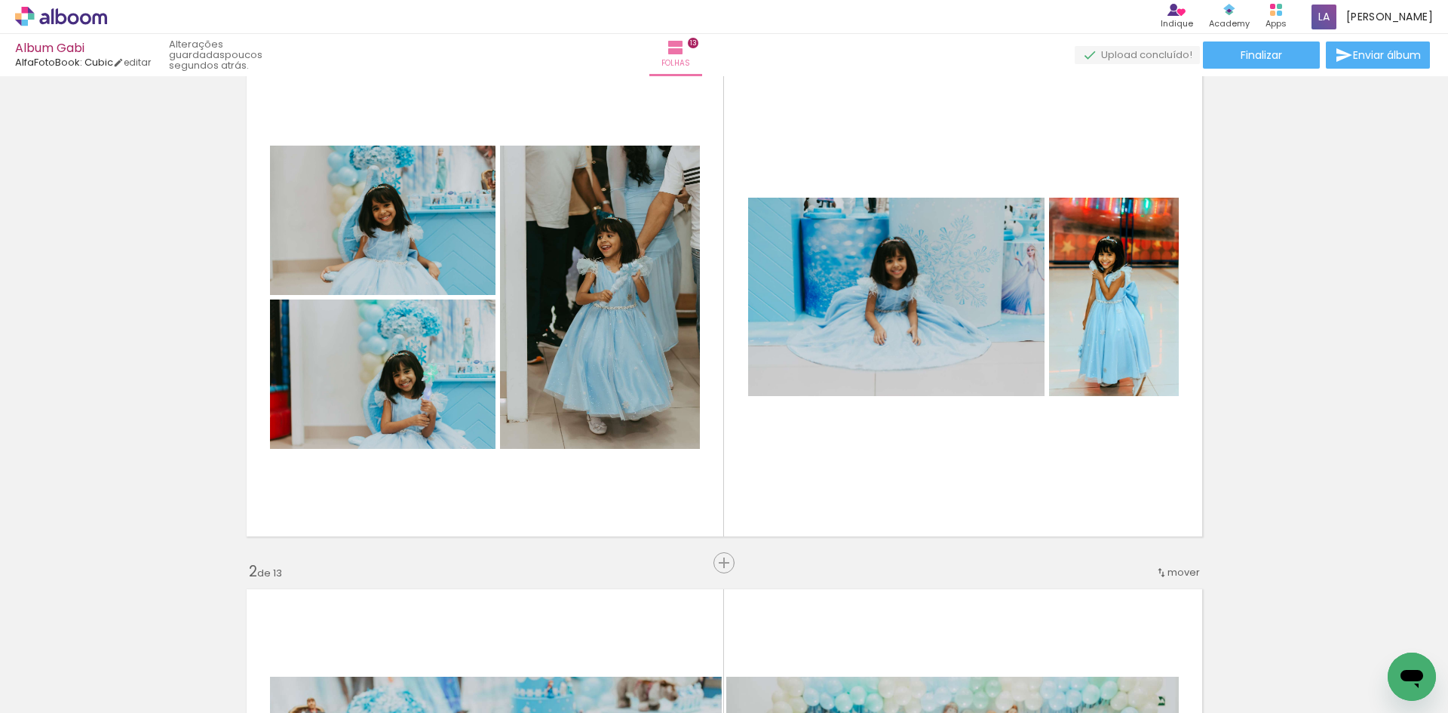
scroll to position [56, 0]
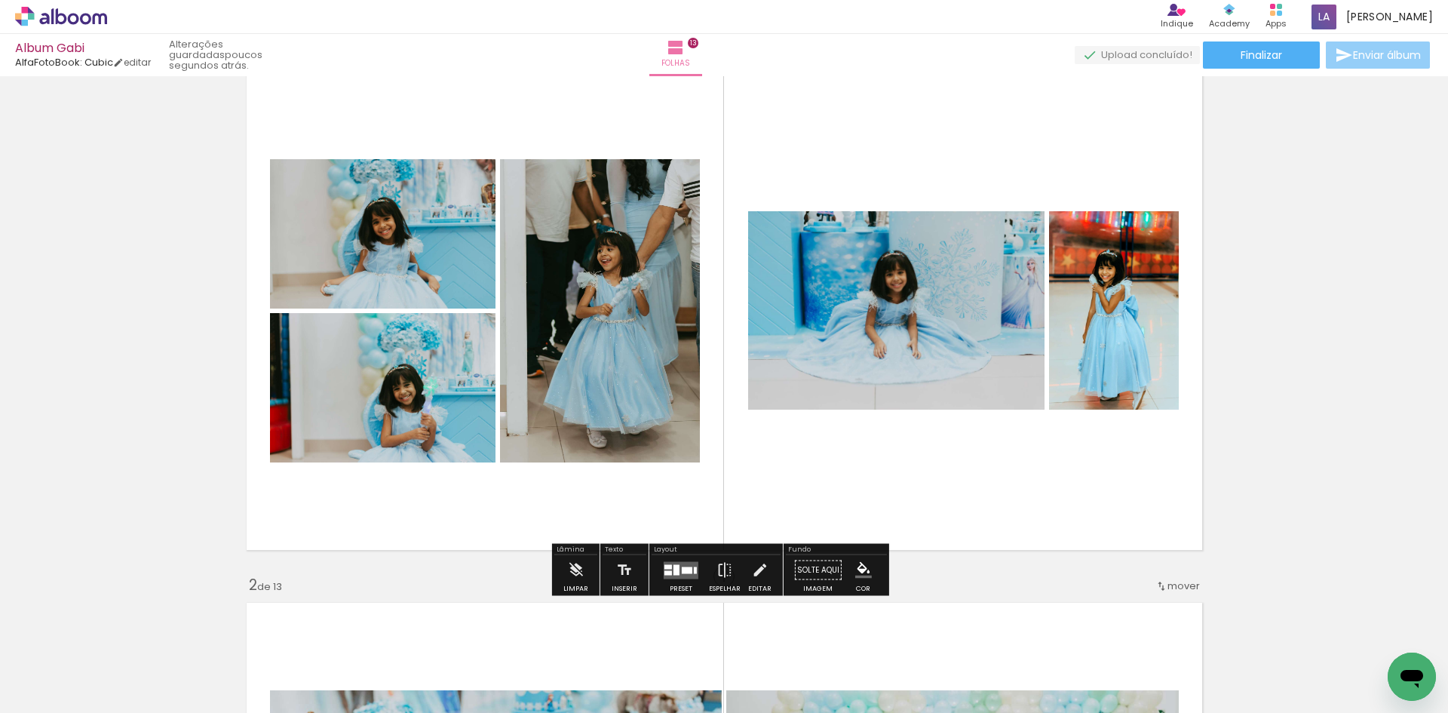
click at [1361, 52] on span "Enviar álbum" at bounding box center [1387, 55] width 68 height 11
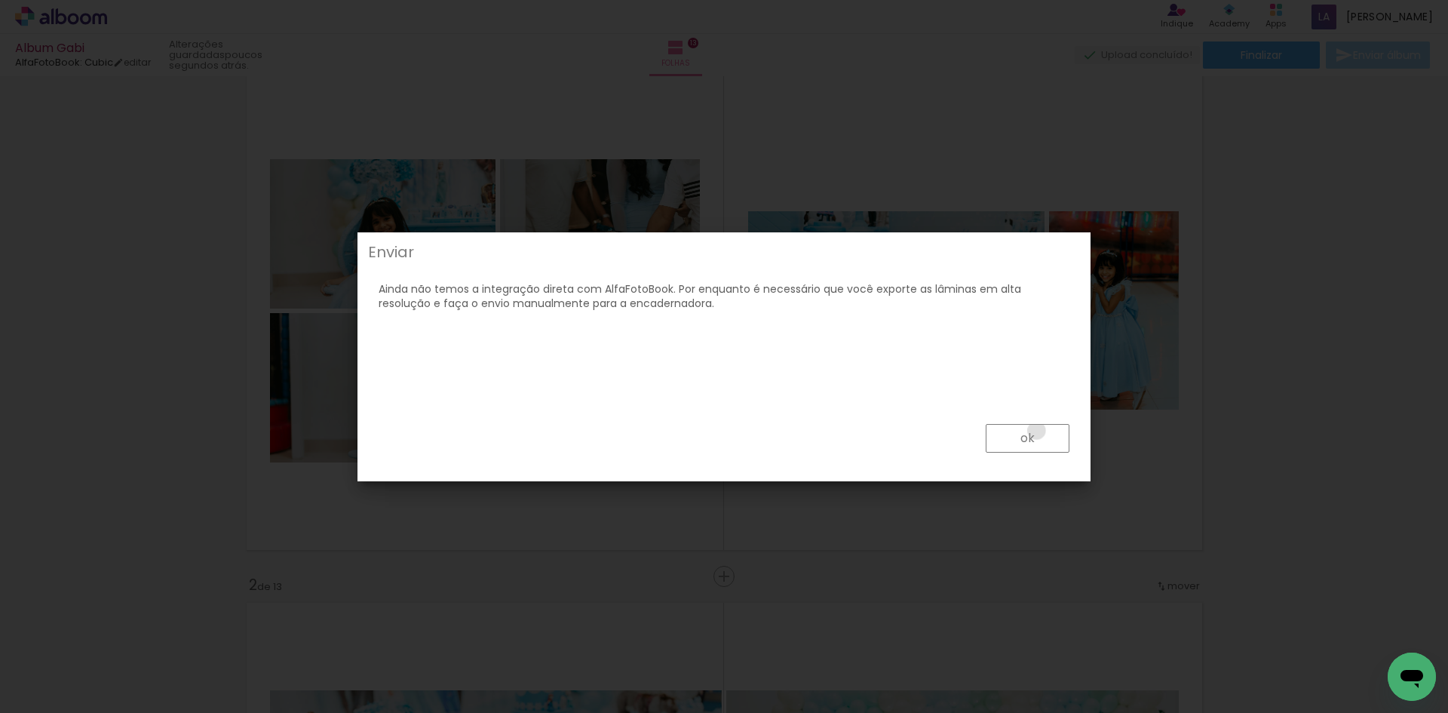
click at [1037, 431] on paper-button "ok" at bounding box center [1028, 438] width 84 height 29
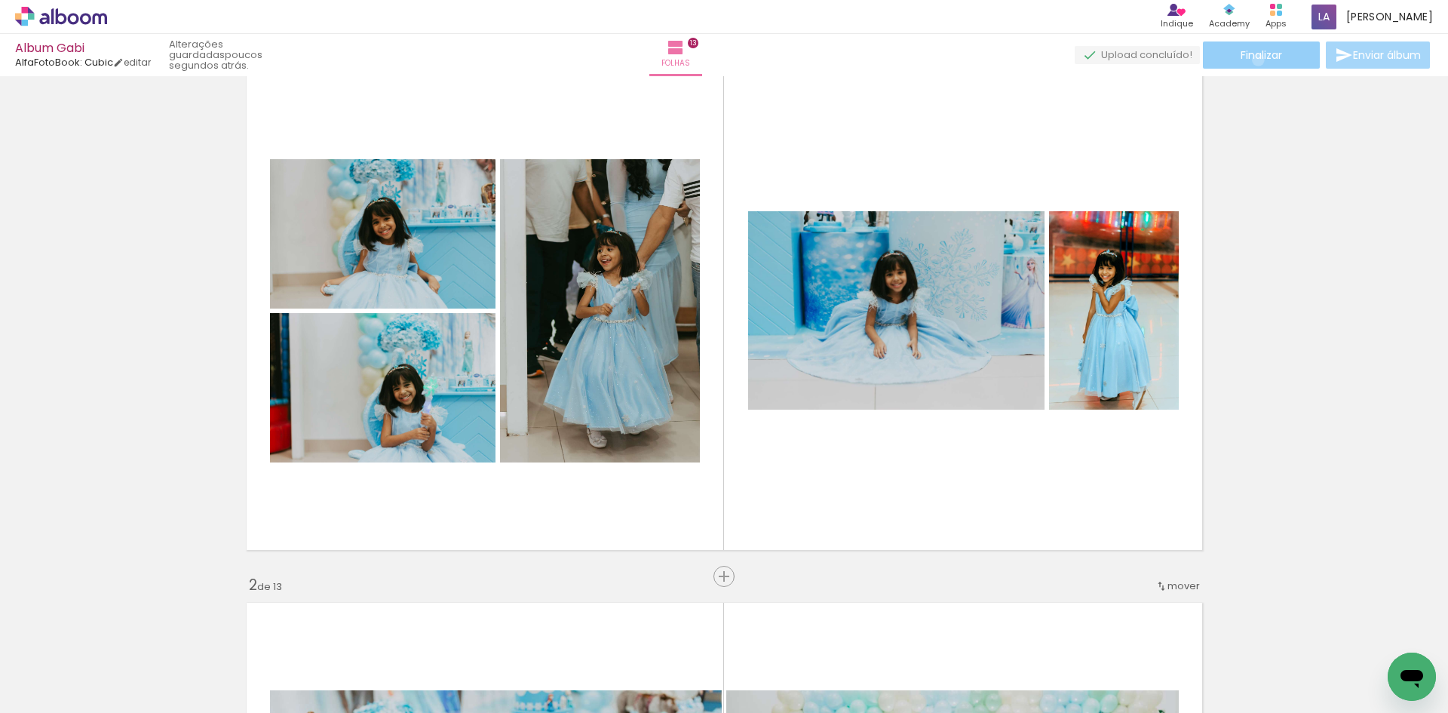
click at [1253, 60] on span "Finalizar" at bounding box center [1261, 55] width 41 height 11
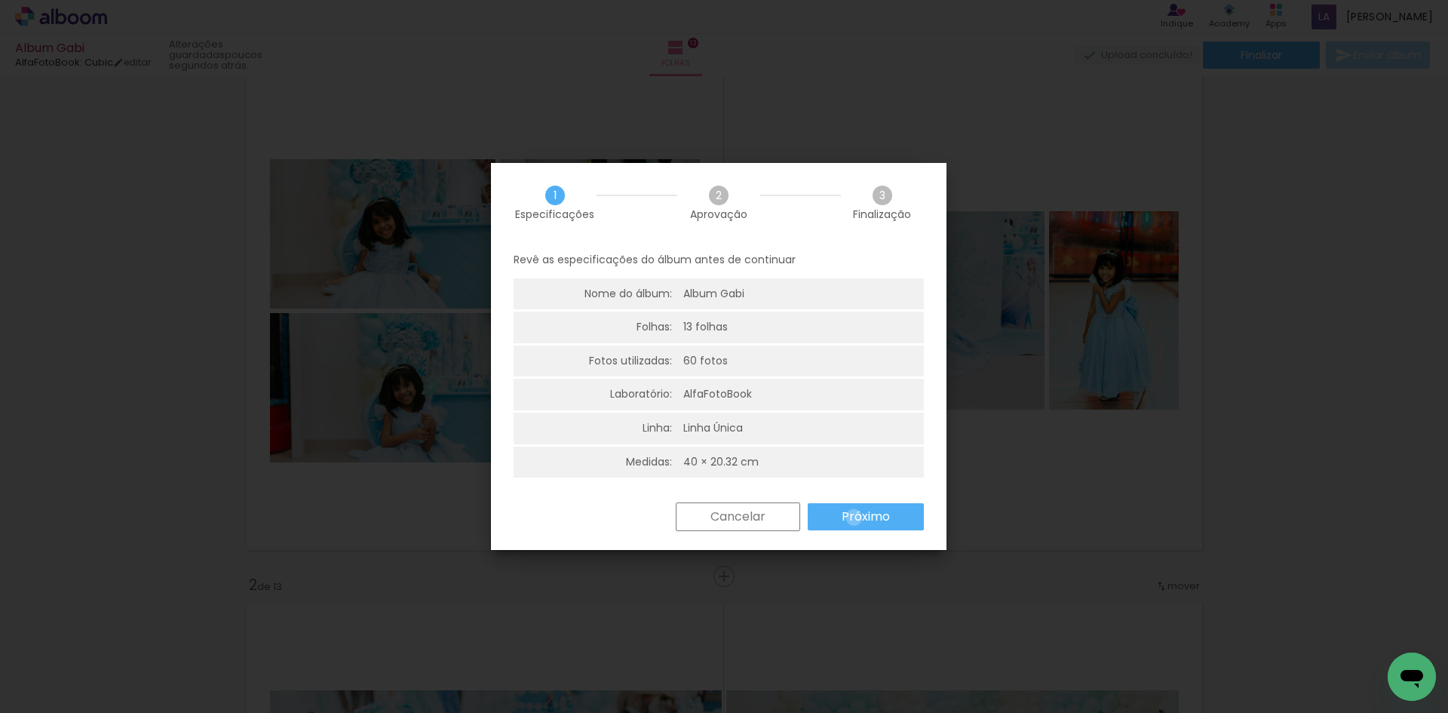
click at [0, 0] on slot "Próximo" at bounding box center [0, 0] width 0 height 0
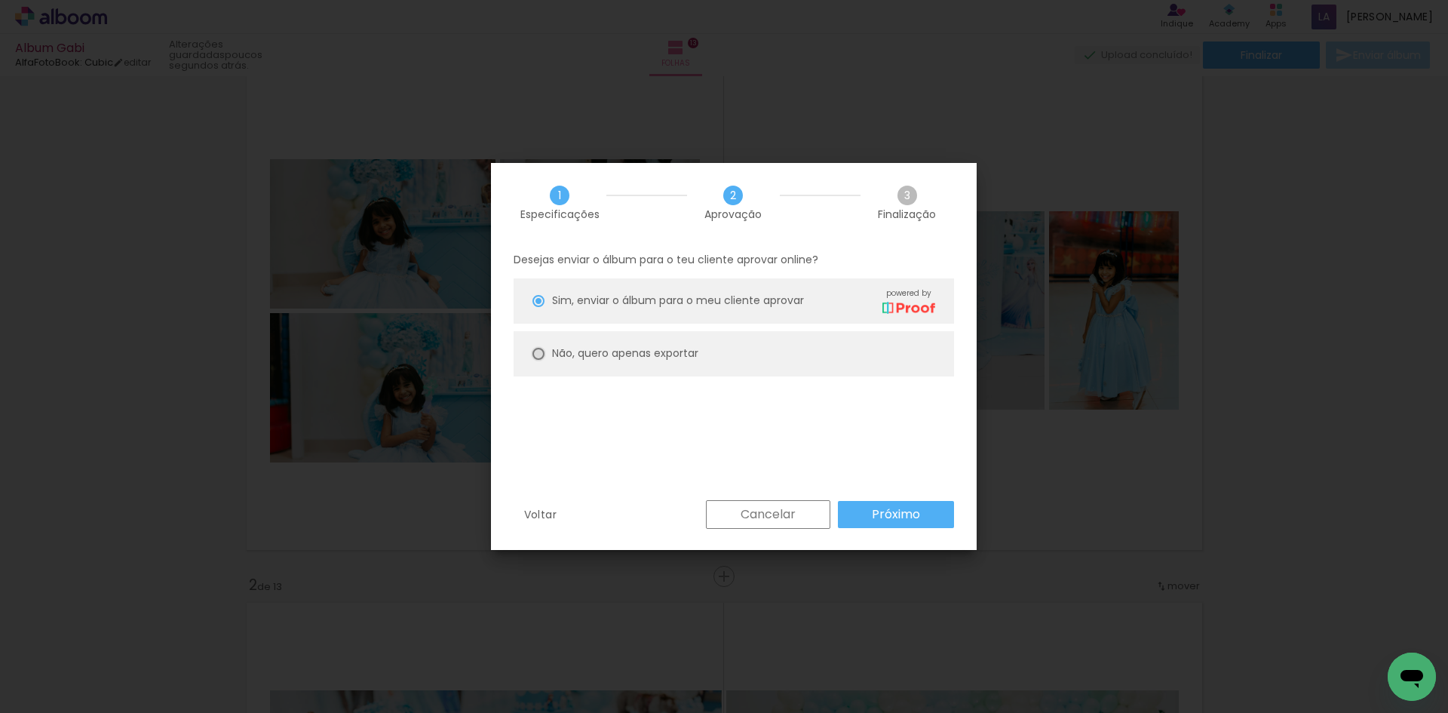
click at [540, 350] on div at bounding box center [538, 354] width 12 height 12
type paper-radio-button "on"
click at [924, 507] on paper-button "Próximo" at bounding box center [896, 514] width 116 height 27
type input "Alta, 300 DPI"
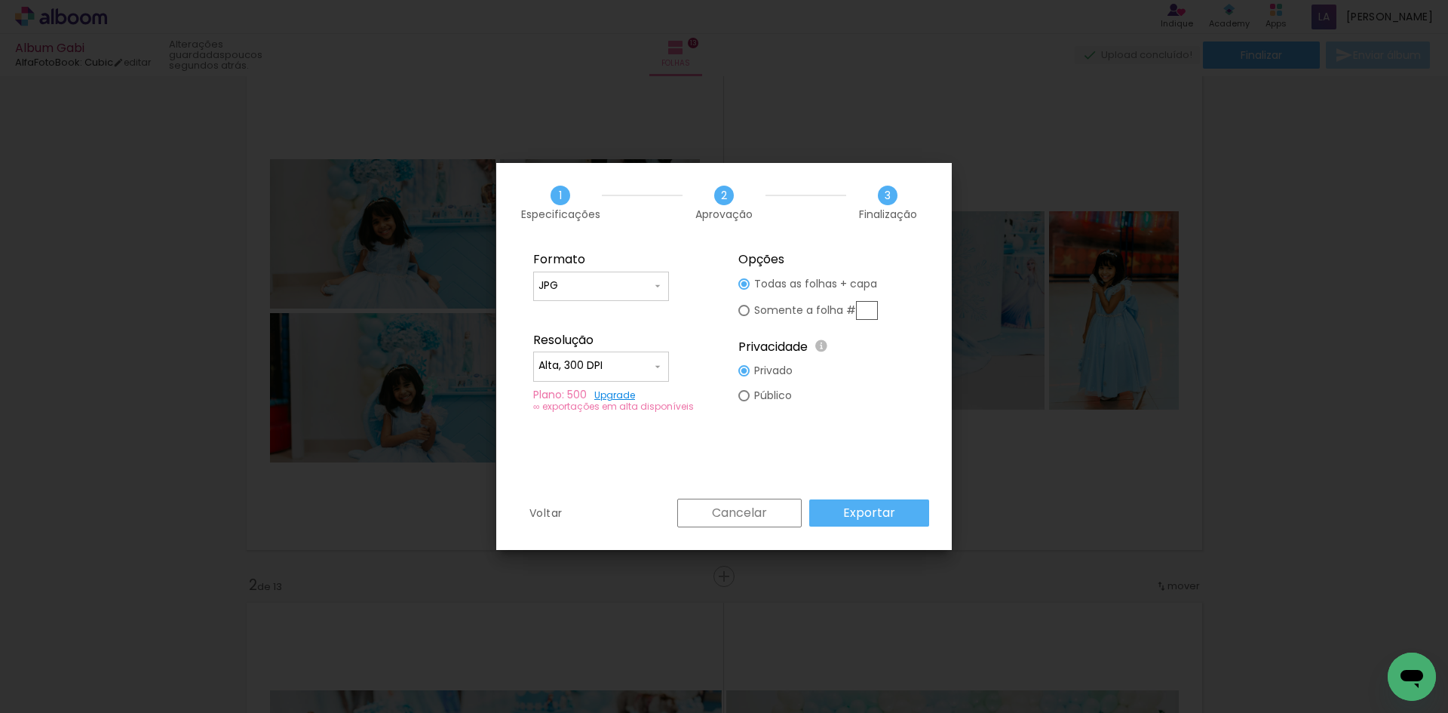
click at [0, 0] on slot "Exportar" at bounding box center [0, 0] width 0 height 0
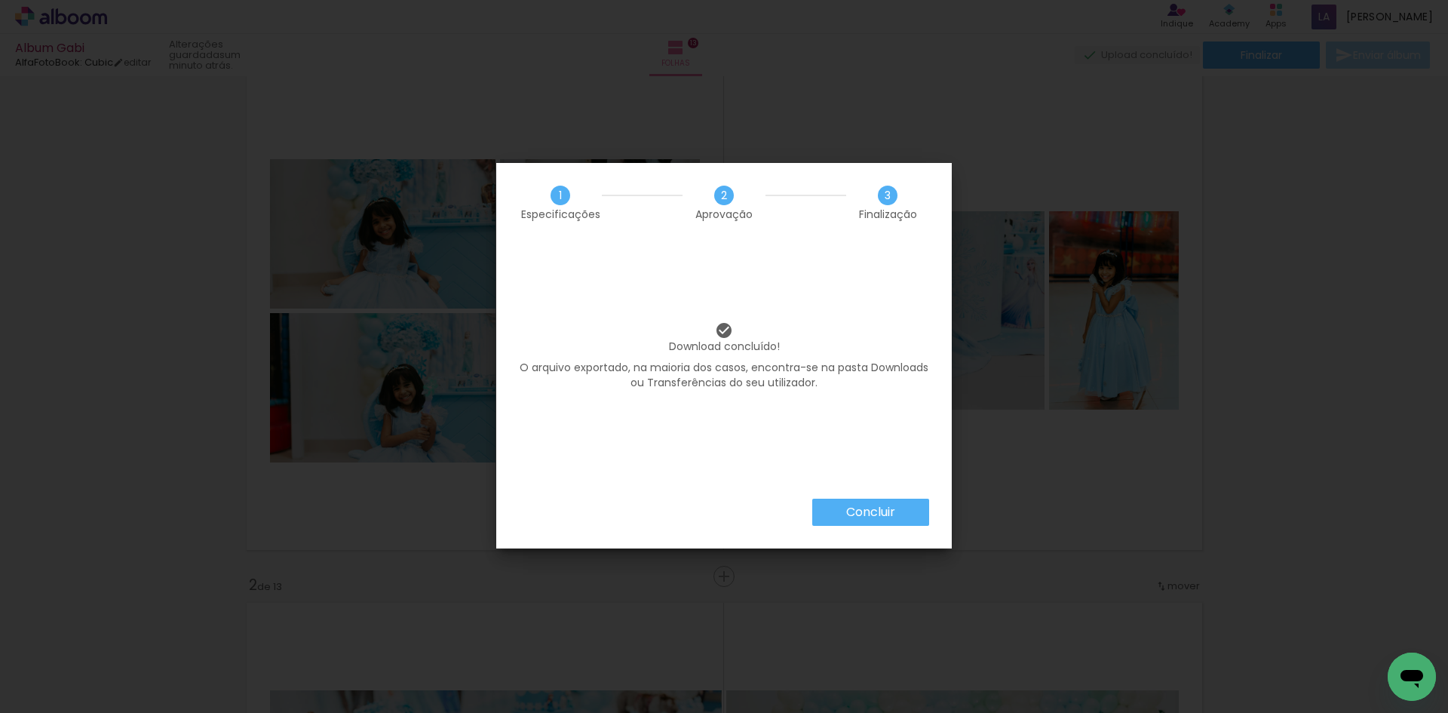
click at [0, 0] on slot "Concluir" at bounding box center [0, 0] width 0 height 0
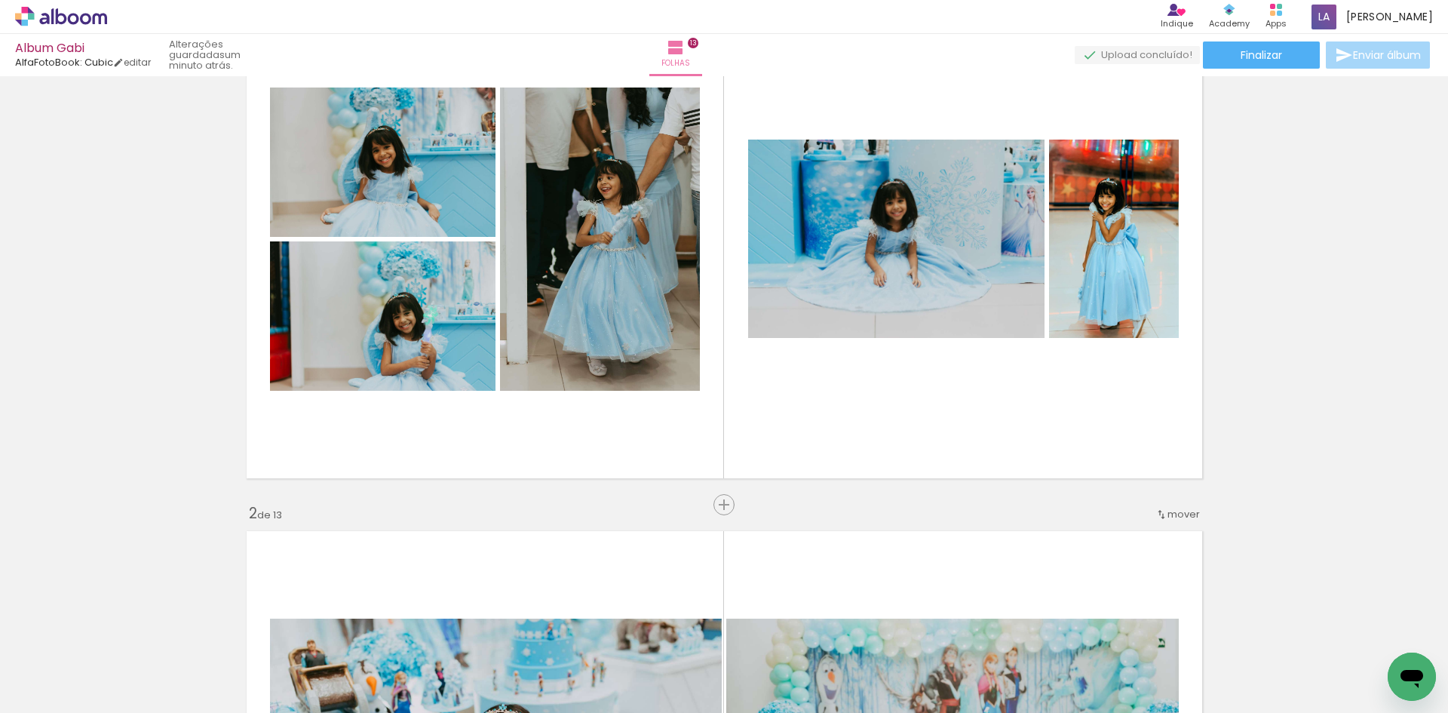
scroll to position [131, 0]
